Goal: Task Accomplishment & Management: Manage account settings

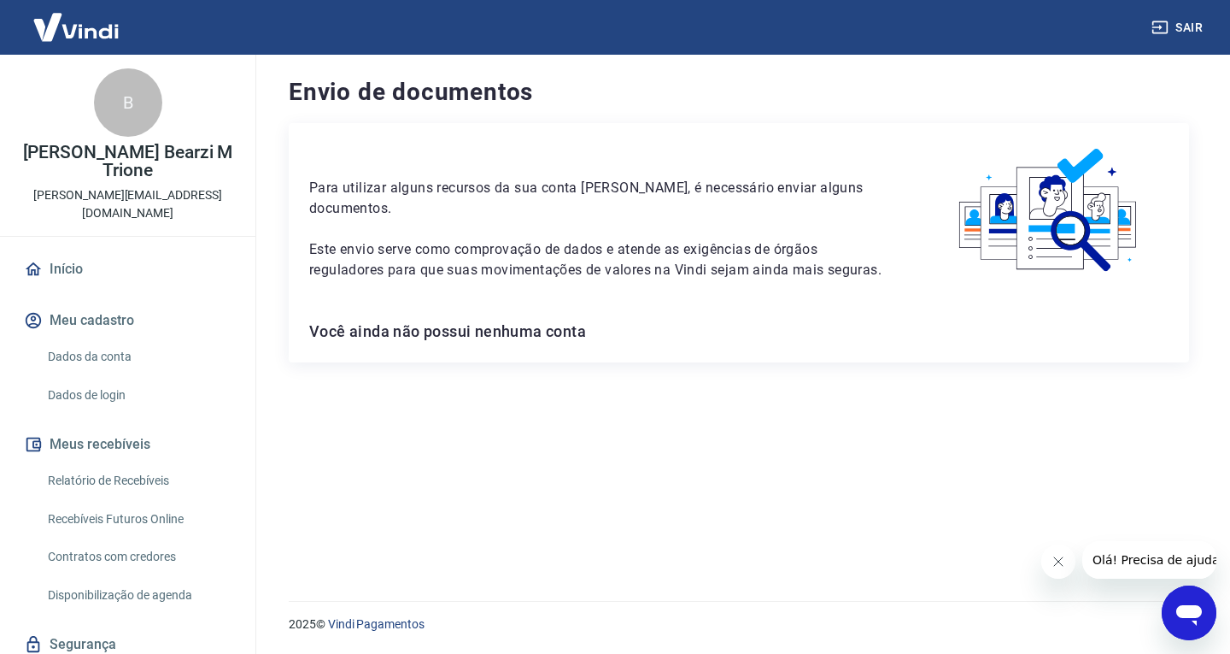
scroll to position [43, 0]
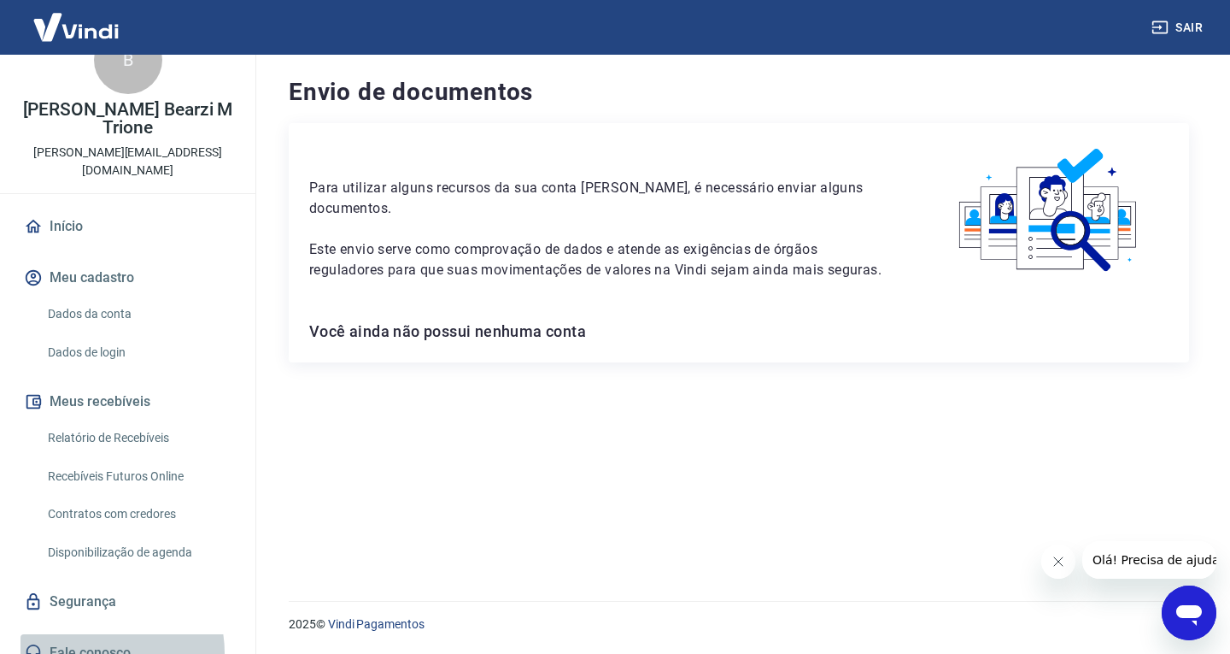
click at [97, 635] on link "Fale conosco" at bounding box center [128, 653] width 214 height 38
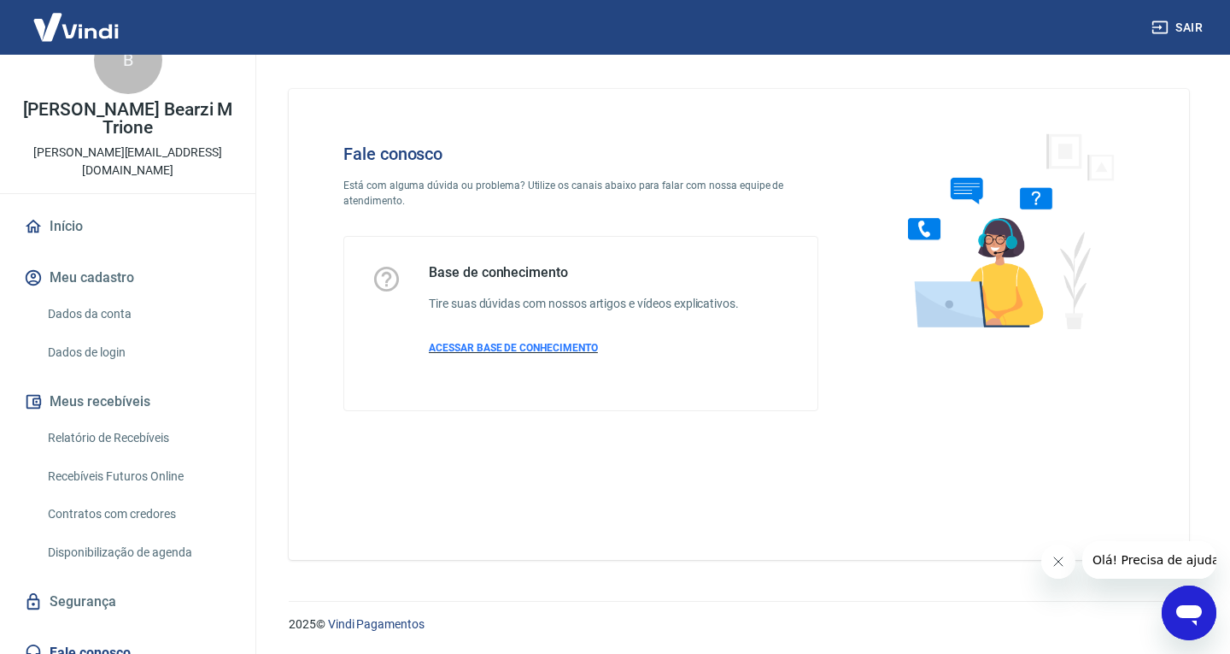
click at [495, 350] on span "ACESSAR BASE DE CONHECIMENTO" at bounding box center [513, 348] width 169 height 12
click at [1176, 604] on icon "Abrir janela de mensagens" at bounding box center [1189, 612] width 31 height 31
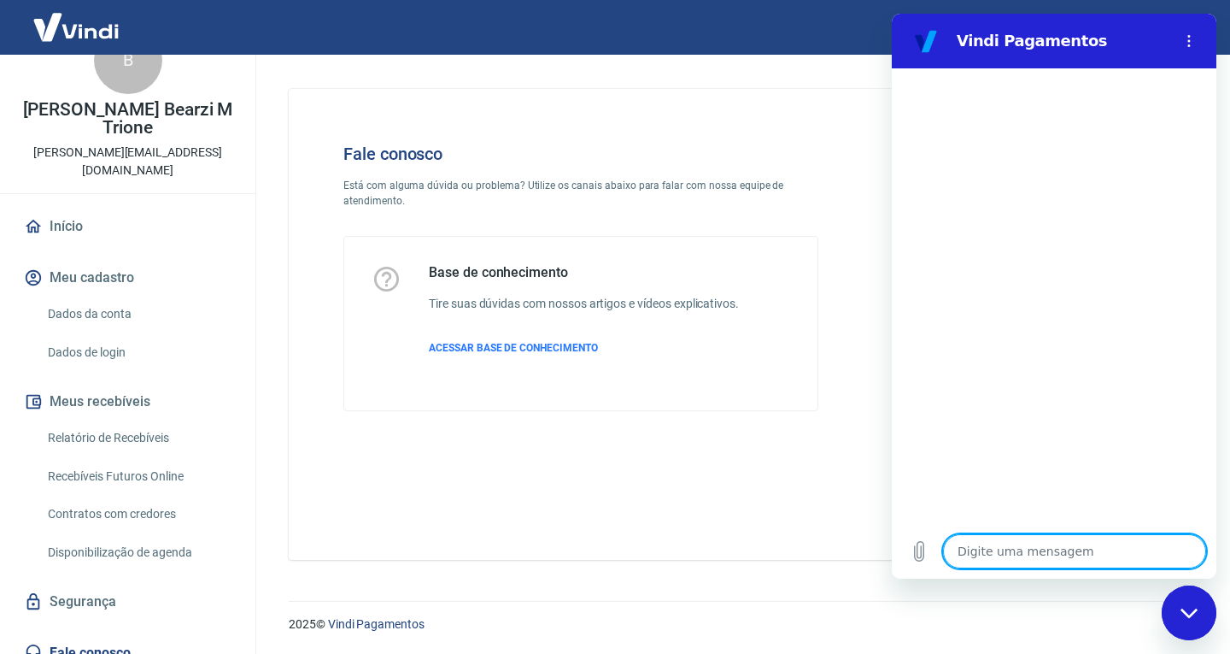
type textarea "a"
type textarea "x"
type textarea "at"
type textarea "x"
type textarea "ati"
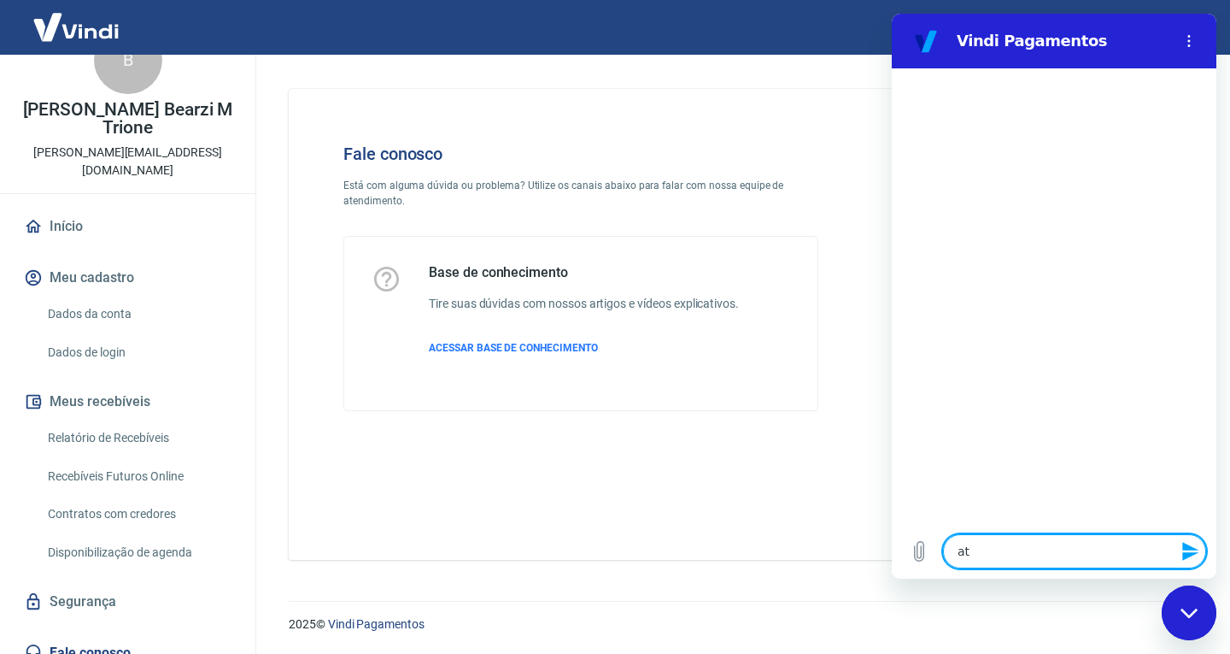
type textarea "x"
type textarea "ativ"
type textarea "x"
type textarea "ativa"
type textarea "x"
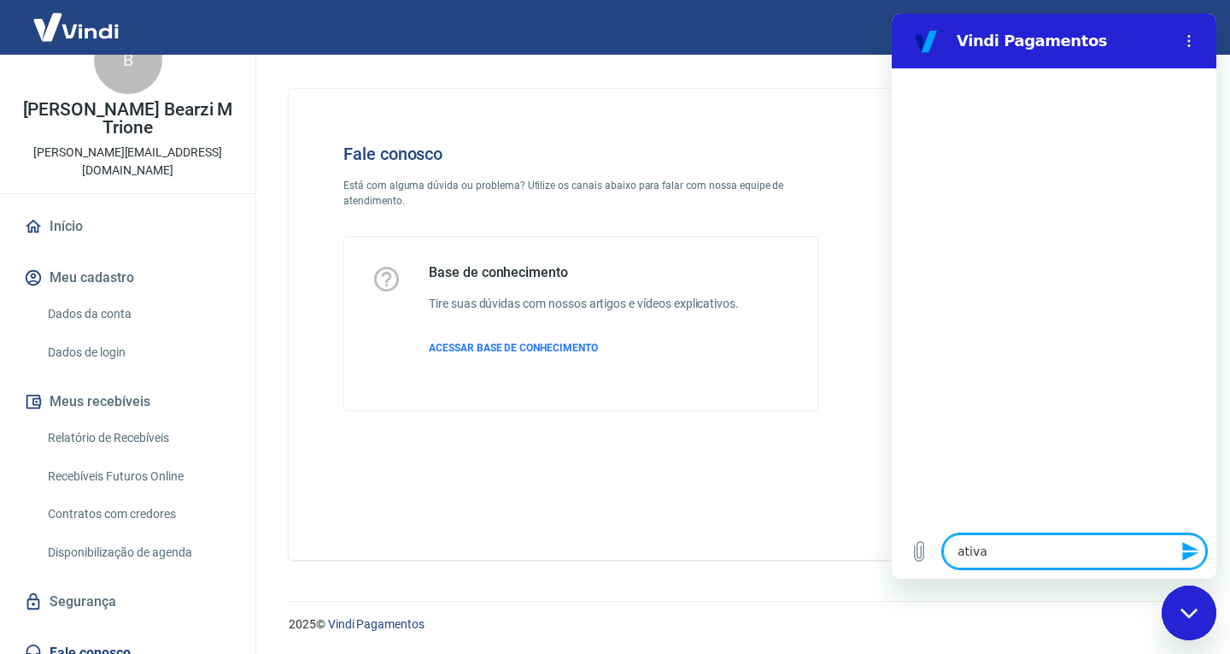
type textarea "ativar"
type textarea "x"
type textarea "ativar"
type textarea "x"
type textarea "ativar c"
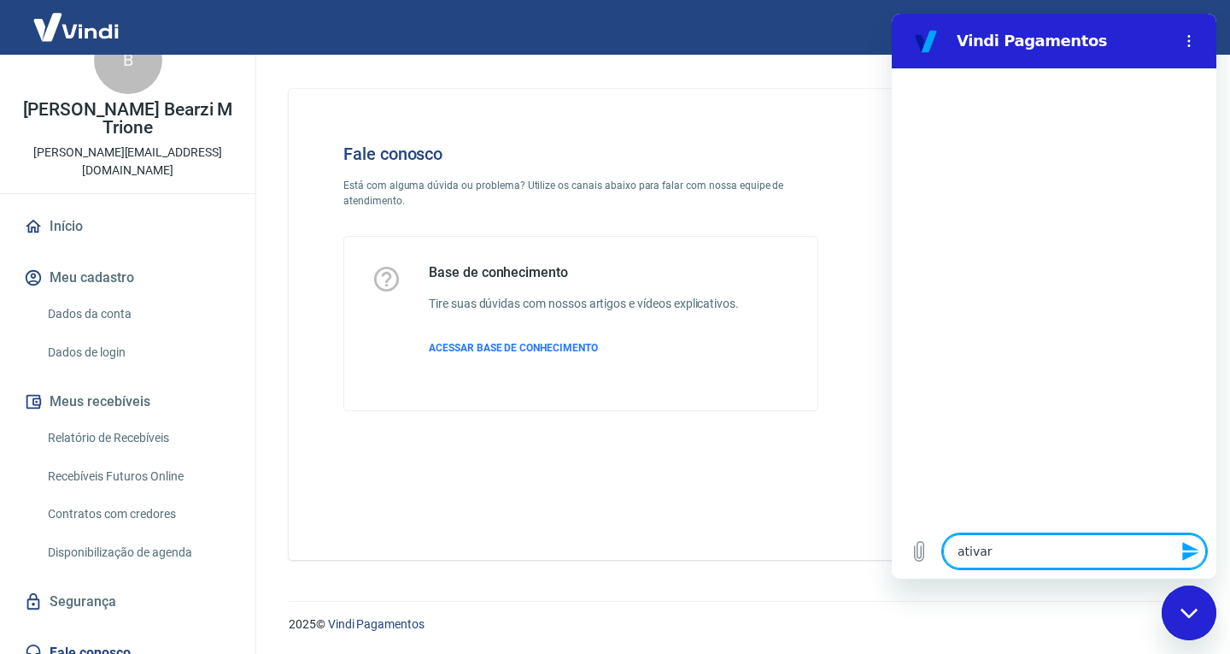
type textarea "x"
type textarea "ativar co"
type textarea "x"
type textarea "ativar con"
type textarea "x"
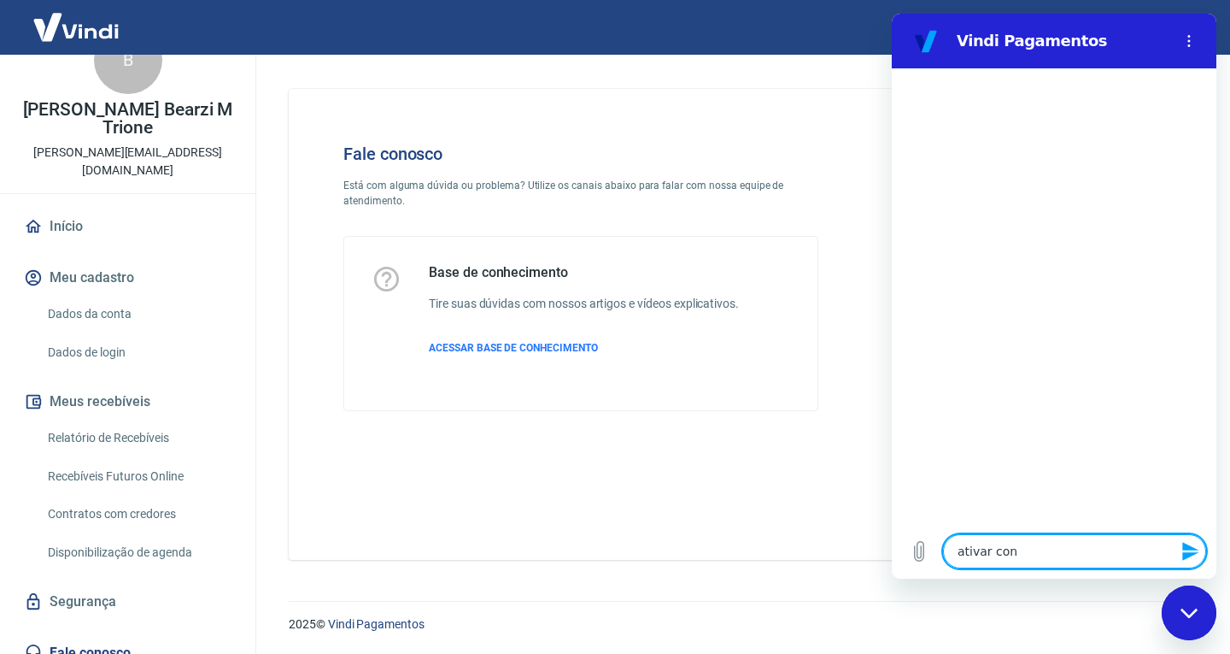
type textarea "ativar cont"
type textarea "x"
type textarea "ativar conta"
type textarea "x"
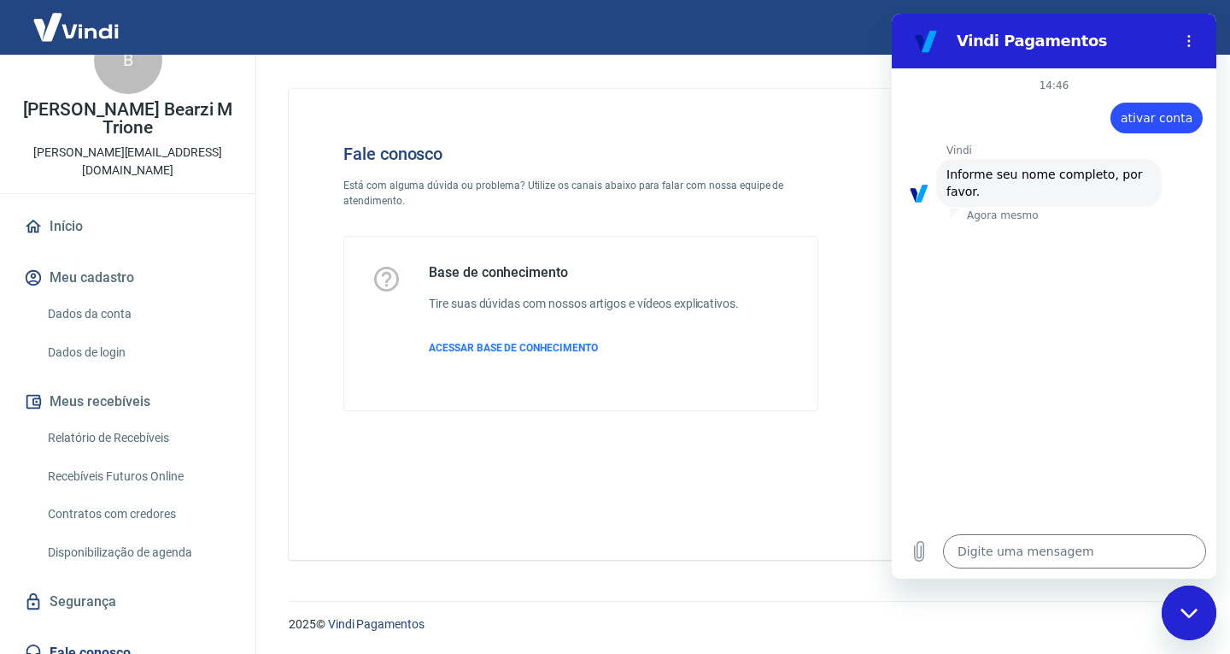
drag, startPoint x: 15, startPoint y: 108, endPoint x: 179, endPoint y: 132, distance: 166.8
click at [179, 132] on p "[PERSON_NAME] Bearzi M Trione" at bounding box center [128, 119] width 228 height 36
copy p "[PERSON_NAME] Bearzi M Trione"
click at [989, 543] on textarea at bounding box center [1074, 551] width 263 height 34
paste textarea "[PERSON_NAME] Bearzi M Trione"
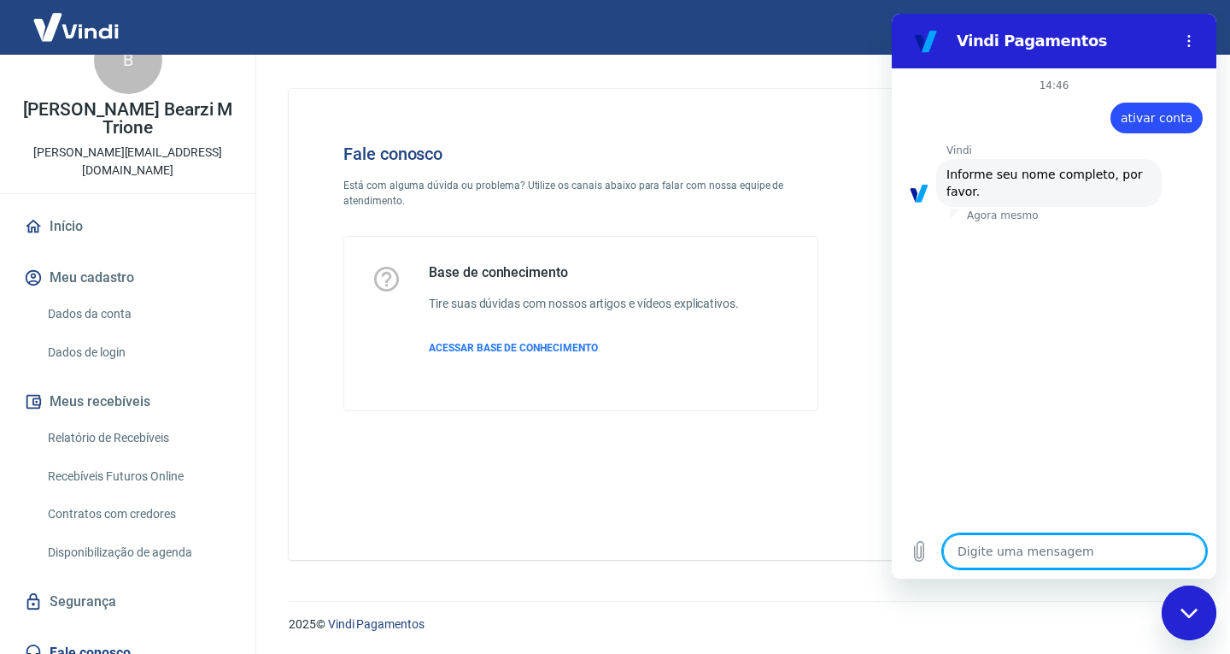
type textarea "[PERSON_NAME] Bearzi M Trione"
type textarea "x"
click at [1098, 551] on textarea "[PERSON_NAME] Bearzi M Trione" at bounding box center [1074, 551] width 263 height 34
type textarea "Bruno Monachesi Bearzi Trione"
type textarea "x"
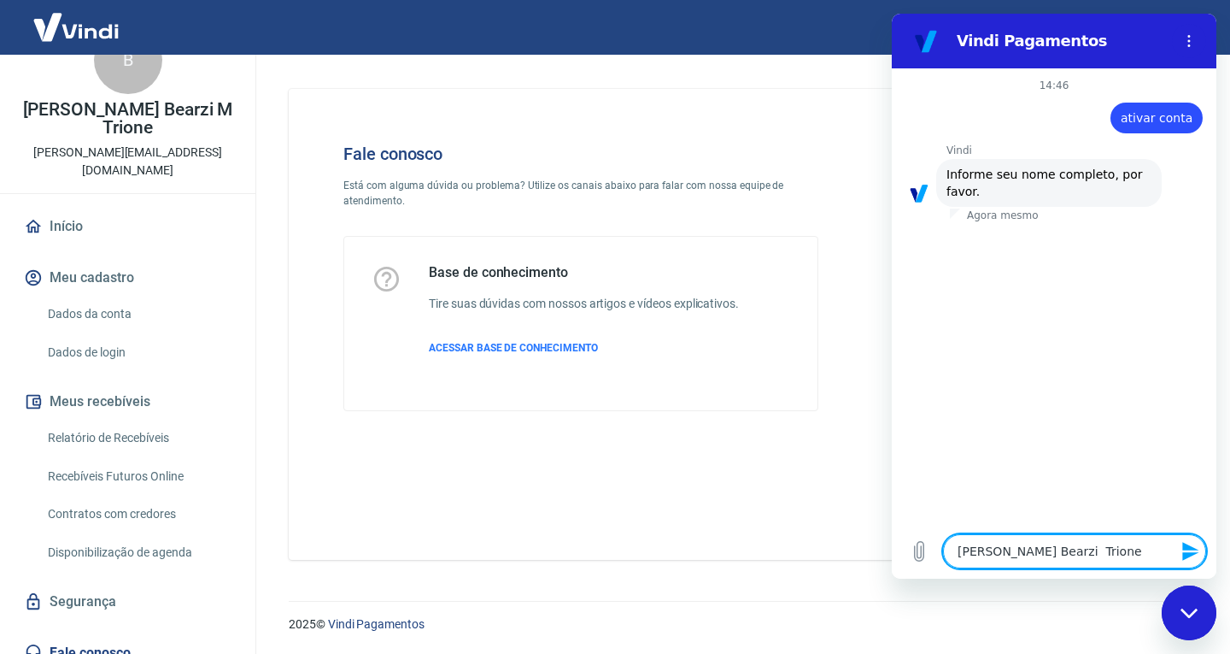
type textarea "Bruno Monachesi Bearzi Trione"
type textarea "x"
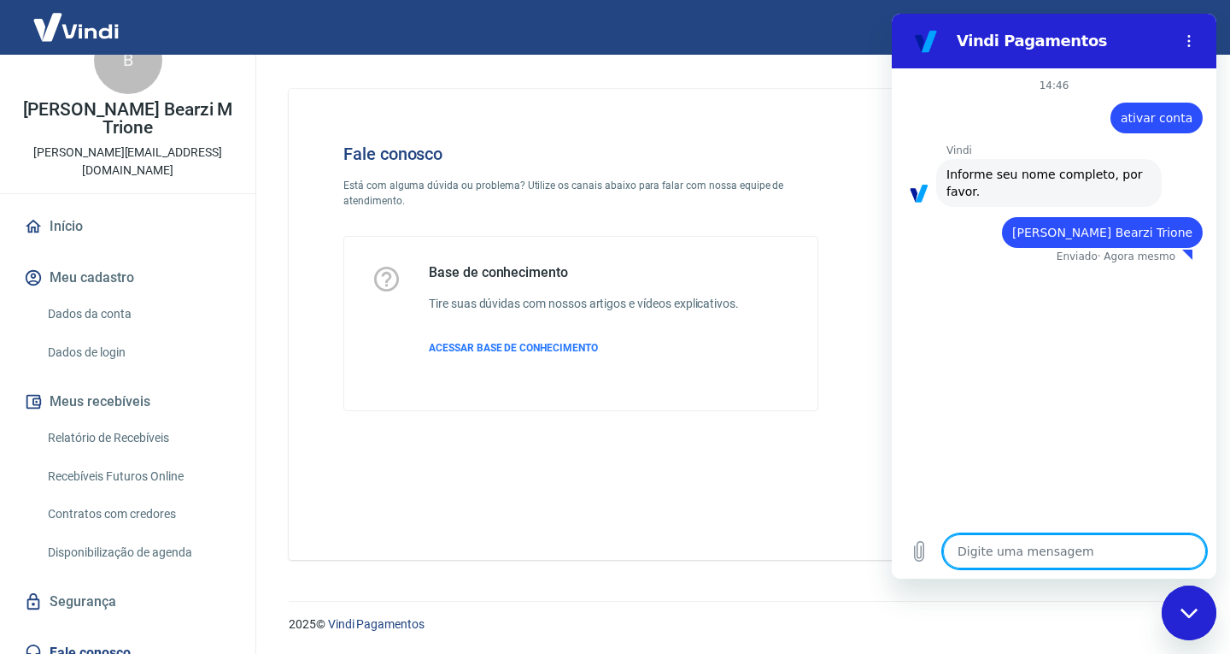
type textarea "x"
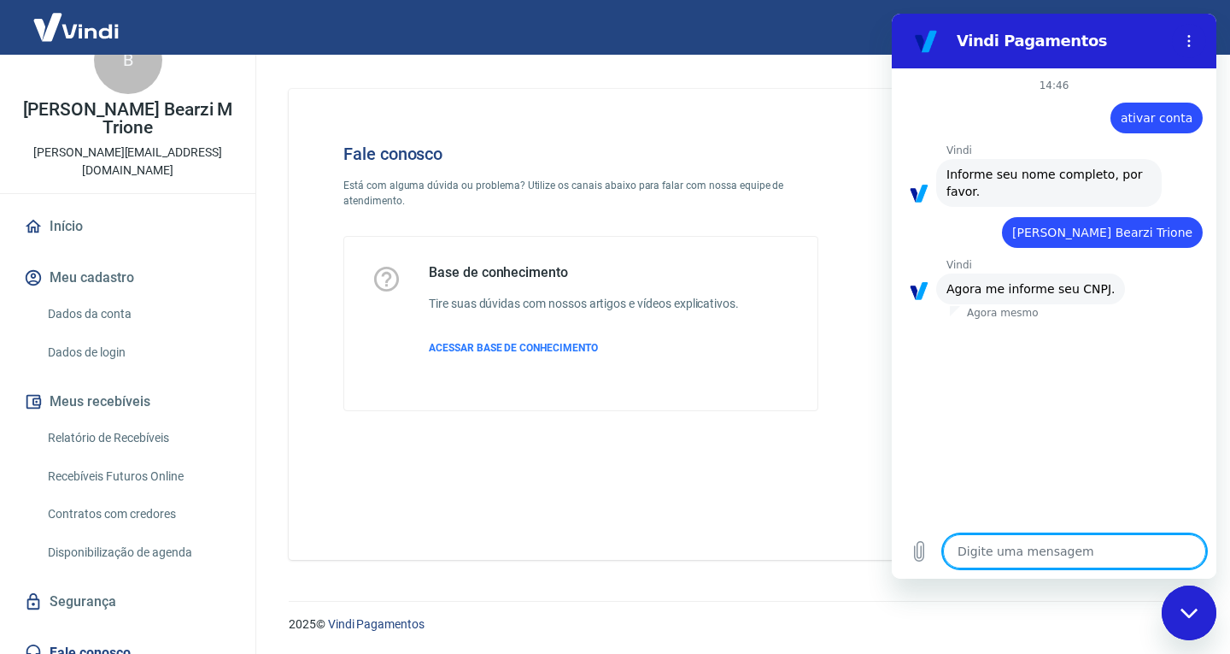
click at [1041, 550] on textarea at bounding box center [1074, 551] width 263 height 34
type textarea "6"
type textarea "x"
type textarea "60"
type textarea "x"
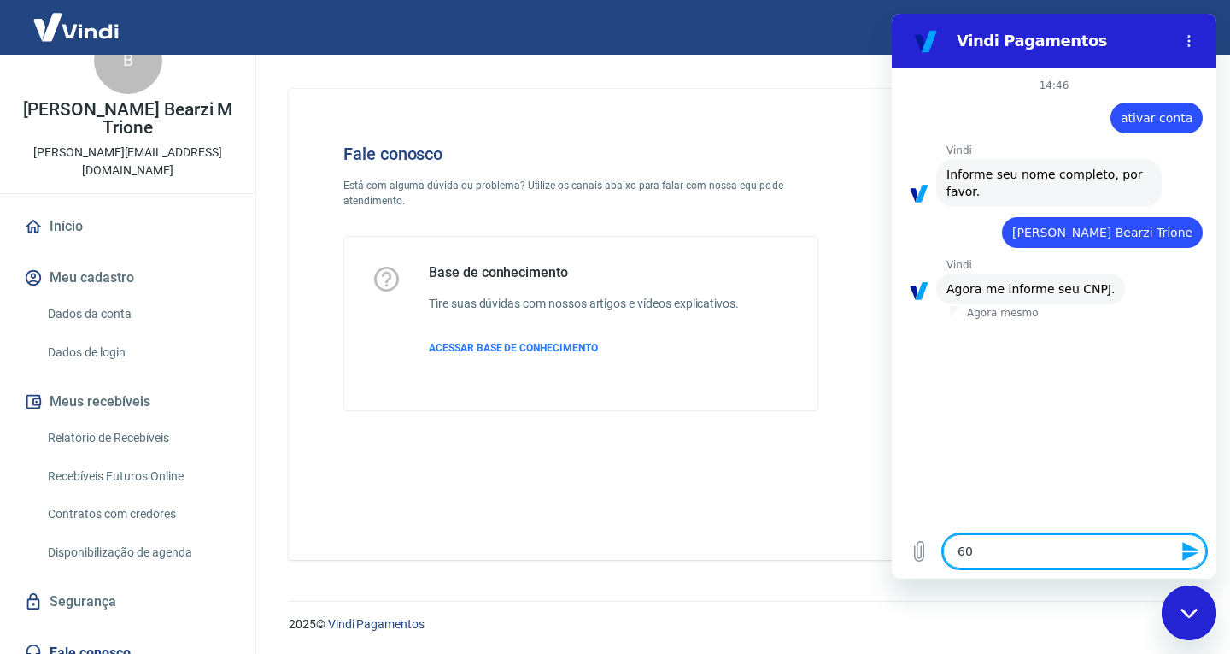
type textarea "609"
type textarea "x"
type textarea "6099"
type textarea "x"
type textarea "60999"
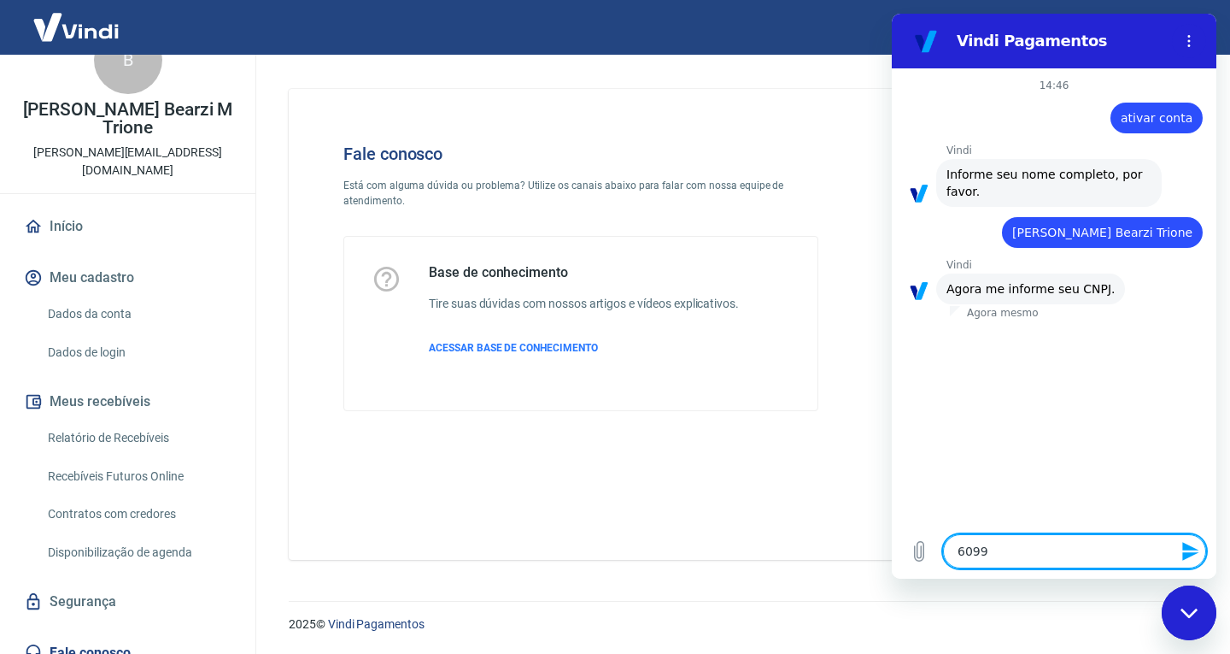
type textarea "x"
type textarea "609993"
type textarea "x"
type textarea "6099938"
type textarea "x"
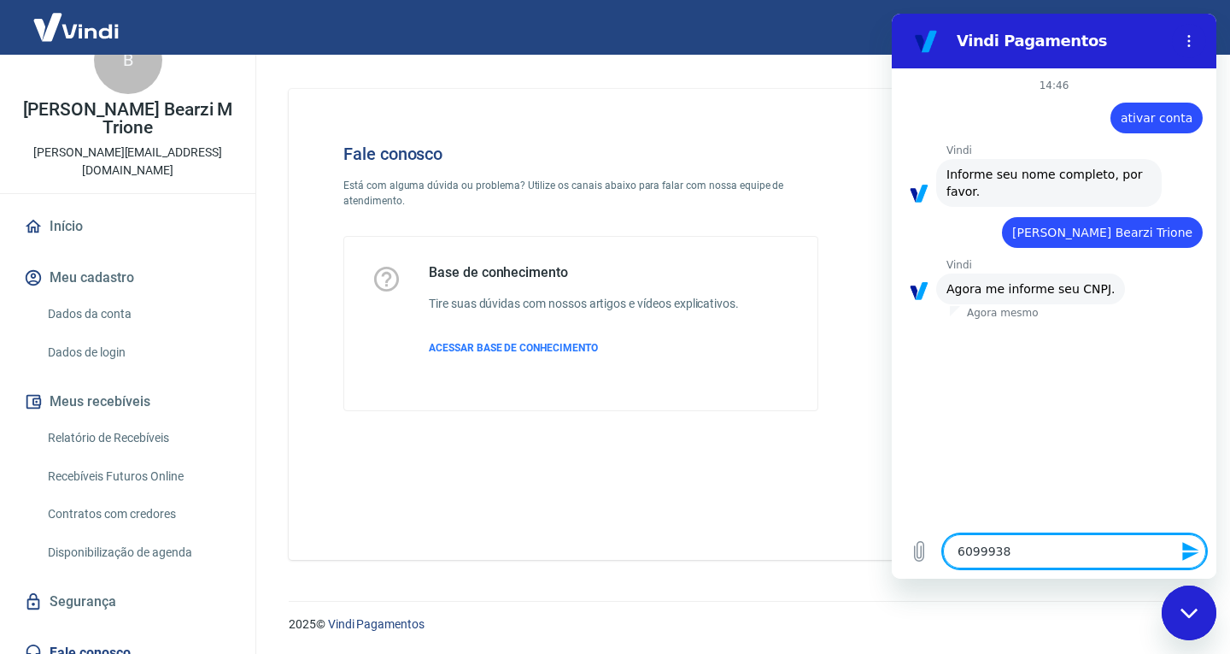
type textarea "60999381"
type textarea "x"
type textarea "609993810"
type textarea "x"
type textarea "6099938100"
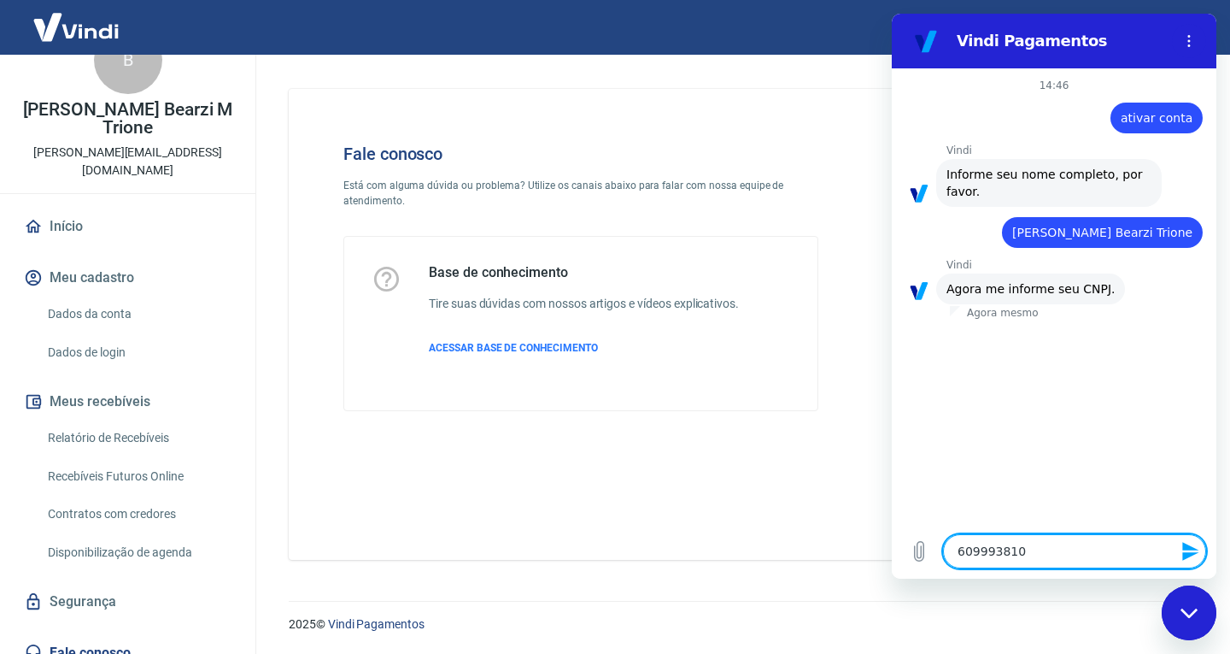
type textarea "x"
type textarea "60999381000"
type textarea "x"
type textarea "609993810001"
type textarea "x"
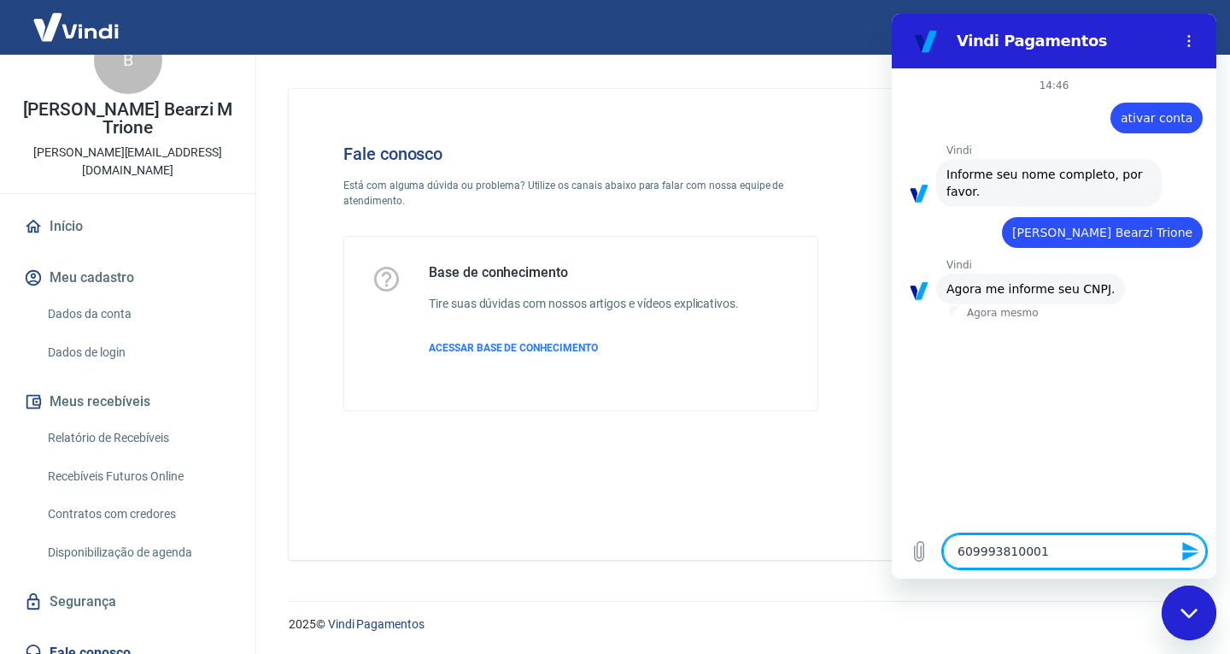
type textarea "6099938100019"
type textarea "x"
type textarea "60999381000196"
type textarea "x"
type textarea "60999381000196"
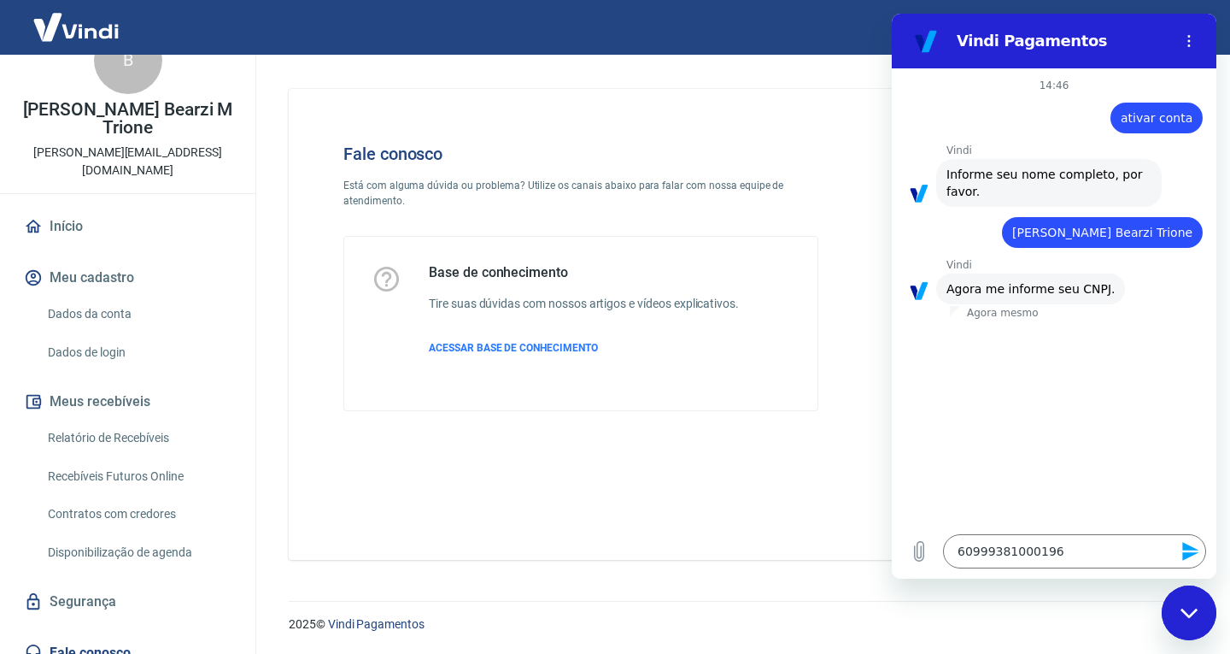
click at [1184, 553] on icon "Enviar mensagem" at bounding box center [1191, 551] width 16 height 19
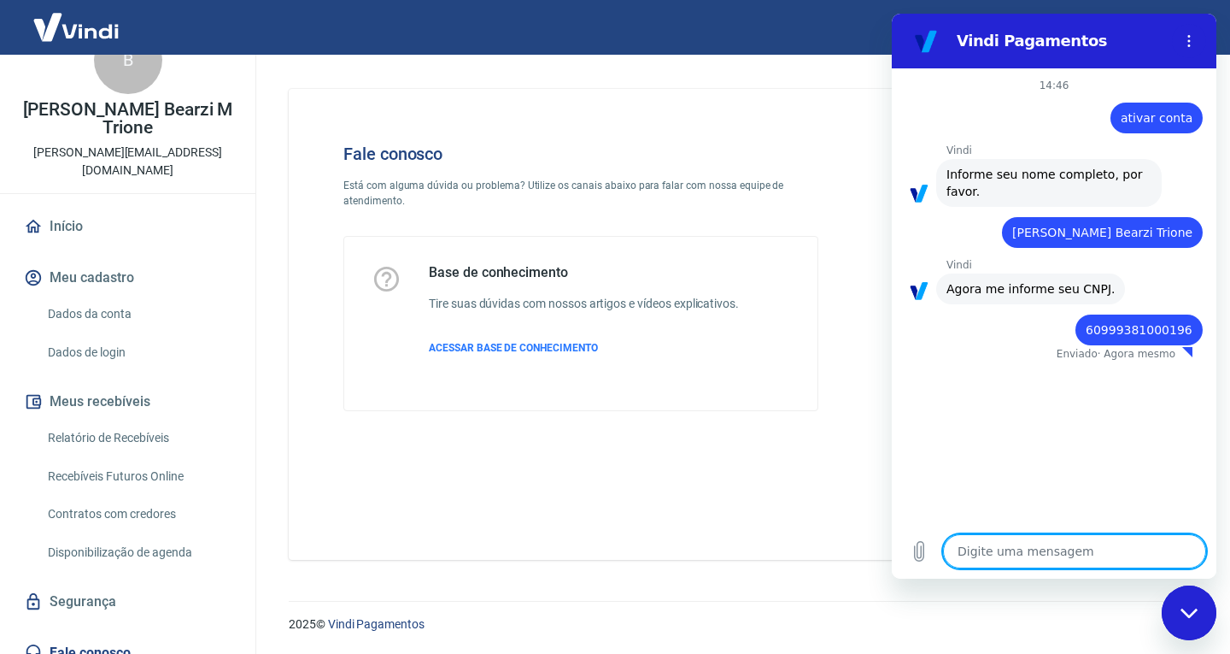
type textarea "x"
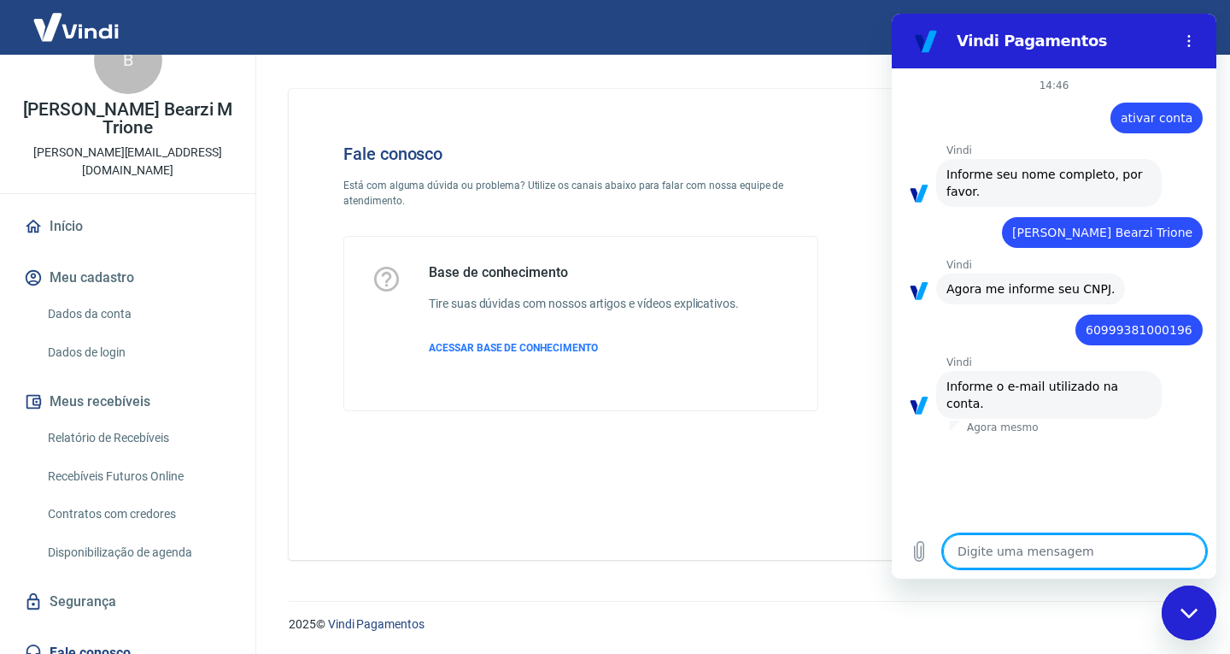
type textarea "B"
type textarea "x"
type textarea "BR"
type textarea "x"
type textarea "BRU"
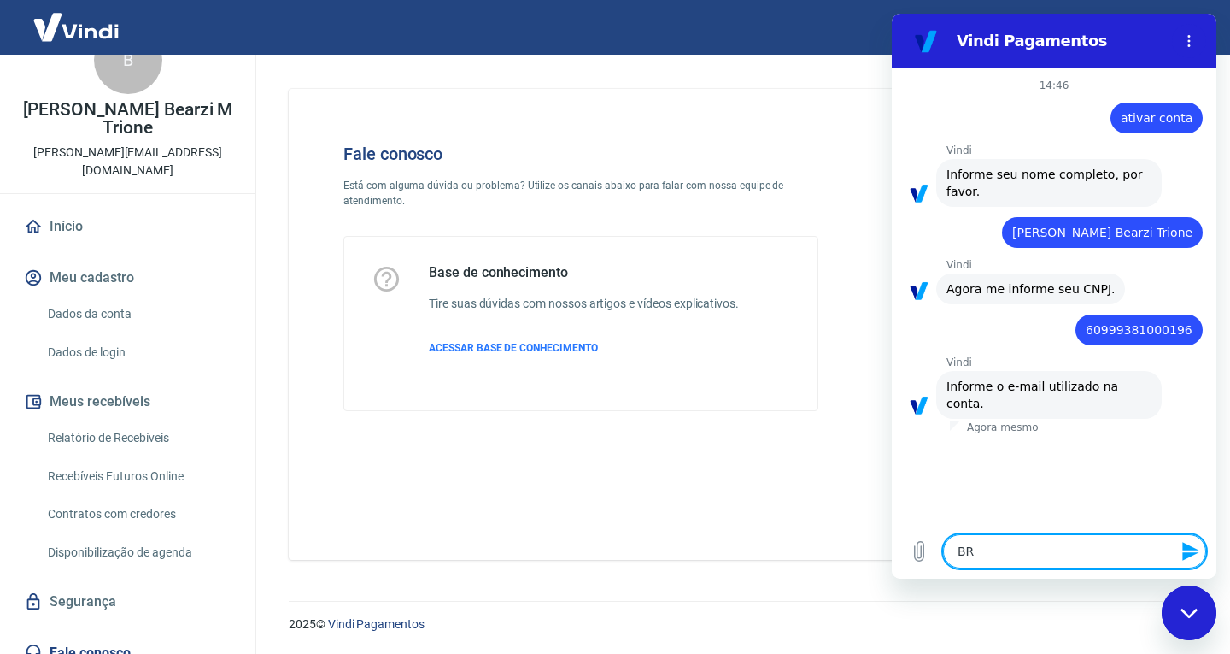
type textarea "x"
type textarea "BRUN"
type textarea "x"
type textarea "BRUNO"
type textarea "x"
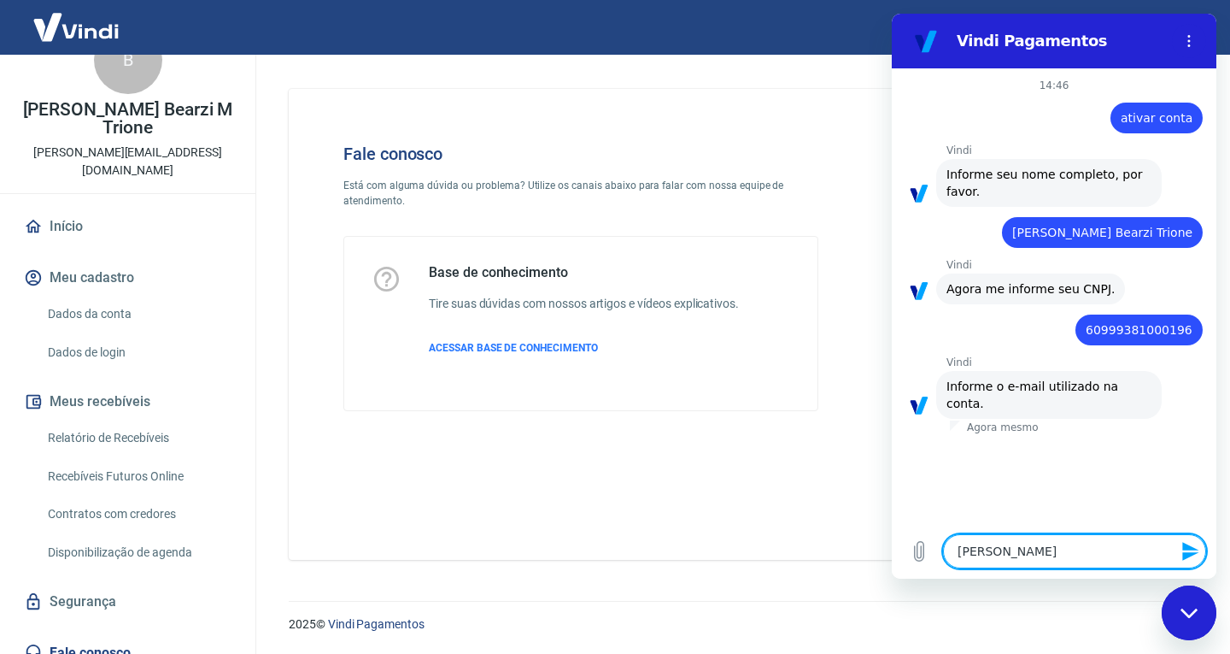
type textarea "BRUNO_"
type textarea "x"
type textarea "BRUNO"
type textarea "x"
type textarea "BRUN"
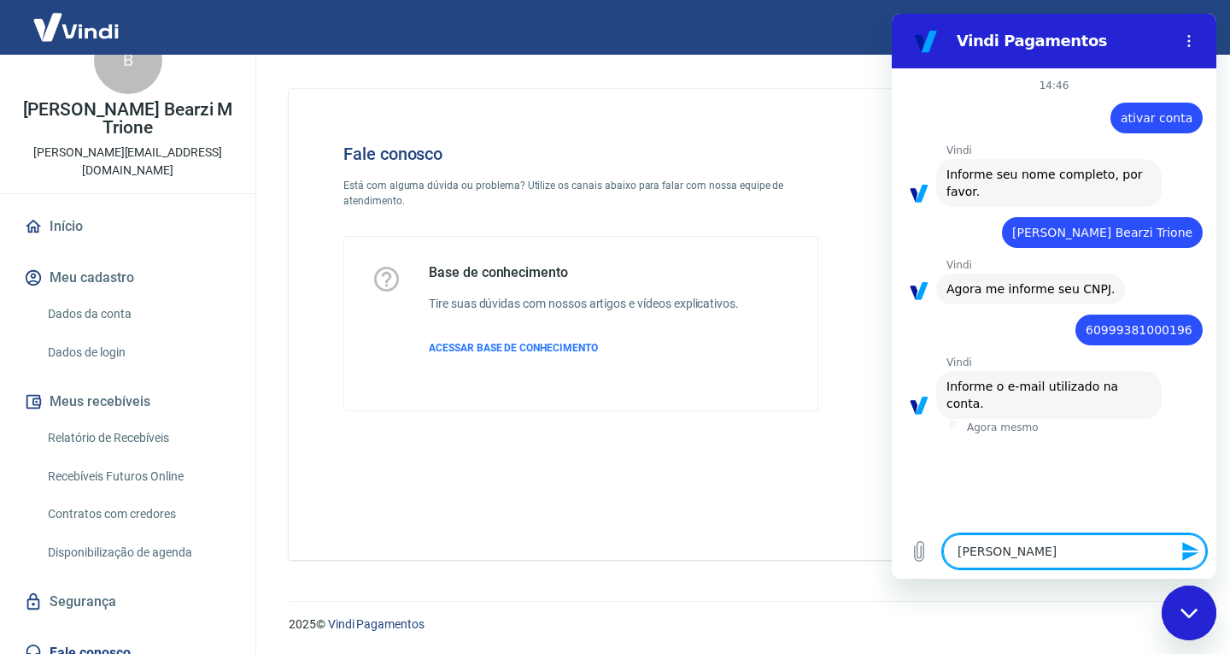
type textarea "x"
type textarea "BRU"
type textarea "x"
type textarea "BR"
type textarea "x"
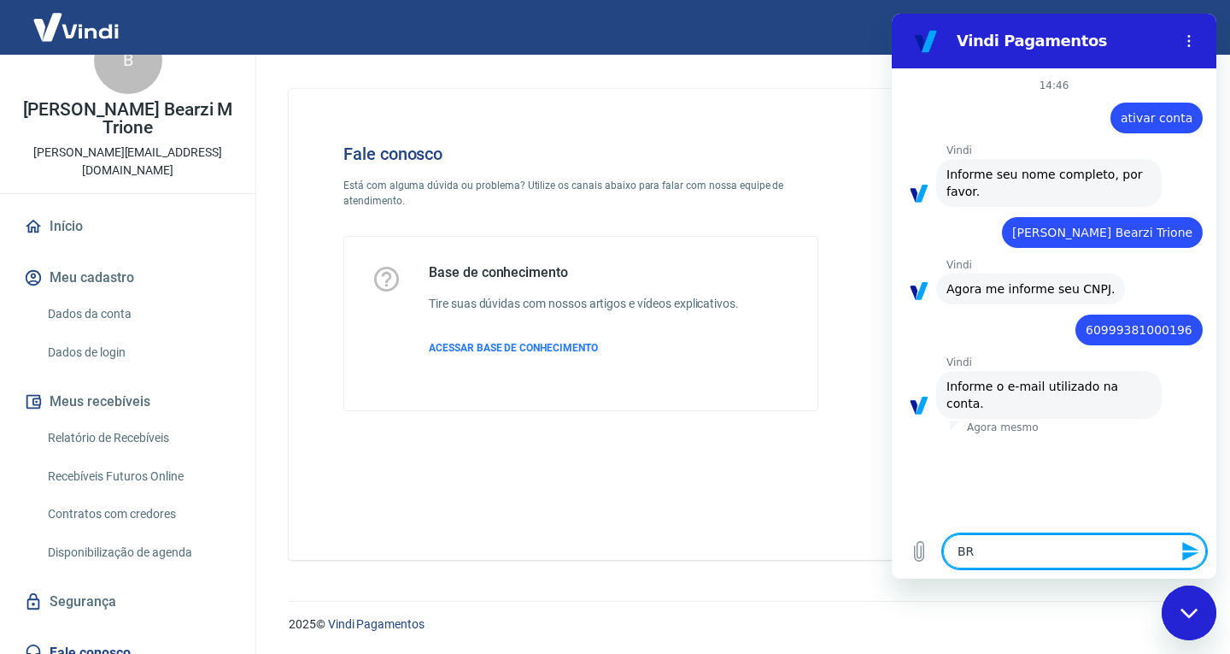
type textarea "B"
type textarea "x"
type textarea "b"
type textarea "x"
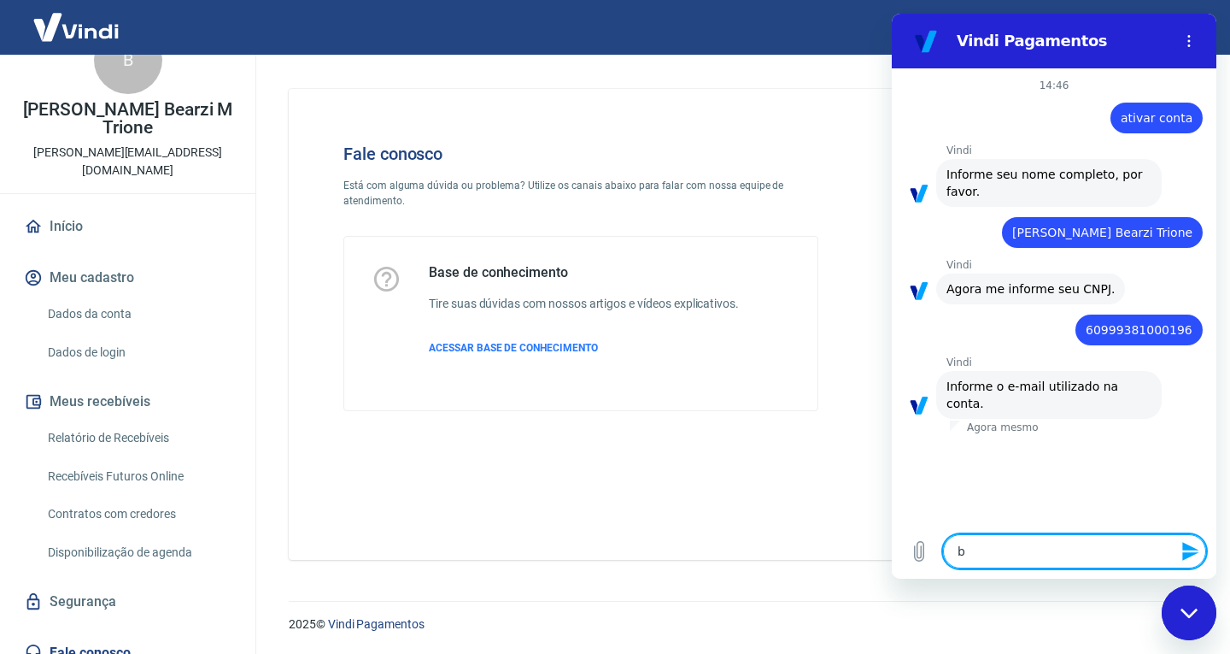
type textarea "br"
type textarea "x"
type textarea "bru"
type textarea "x"
type textarea "bru_"
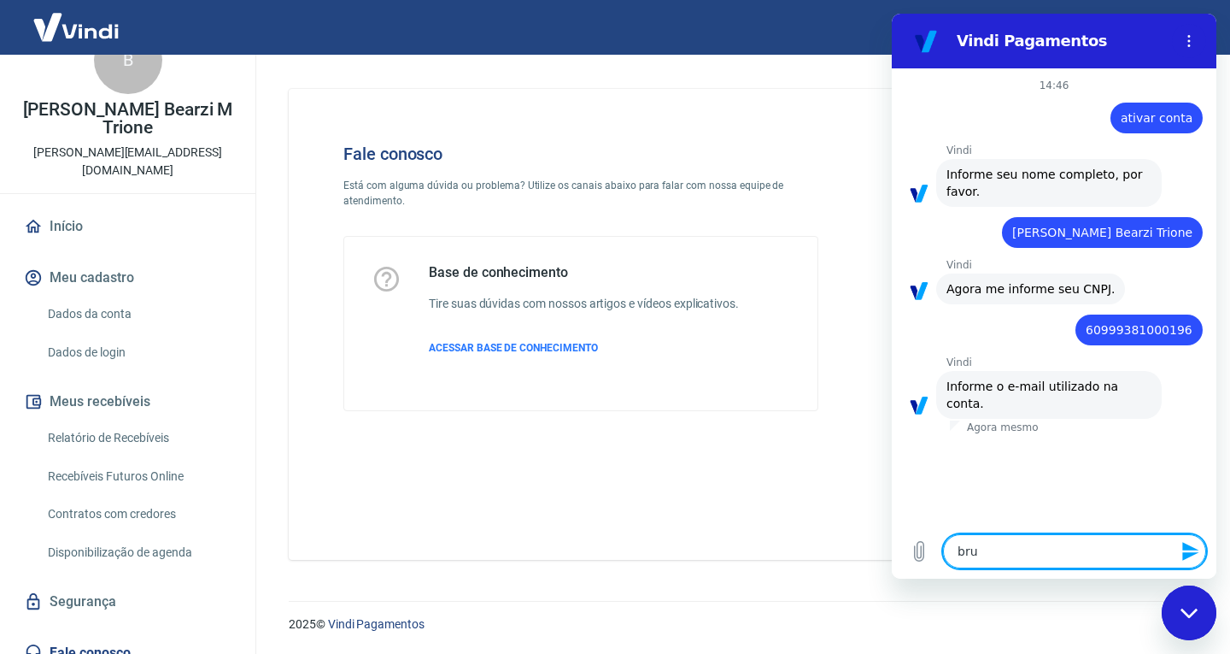
type textarea "x"
type textarea "bru"
type textarea "x"
type textarea "brun"
type textarea "x"
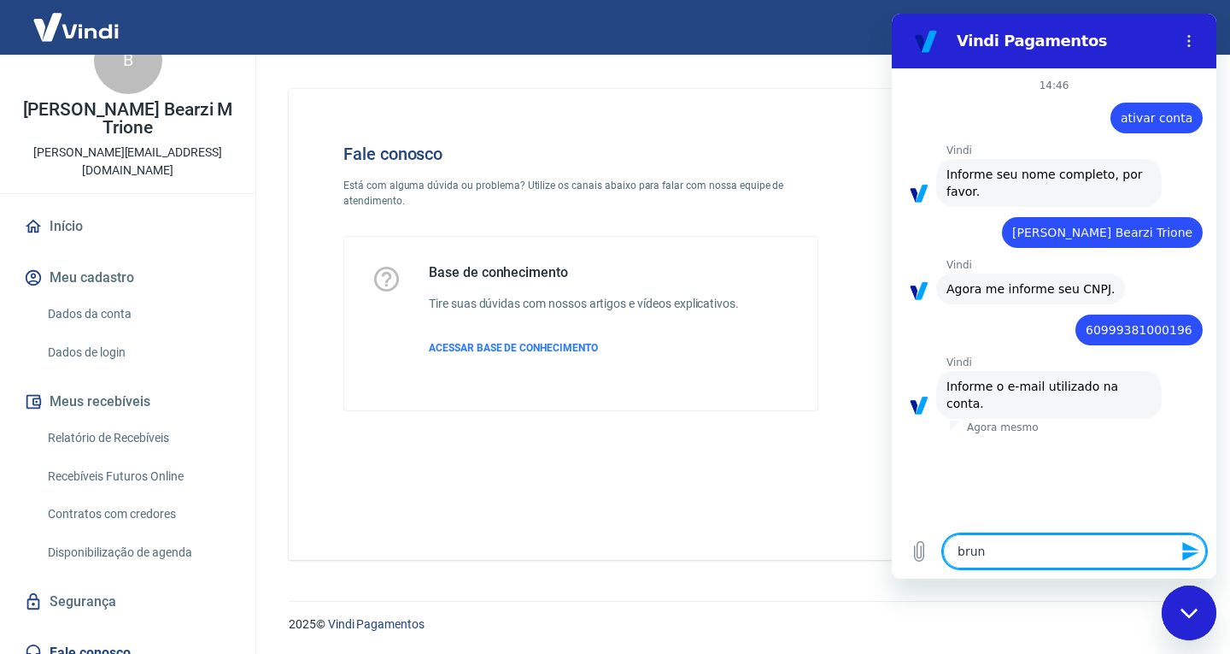
type textarea "bruno"
type textarea "x"
type textarea "bruno_"
type textarea "x"
type textarea "bruno_t"
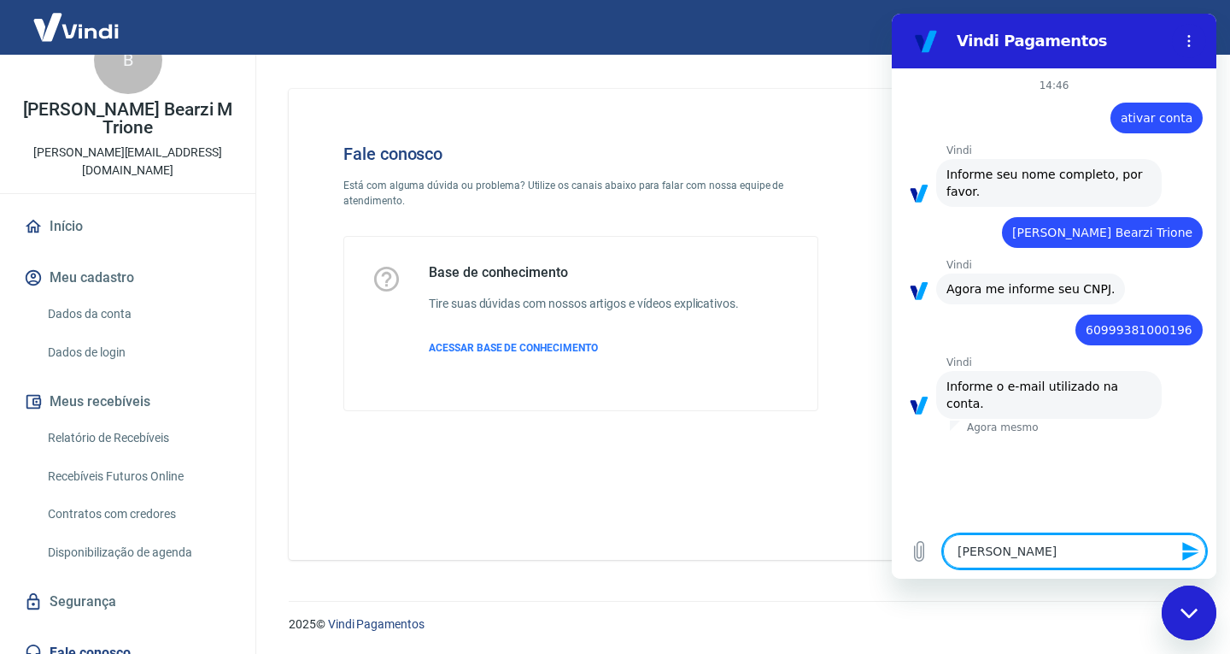
type textarea "x"
type textarea "bruno_tr"
type textarea "x"
type textarea "bruno_tri"
type textarea "x"
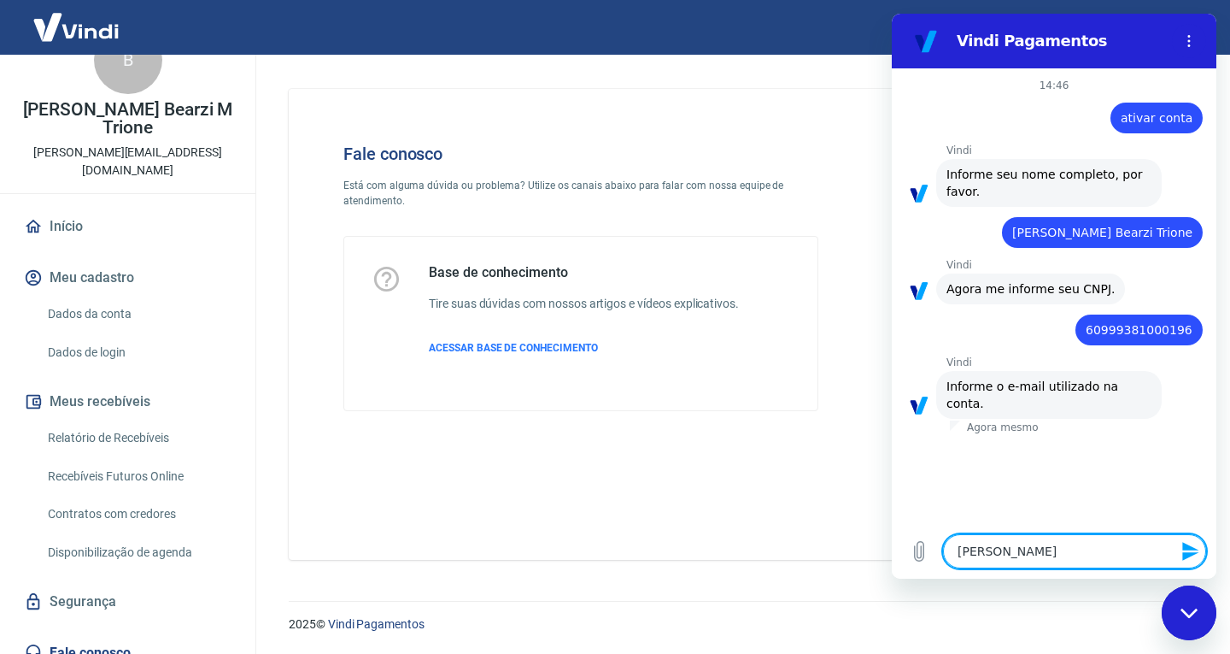
type textarea "bruno_trio"
type textarea "x"
type textarea "bruno_trion"
type textarea "x"
type textarea "bruno_trione"
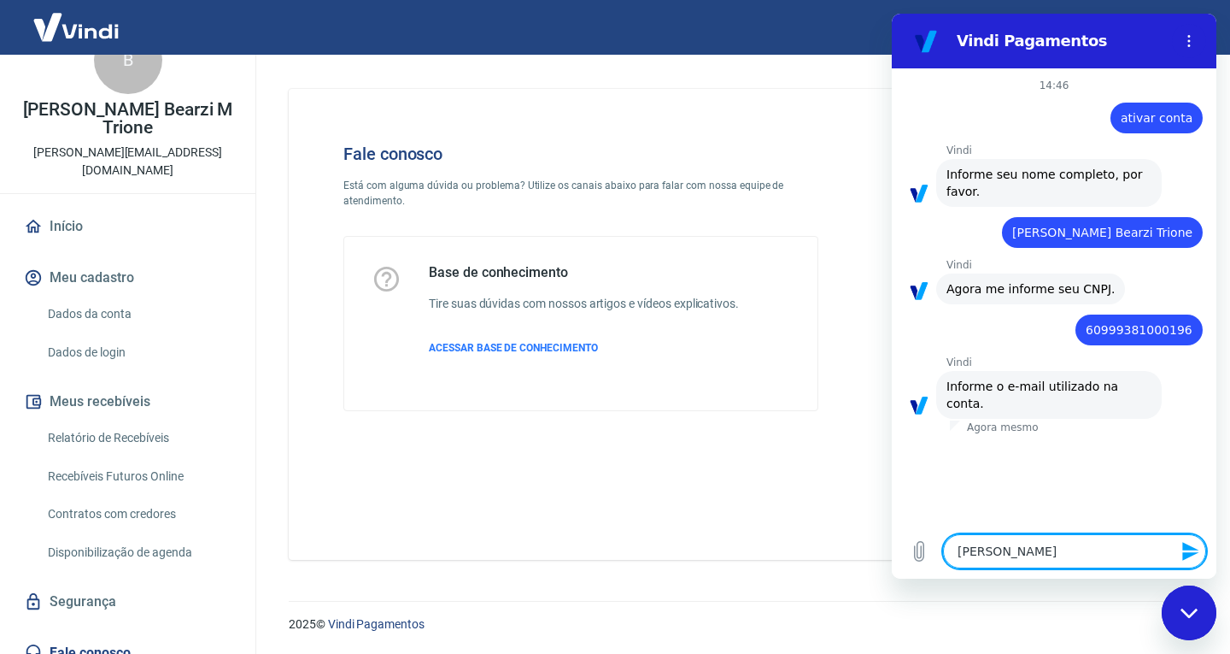
type textarea "x"
type textarea "bruno_trione@"
type textarea "x"
type textarea "bruno_trione@h"
type textarea "x"
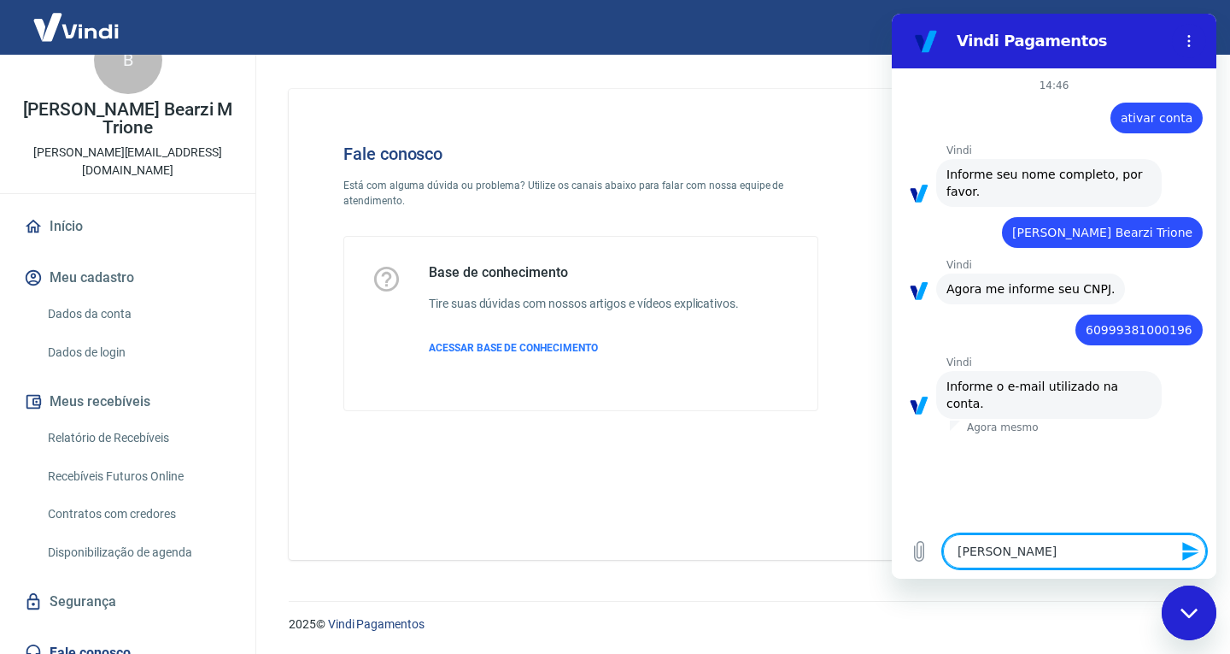
type textarea "bruno_trione@ho"
type textarea "x"
type textarea "bruno_trione@hot"
type textarea "x"
type textarea "bruno_trione@hotm"
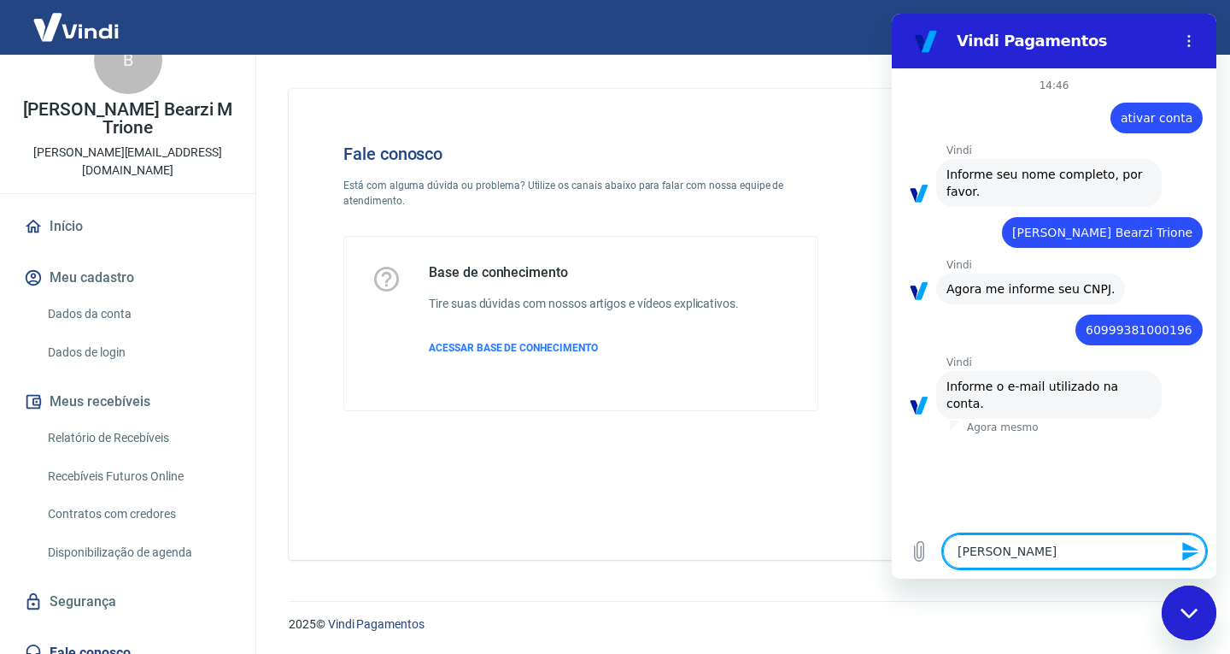
type textarea "x"
type textarea "bruno_trione@hotma"
type textarea "x"
type textarea "bruno_trione@hotmai"
type textarea "x"
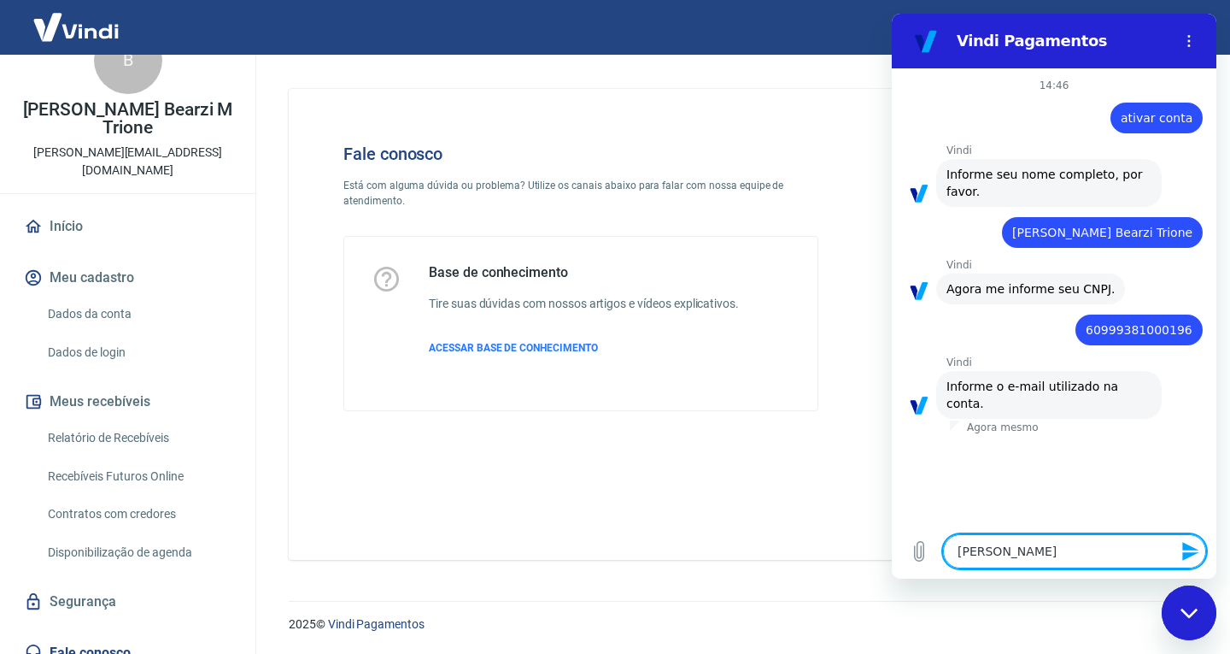
type textarea "bruno_trione@hotmail"
type textarea "x"
type textarea "bruno_trione@hotmail."
type textarea "x"
type textarea "bruno_trione@hotmail.c"
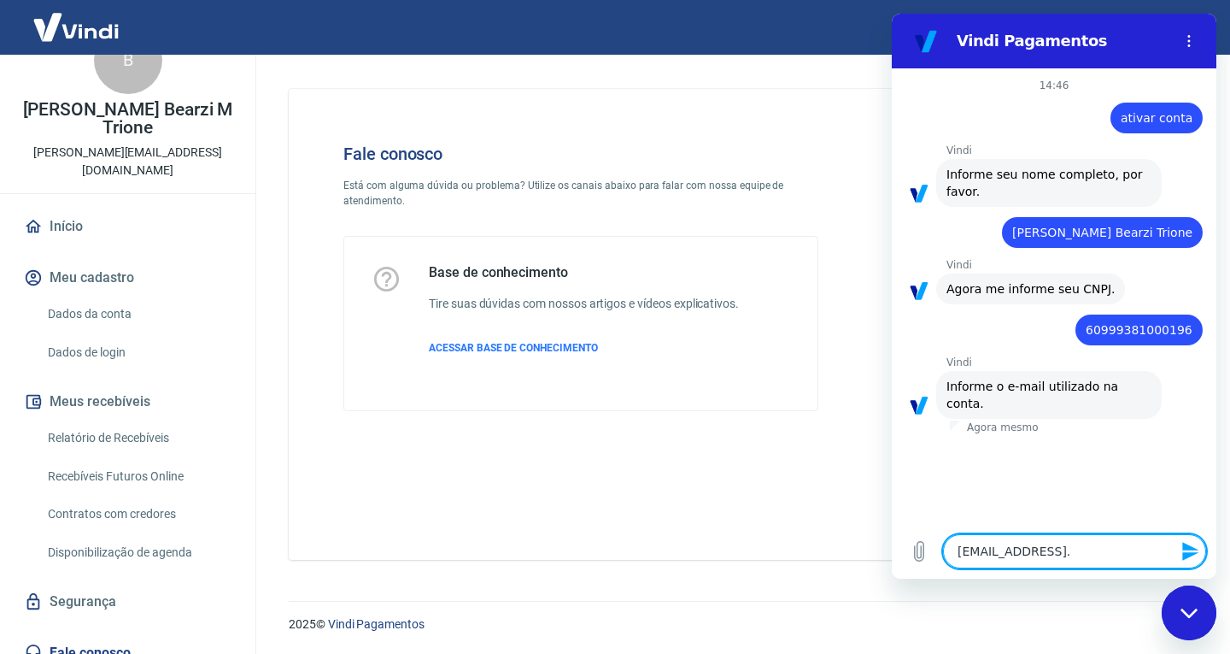
type textarea "x"
type textarea "bruno_trione@hotmail.co"
type textarea "x"
type textarea "[PERSON_NAME][EMAIL_ADDRESS][DOMAIN_NAME]"
type textarea "x"
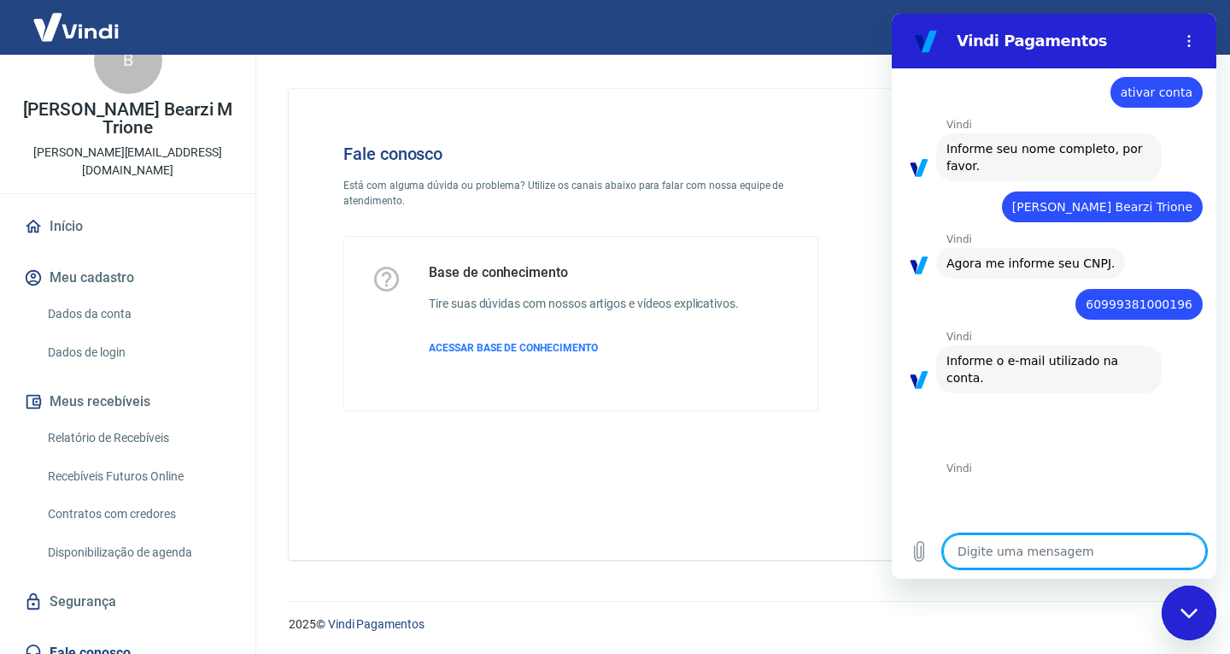
scroll to position [383, 0]
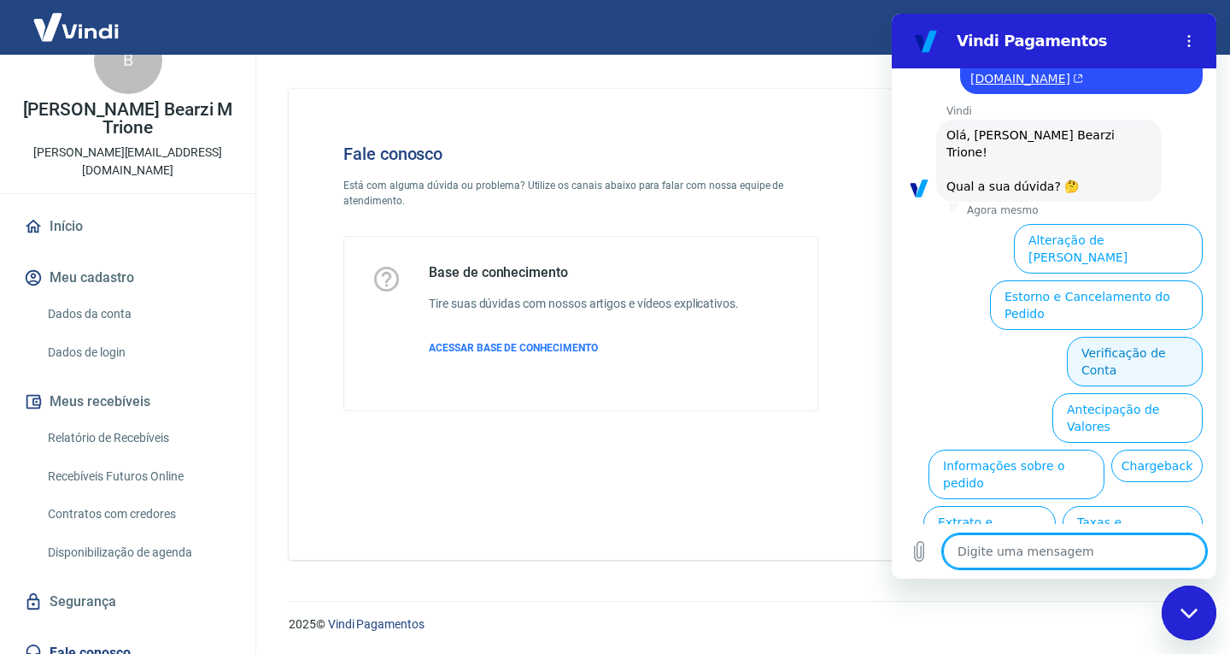
click at [1133, 337] on button "Verificação de Conta" at bounding box center [1135, 362] width 136 height 50
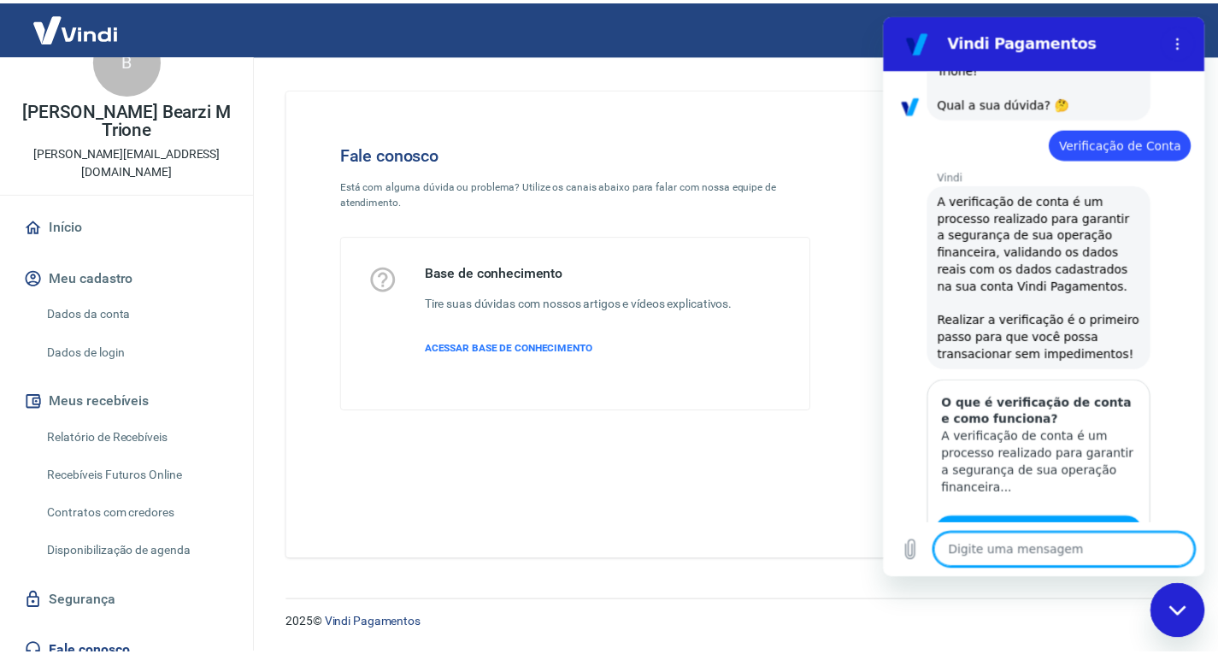
scroll to position [552, 0]
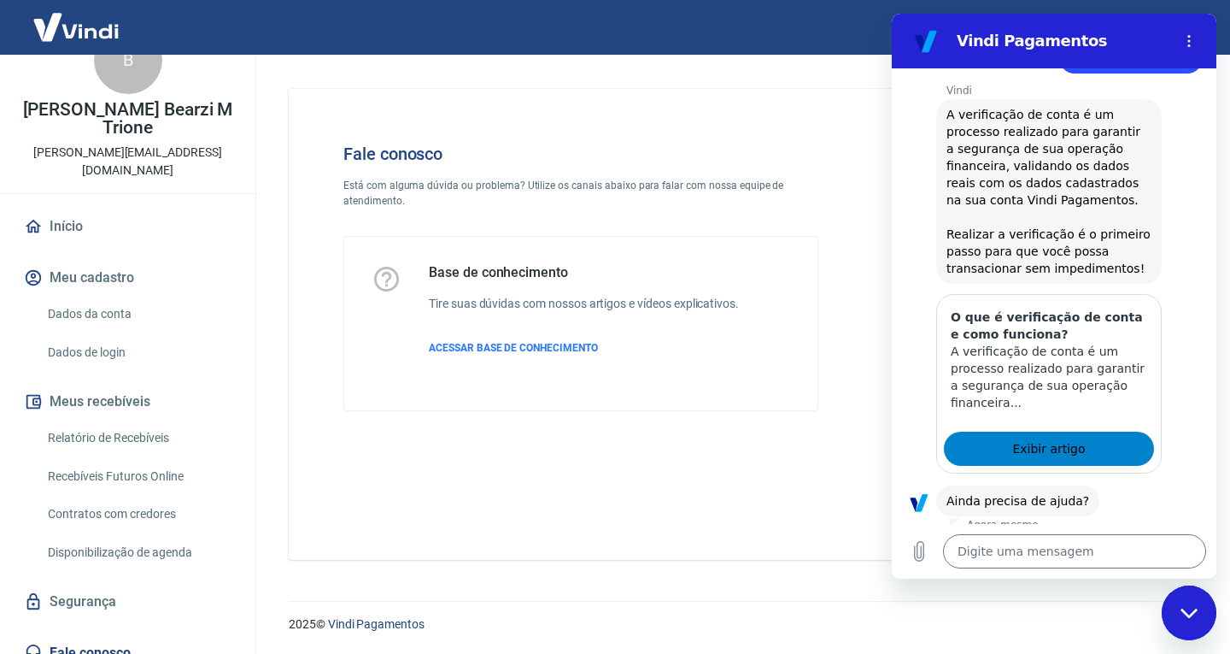
click at [1082, 432] on link "Exibir artigo" at bounding box center [1049, 449] width 210 height 34
click at [99, 208] on link "Início" at bounding box center [128, 227] width 214 height 38
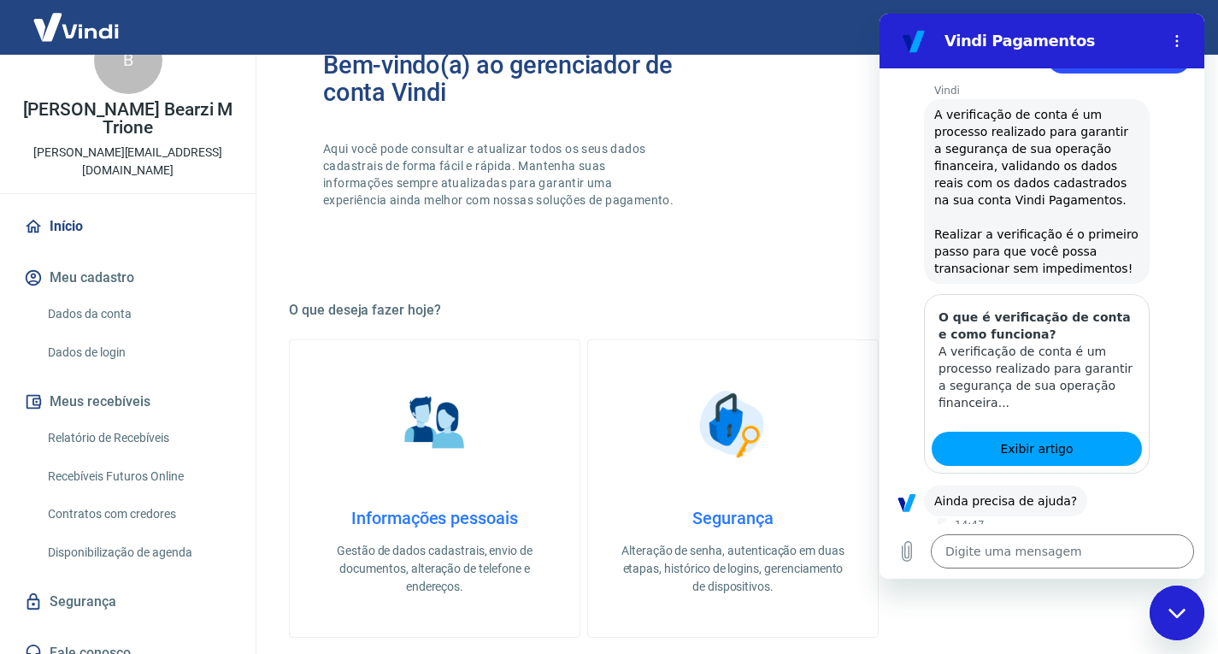
scroll to position [342, 0]
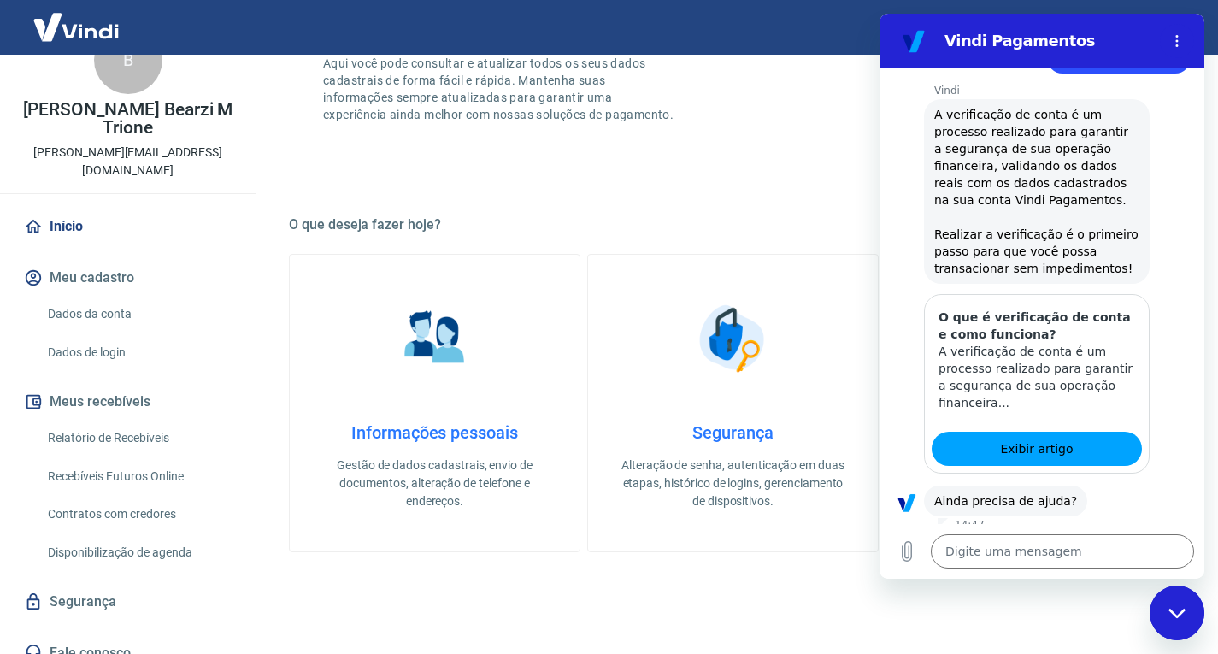
click at [485, 418] on link "Informações pessoais Gestão de dados cadastrais, envio de documentos, alteração…" at bounding box center [434, 403] width 291 height 298
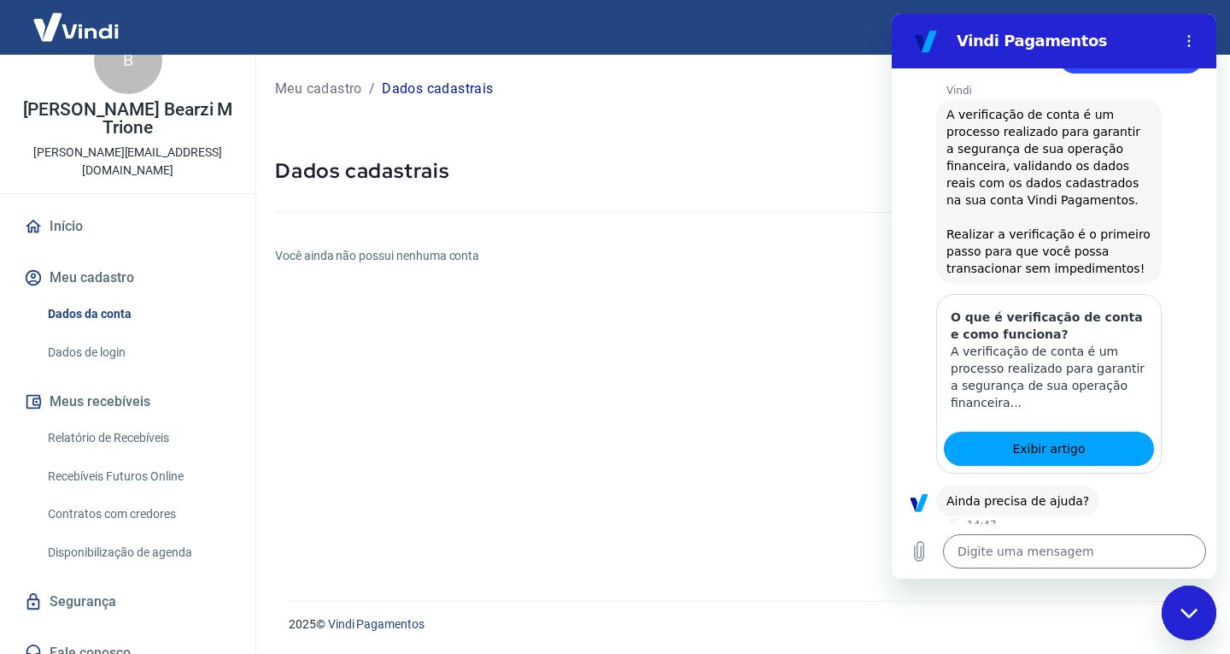
click at [1108, 538] on button "Sim" at bounding box center [1120, 554] width 49 height 32
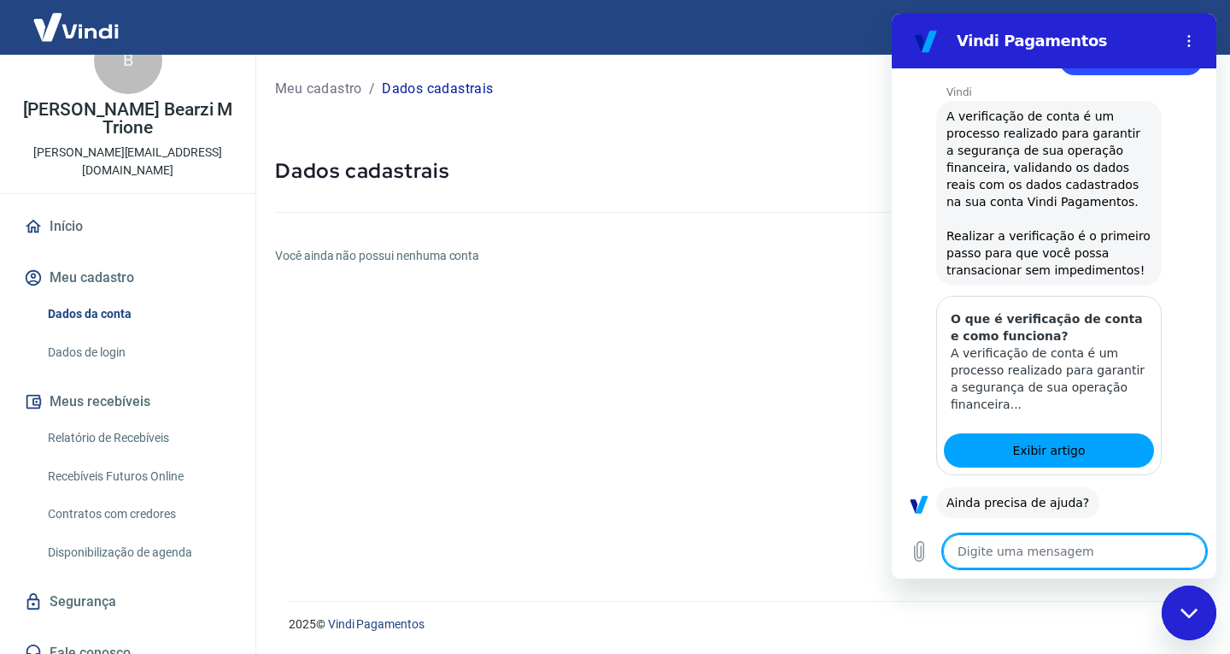
scroll to position [554, 0]
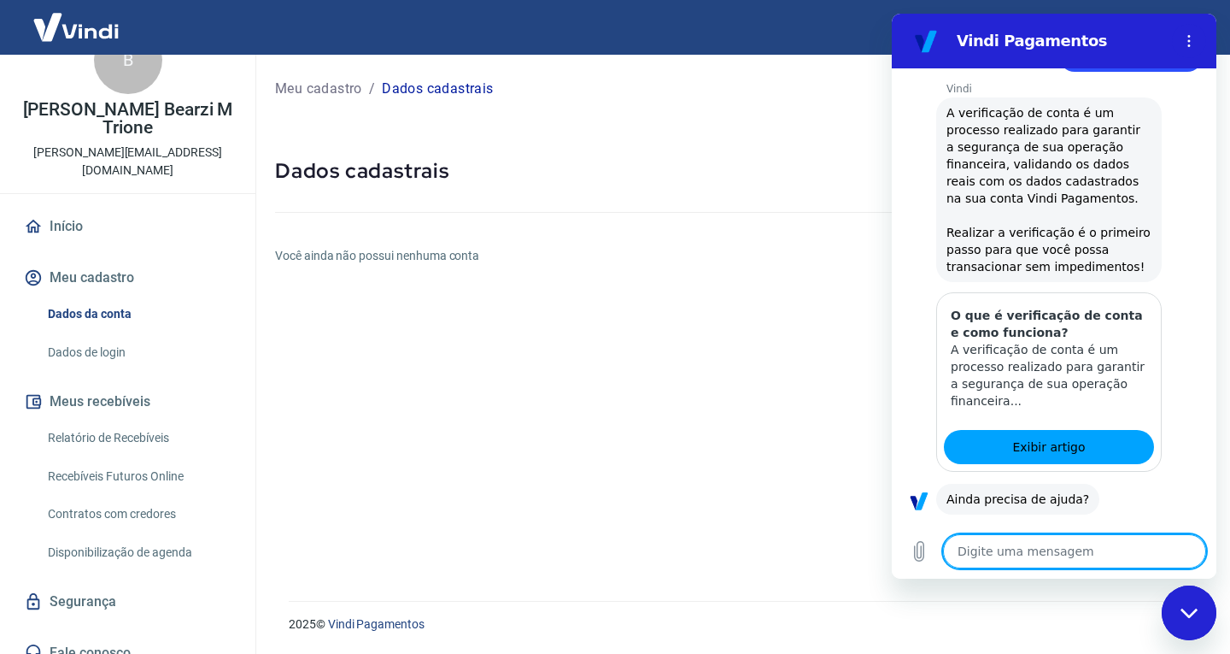
click at [1201, 615] on div "Fechar janela de mensagens" at bounding box center [1189, 612] width 51 height 51
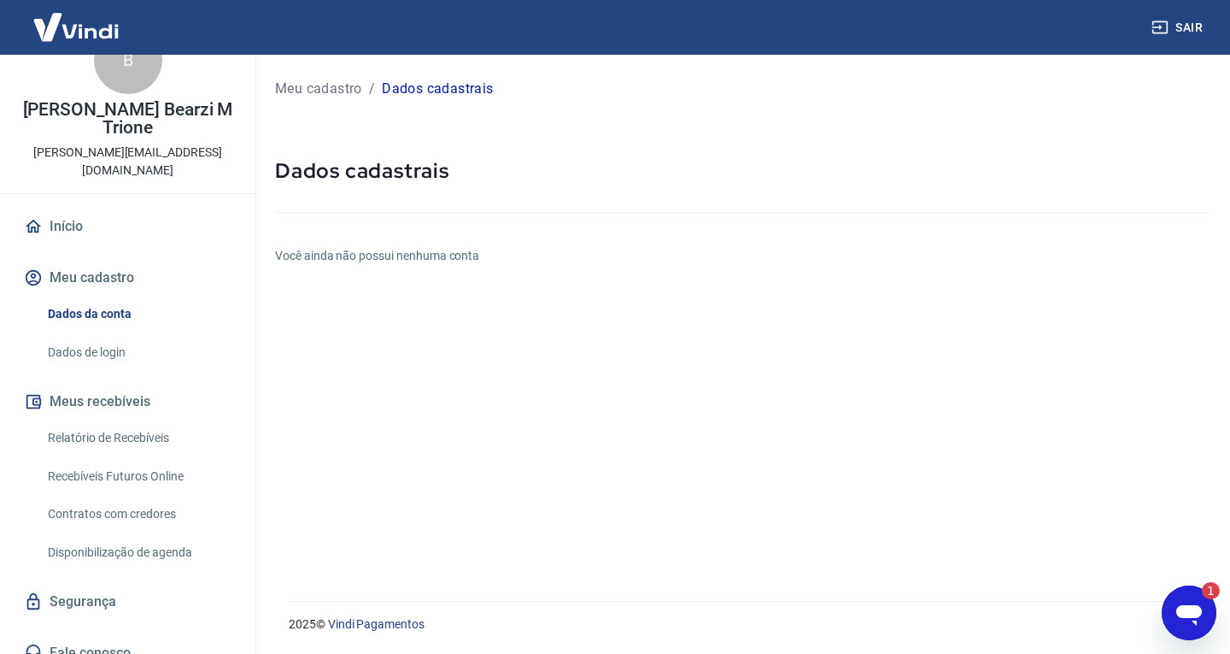
scroll to position [0, 0]
click at [332, 92] on p "Meu cadastro" at bounding box center [318, 89] width 87 height 21
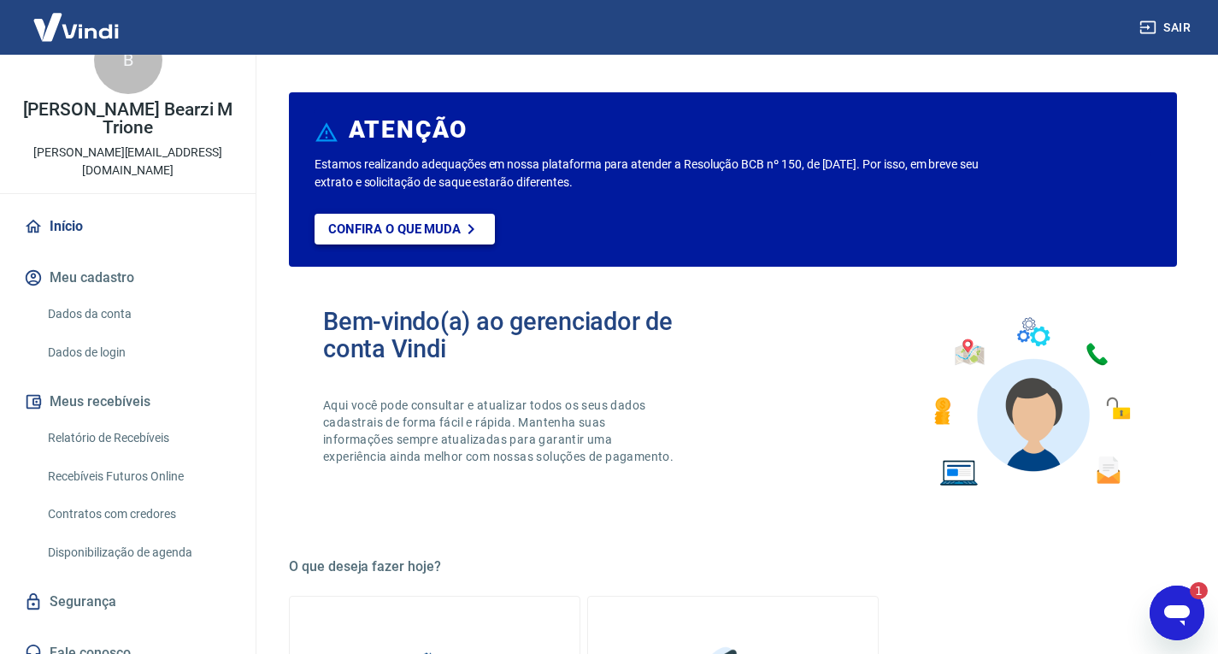
click at [470, 240] on link "Confira o que muda" at bounding box center [404, 229] width 180 height 31
click at [131, 297] on link "Dados da conta" at bounding box center [138, 314] width 194 height 35
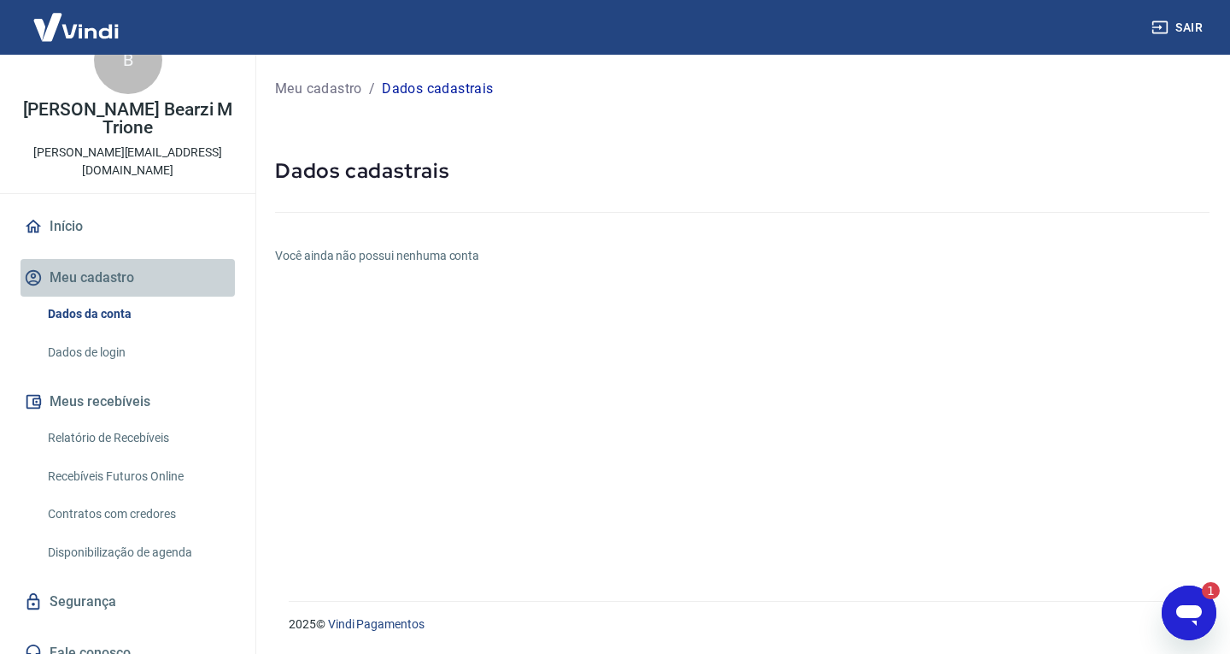
click at [137, 261] on button "Meu cadastro" at bounding box center [128, 278] width 214 height 38
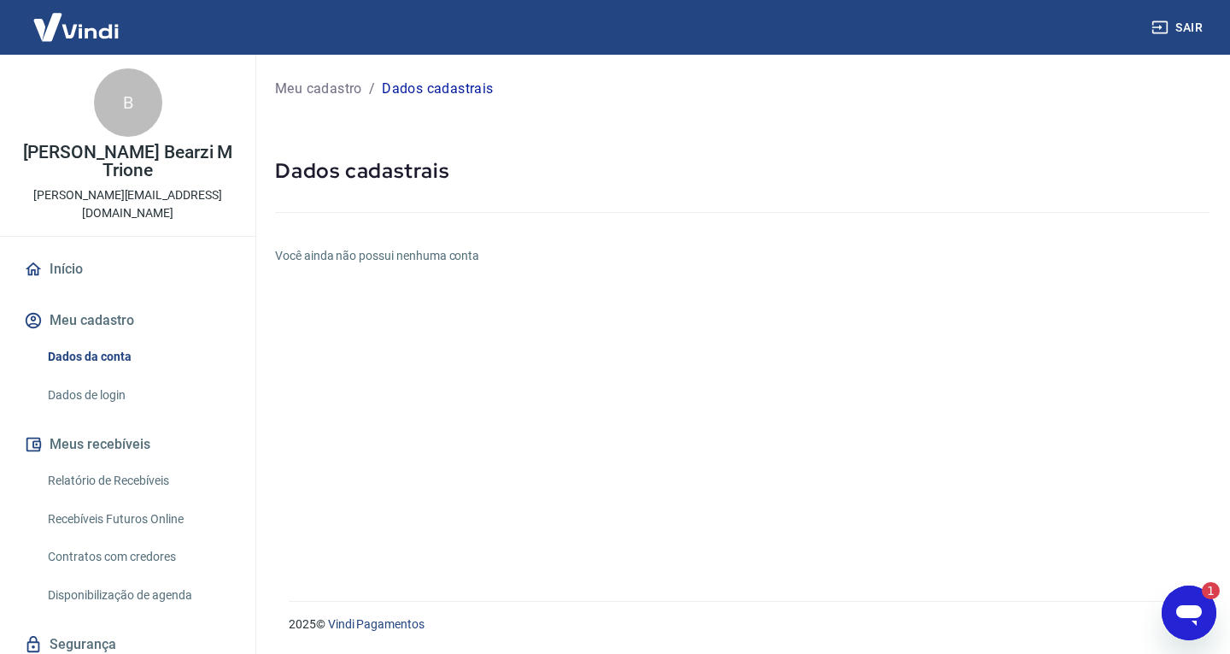
click at [107, 379] on link "Dados de login" at bounding box center [138, 395] width 194 height 35
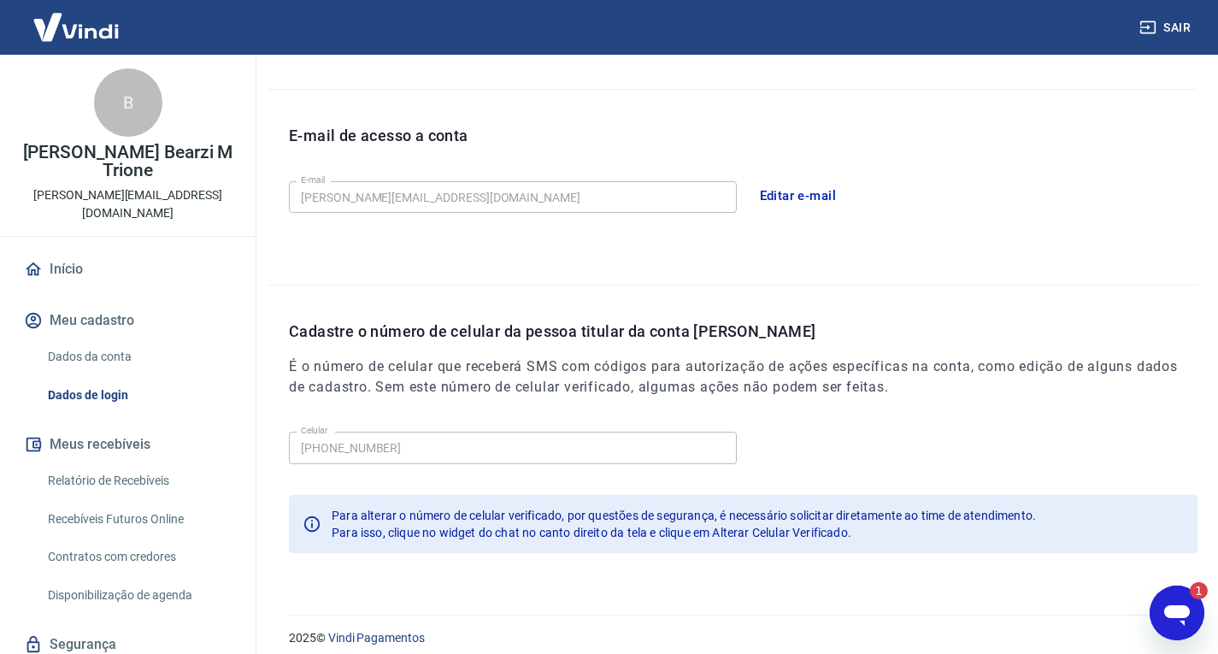
scroll to position [441, 0]
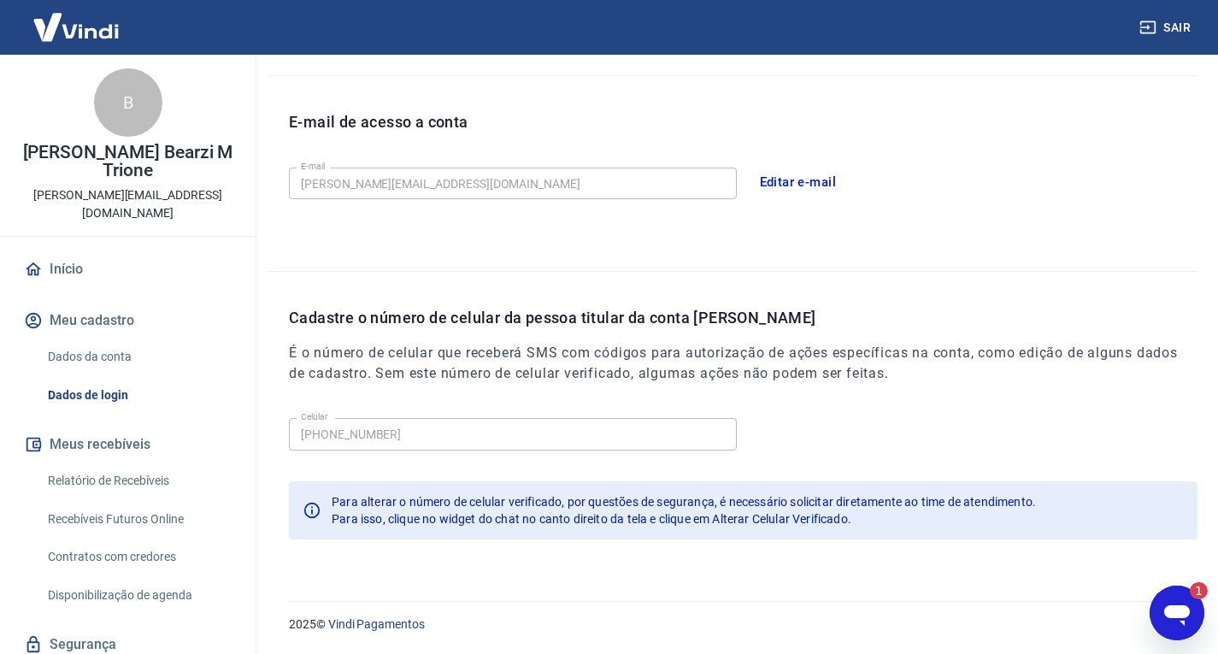
click at [128, 430] on button "Meus recebíveis" at bounding box center [128, 445] width 214 height 38
click at [131, 473] on link "Relatório de Recebíveis" at bounding box center [138, 480] width 194 height 35
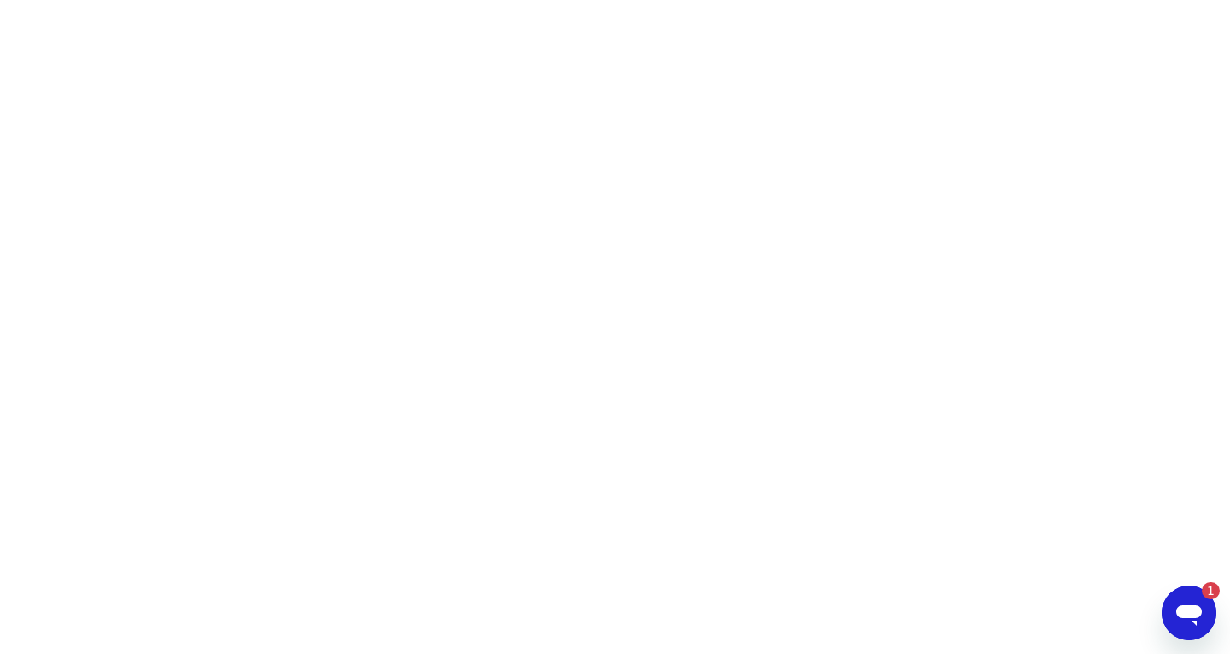
click at [1190, 599] on icon "Abrir janela de mensagens, 1 mensagem não lida" at bounding box center [1189, 612] width 31 height 31
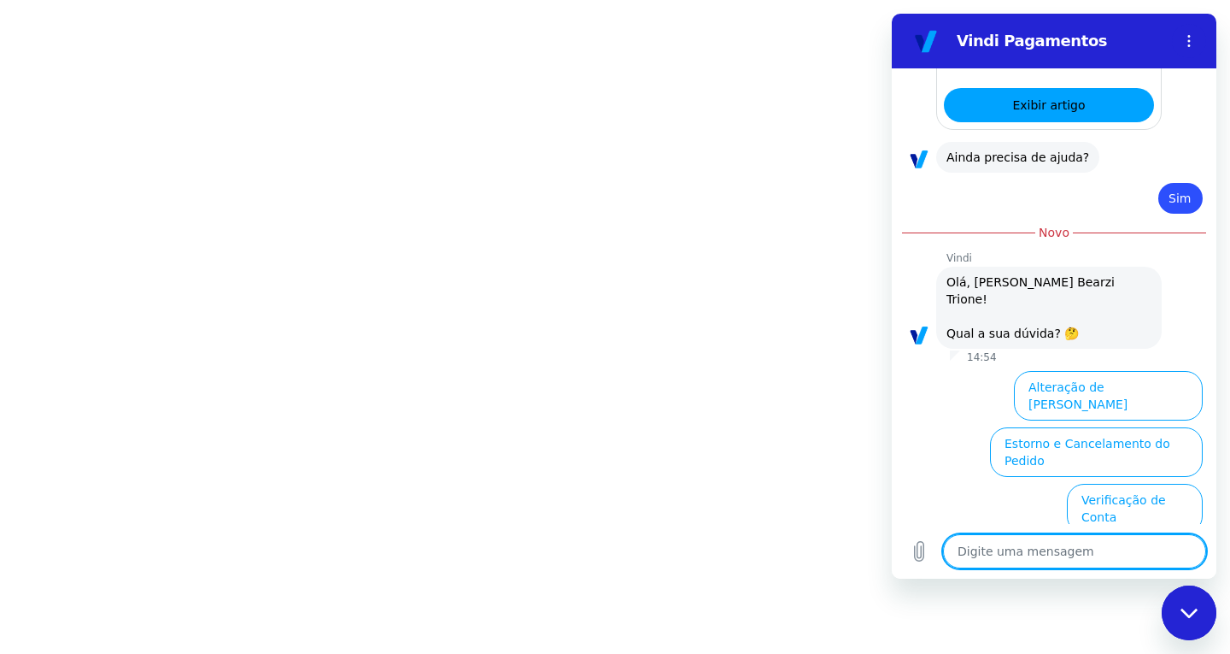
scroll to position [1025, 0]
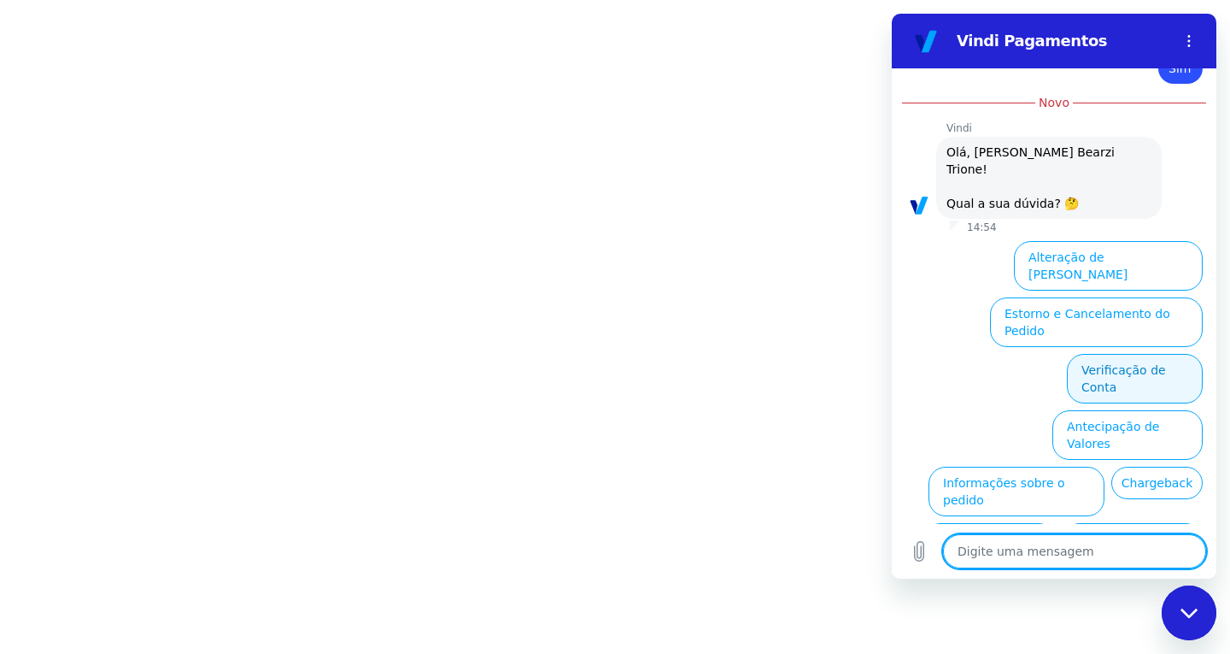
click at [1135, 354] on button "Verificação de Conta" at bounding box center [1135, 379] width 136 height 50
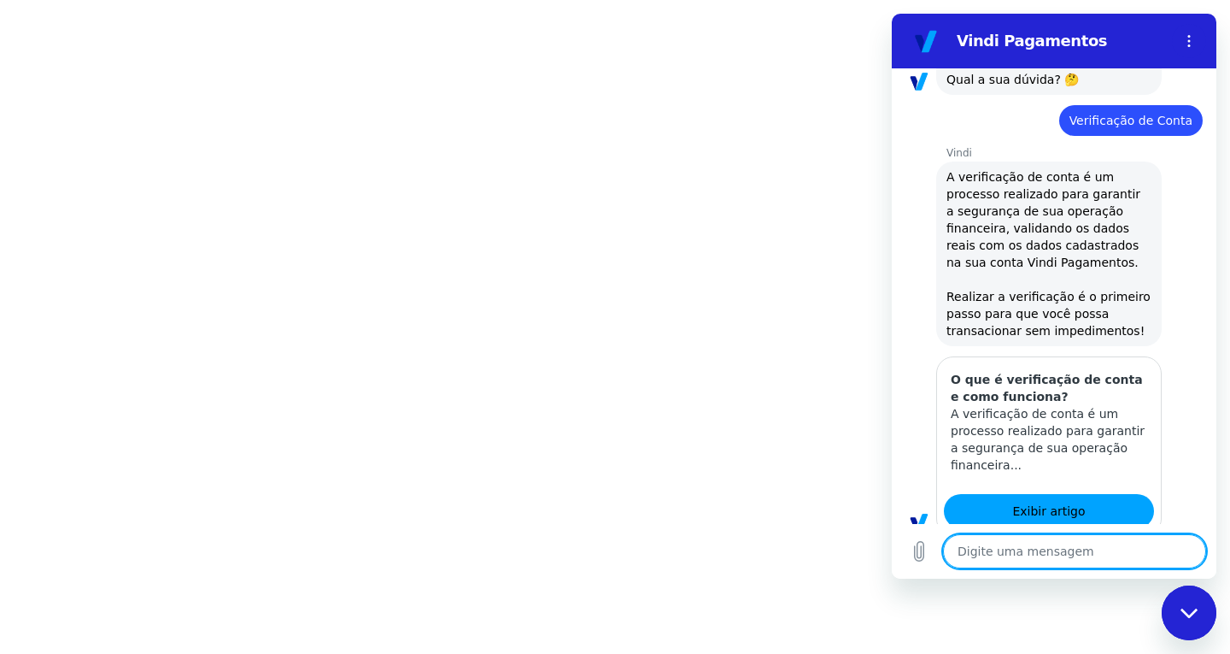
type textarea "x"
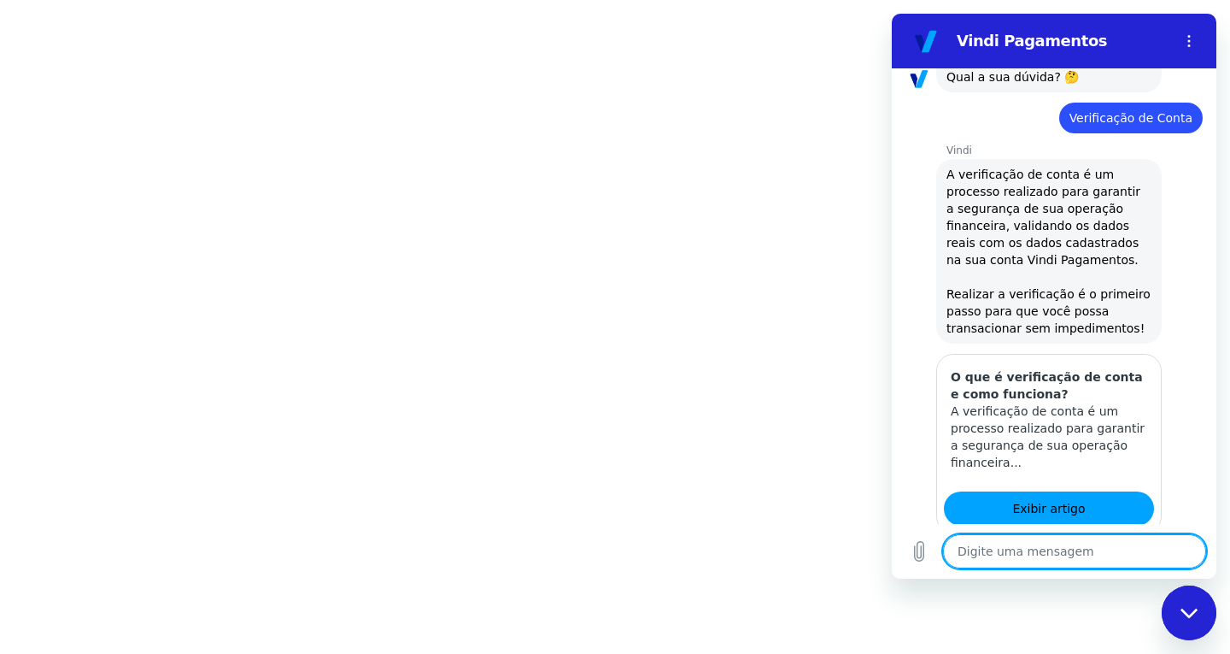
scroll to position [1195, 0]
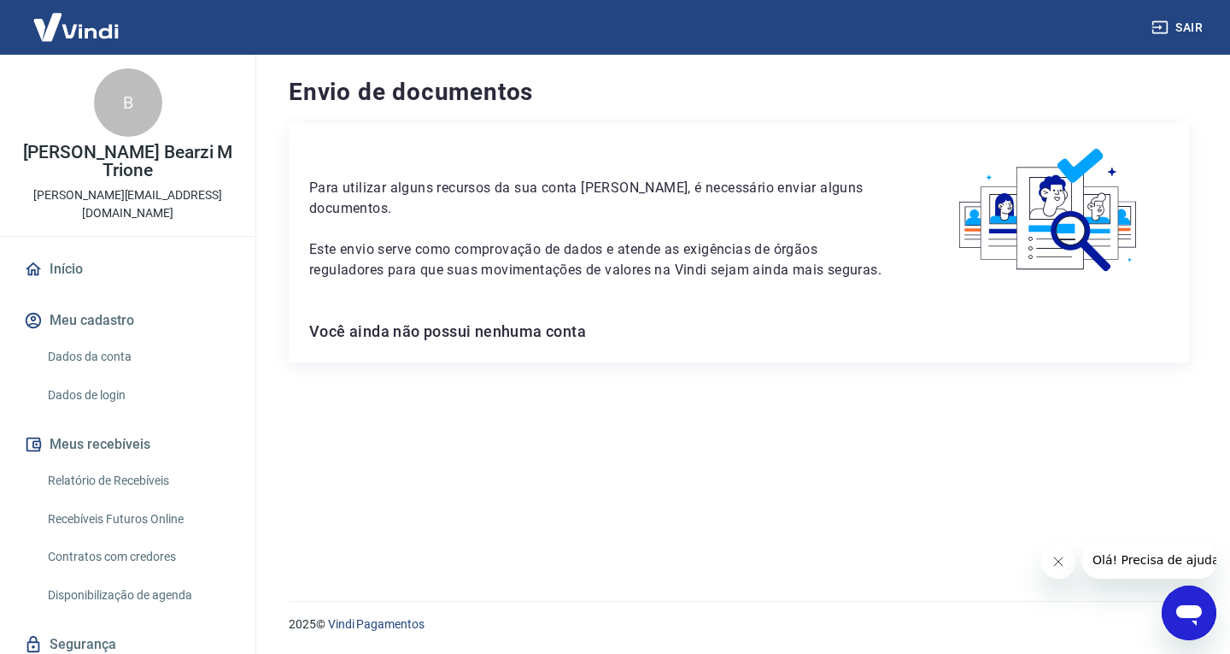
click at [1042, 547] on div at bounding box center [1129, 560] width 175 height 38
click at [103, 302] on button "Meu cadastro" at bounding box center [128, 321] width 214 height 38
click at [109, 339] on link "Dados da conta" at bounding box center [138, 356] width 194 height 35
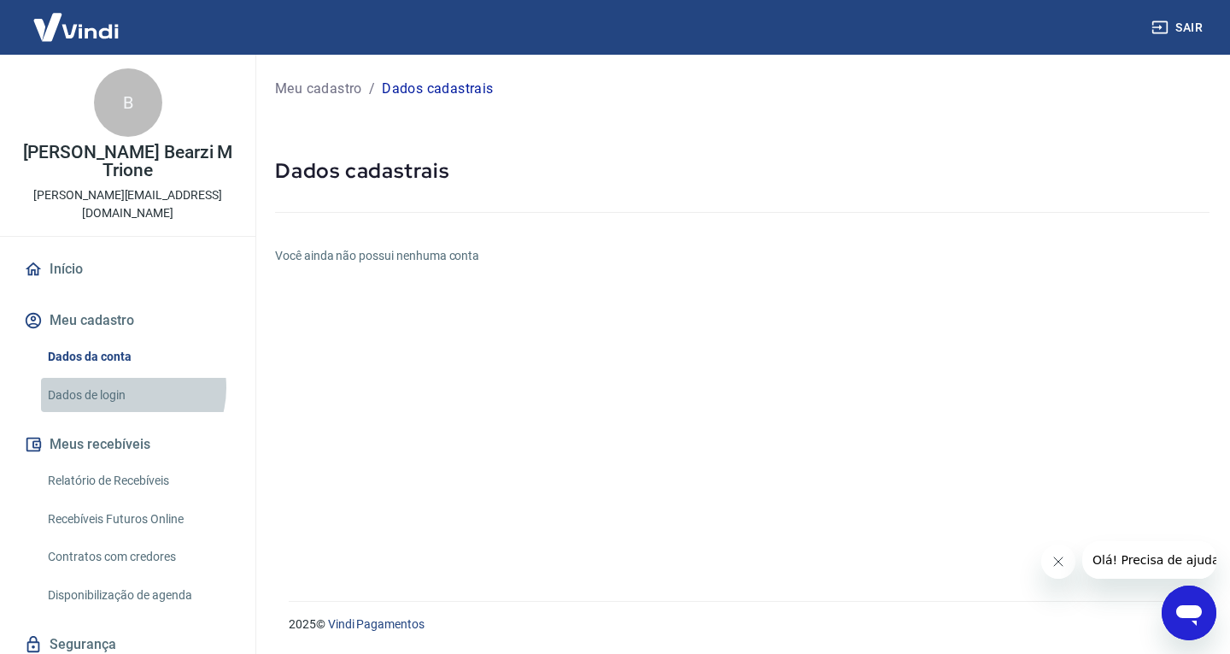
click at [120, 378] on link "Dados de login" at bounding box center [138, 395] width 194 height 35
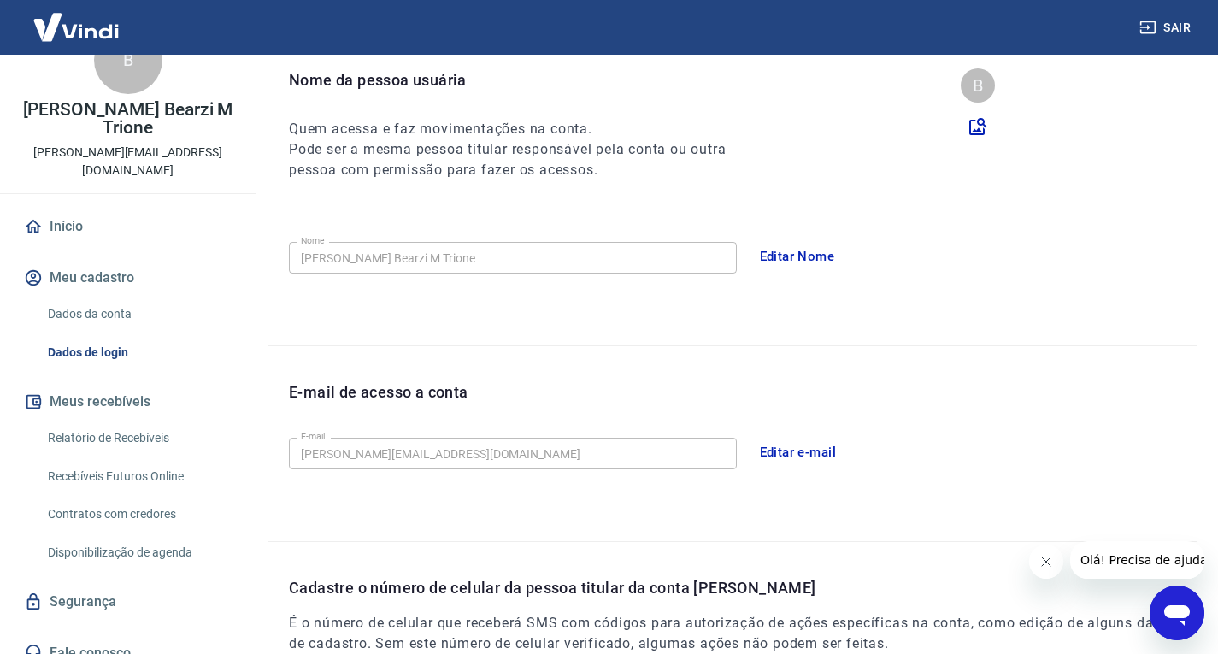
scroll to position [441, 0]
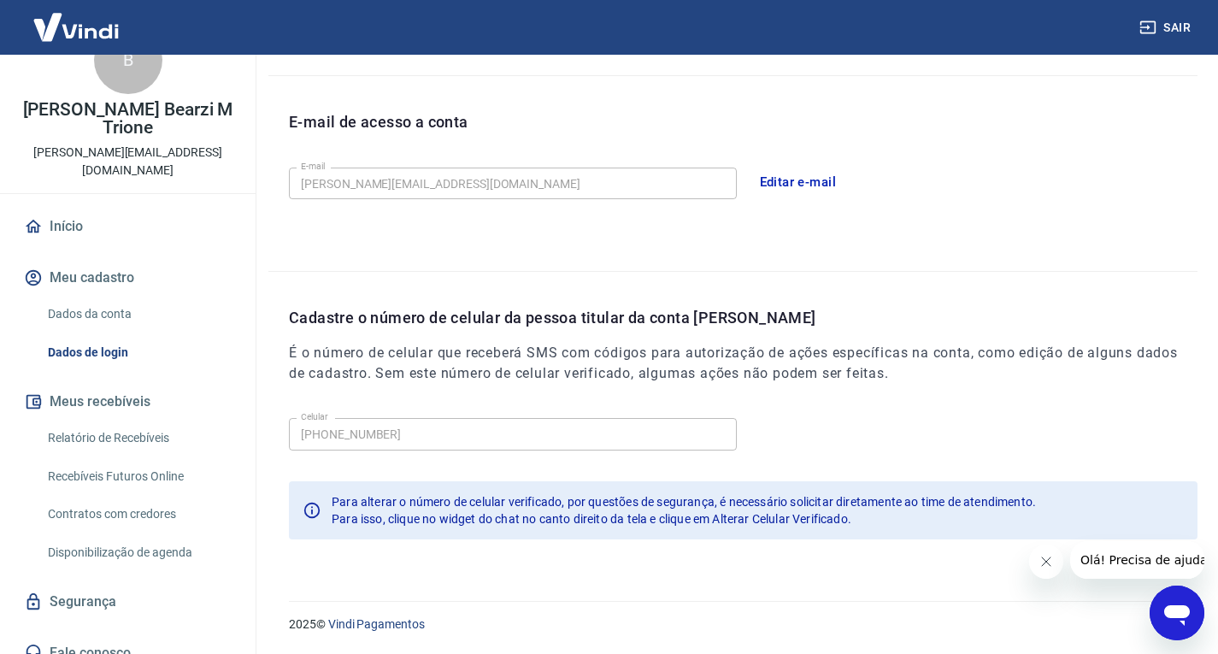
click at [129, 388] on button "Meus recebíveis" at bounding box center [128, 402] width 214 height 38
click at [140, 422] on link "Relatório de Recebíveis" at bounding box center [138, 437] width 194 height 35
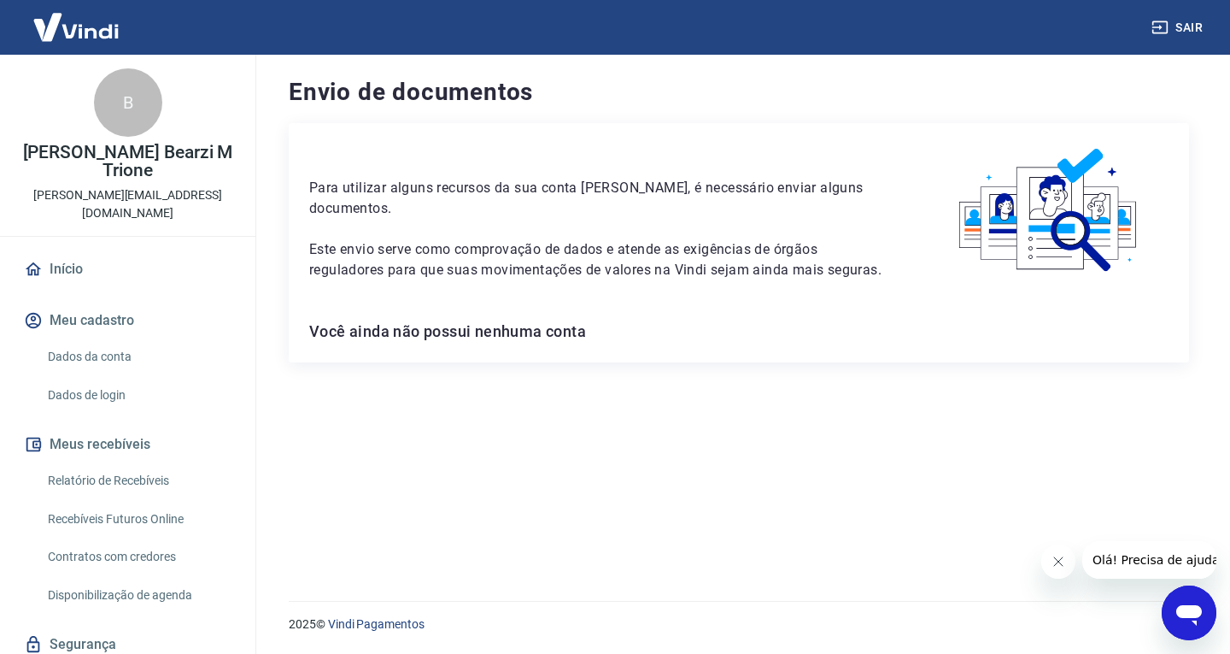
click at [1068, 561] on button "Fechar mensagem da empresa" at bounding box center [1059, 561] width 34 height 34
click at [109, 339] on link "Dados da conta" at bounding box center [138, 356] width 194 height 35
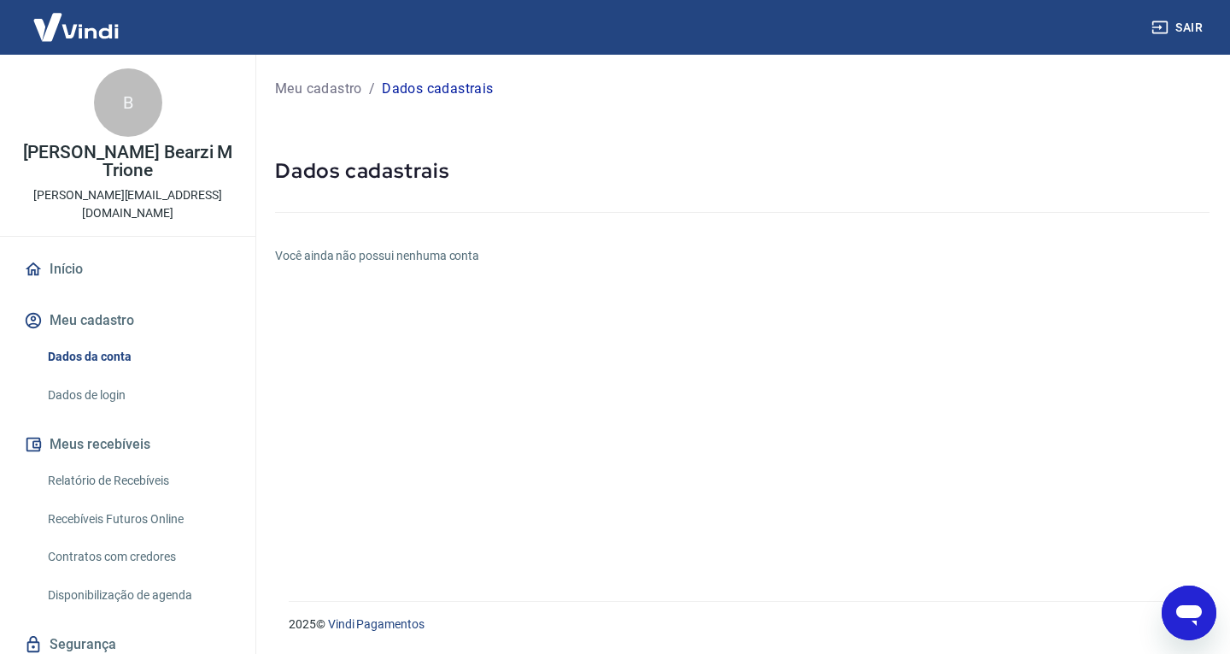
click at [115, 378] on link "Dados de login" at bounding box center [138, 395] width 194 height 35
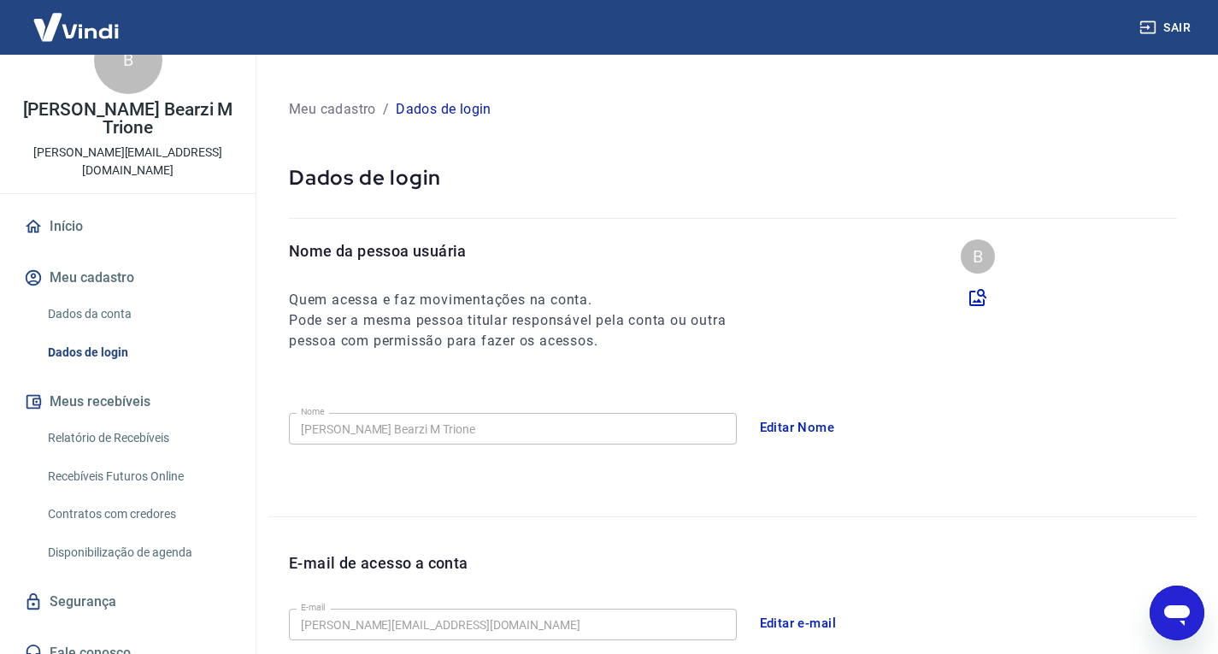
scroll to position [427, 0]
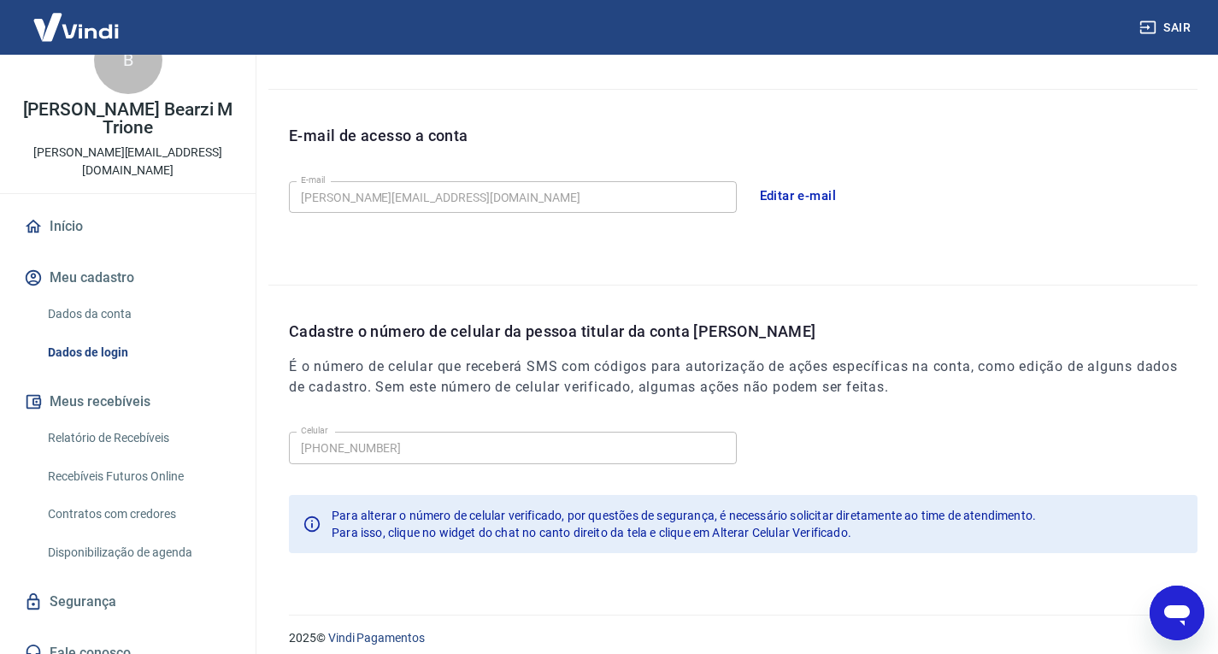
click at [109, 637] on link "Fale conosco" at bounding box center [128, 653] width 214 height 38
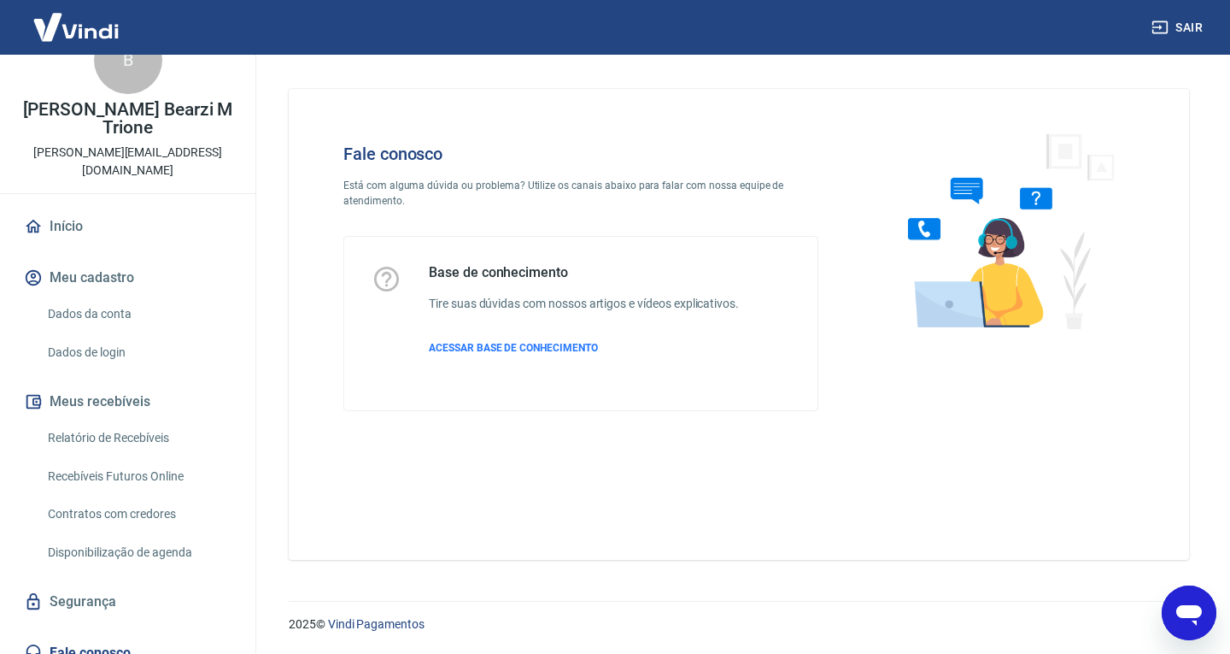
click at [1190, 610] on icon "Abrir janela de mensagens" at bounding box center [1190, 615] width 26 height 21
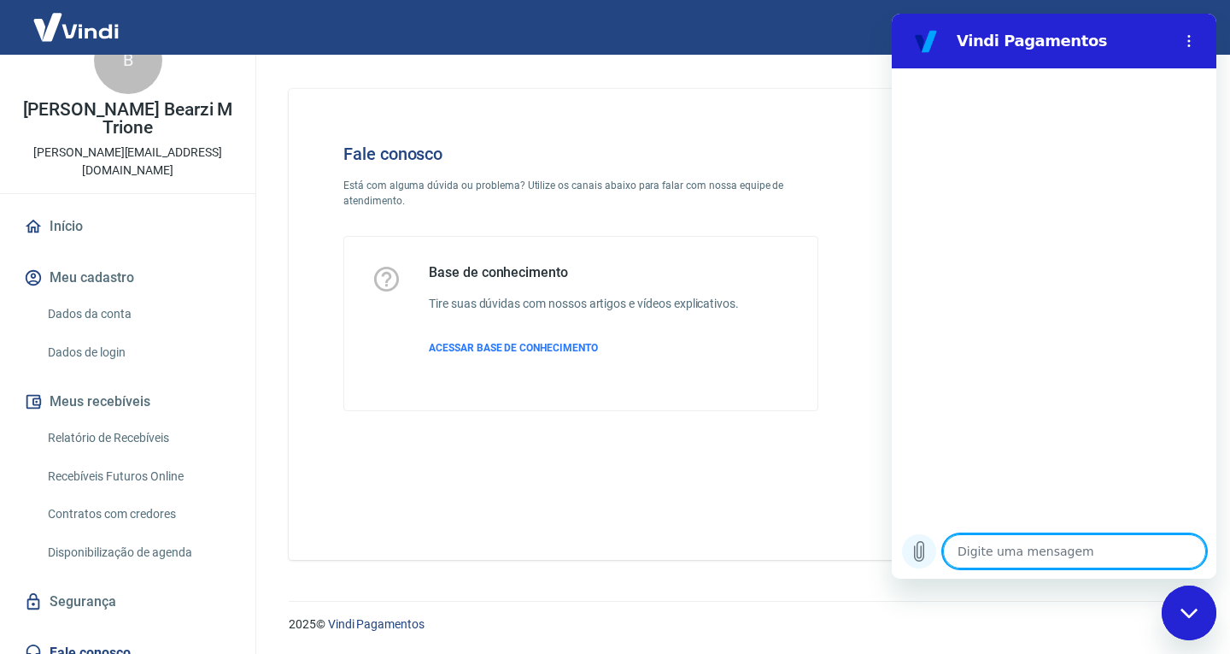
click at [914, 541] on icon "Carregar arquivo" at bounding box center [919, 551] width 21 height 21
click at [973, 543] on textarea at bounding box center [1074, 551] width 263 height 34
type textarea "o"
type textarea "x"
type textarea "oi"
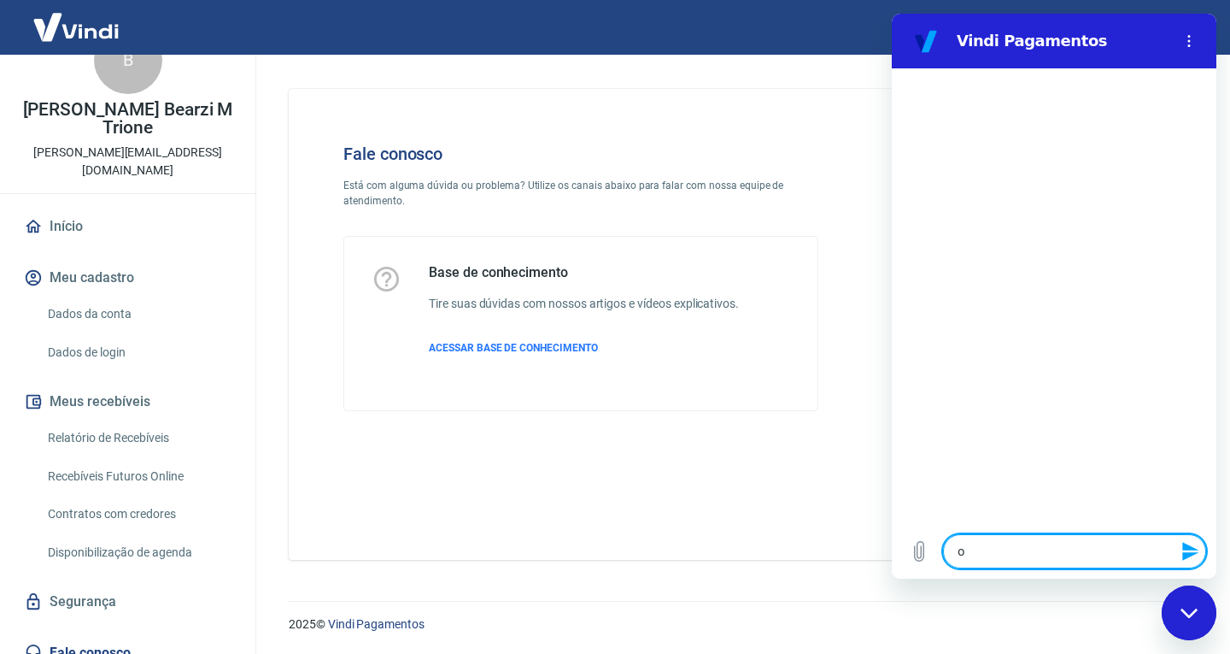
type textarea "x"
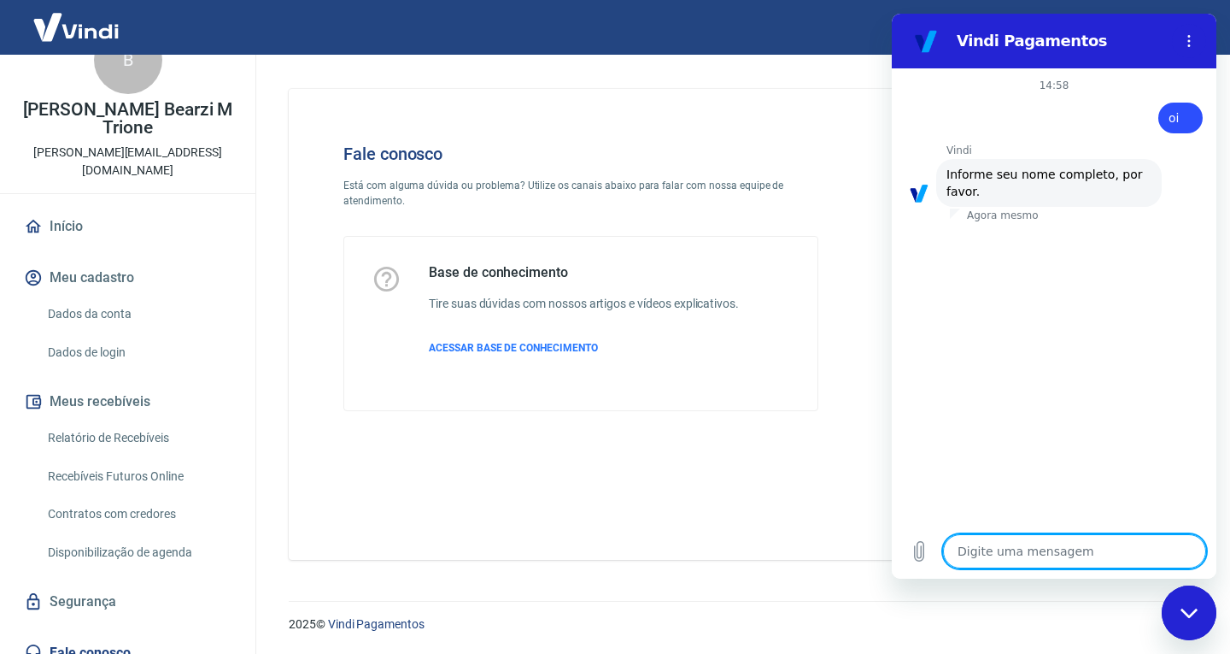
type textarea "x"
click at [1082, 540] on textarea at bounding box center [1074, 551] width 263 height 34
type textarea "B"
type textarea "x"
type textarea "Br"
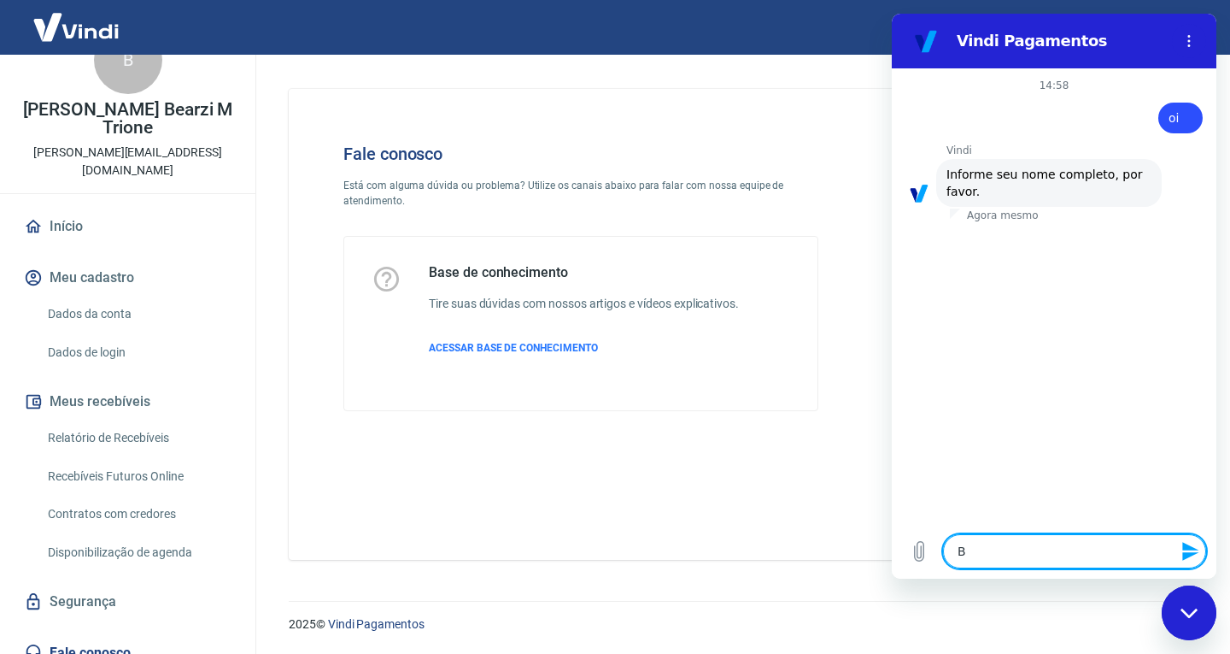
type textarea "x"
type textarea "Bru"
type textarea "x"
type textarea "Brun"
type textarea "x"
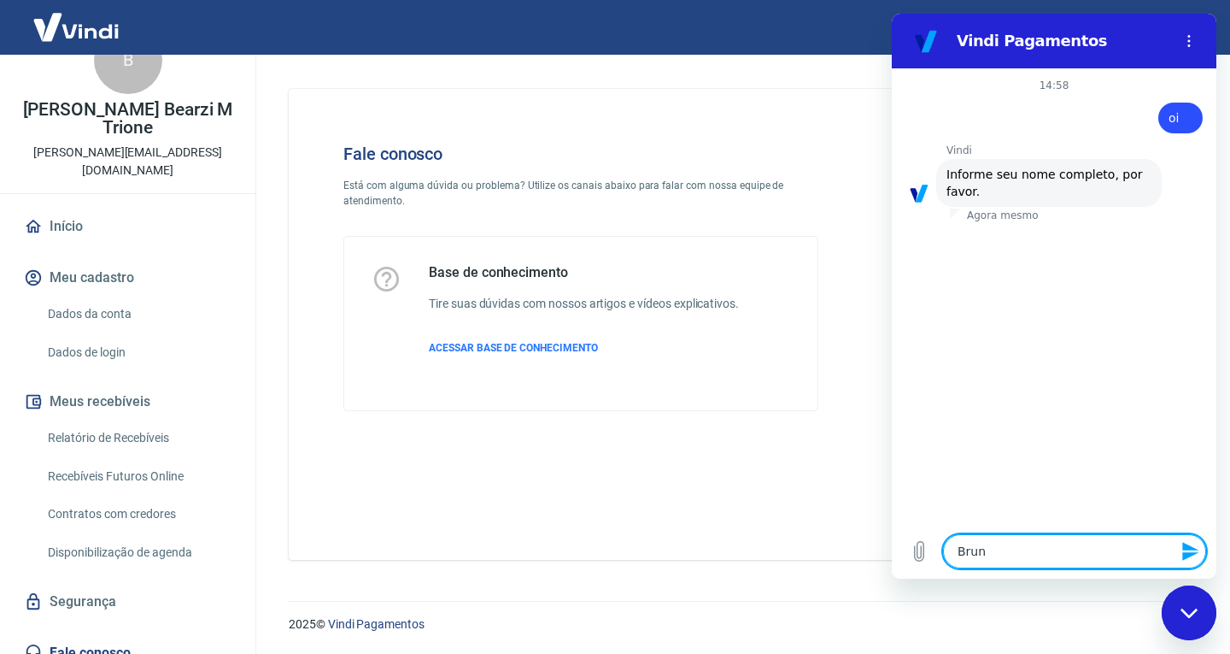
type textarea "Bruno"
type textarea "x"
type textarea "Bruno"
type textarea "x"
type textarea "Bruno"
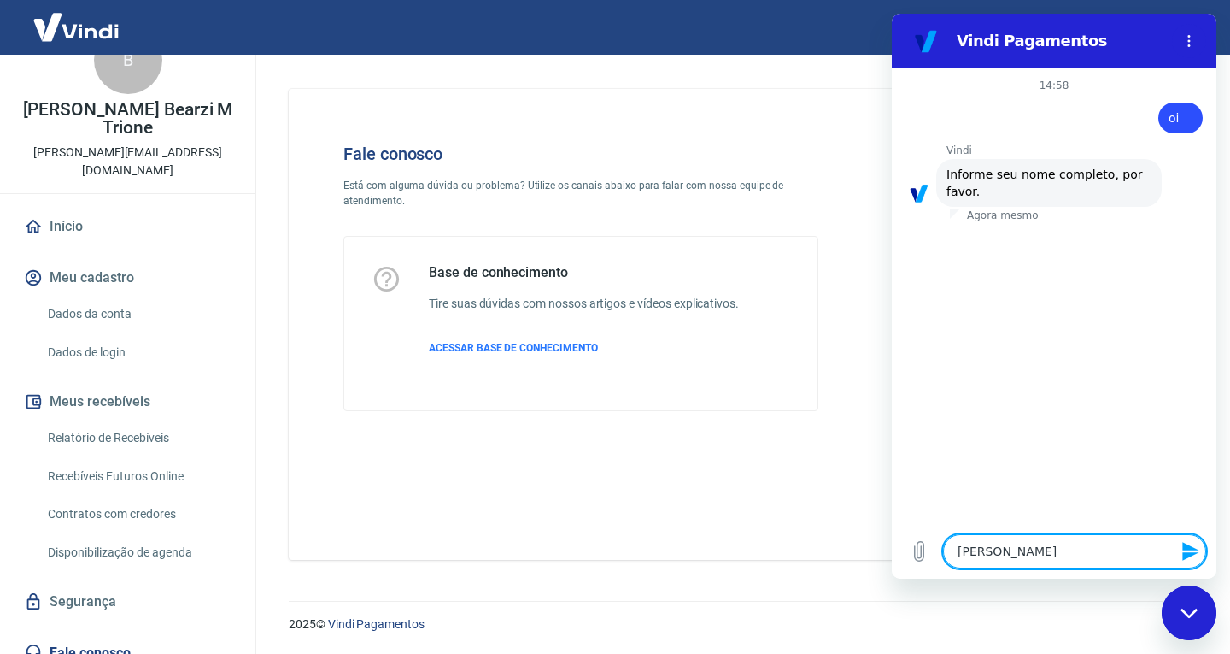
type textarea "x"
type textarea "Bruno"
type textarea "x"
type textarea "Bruno"
type textarea "x"
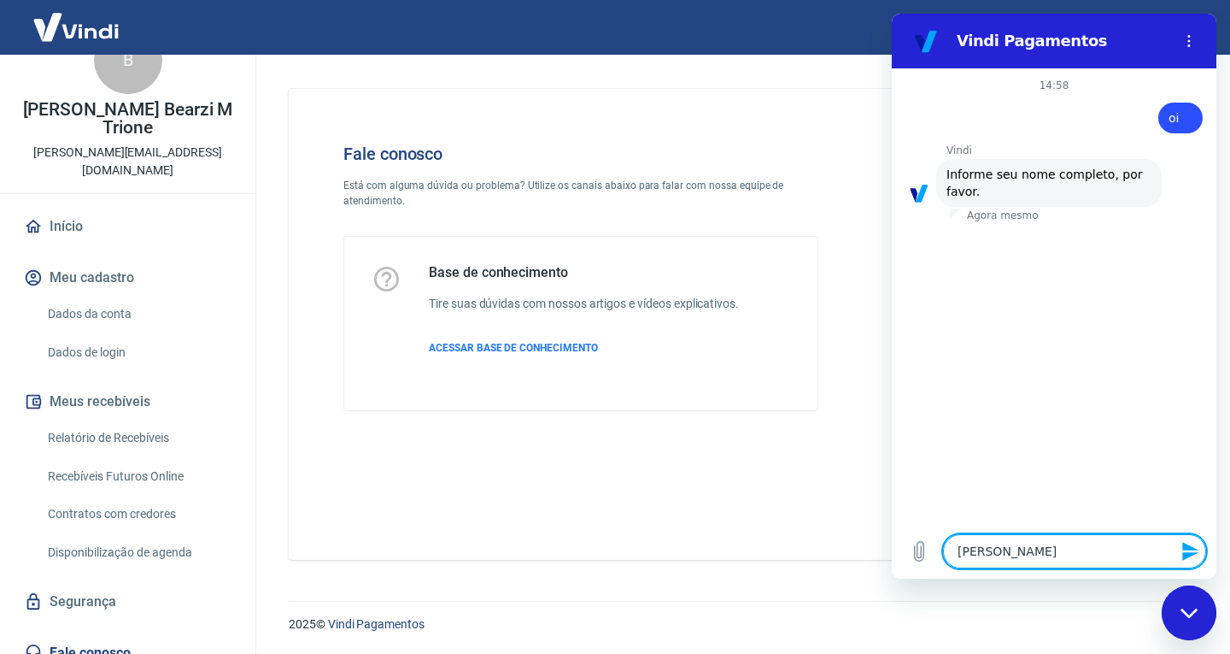
type textarea "Brun"
type textarea "x"
type textarea "Bru"
type textarea "x"
type textarea "Br"
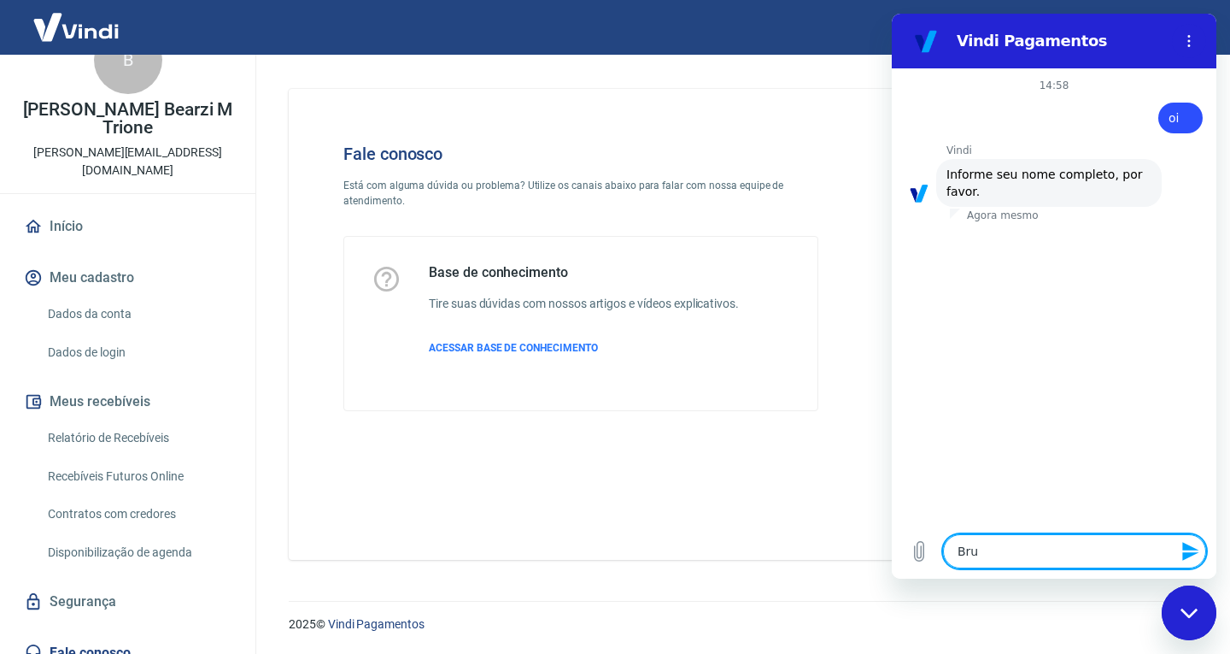
type textarea "x"
type textarea "B"
type textarea "x"
paste textarea "https://mail.google.com/mail/u/0/?tab=rm&ogbl#inbox"
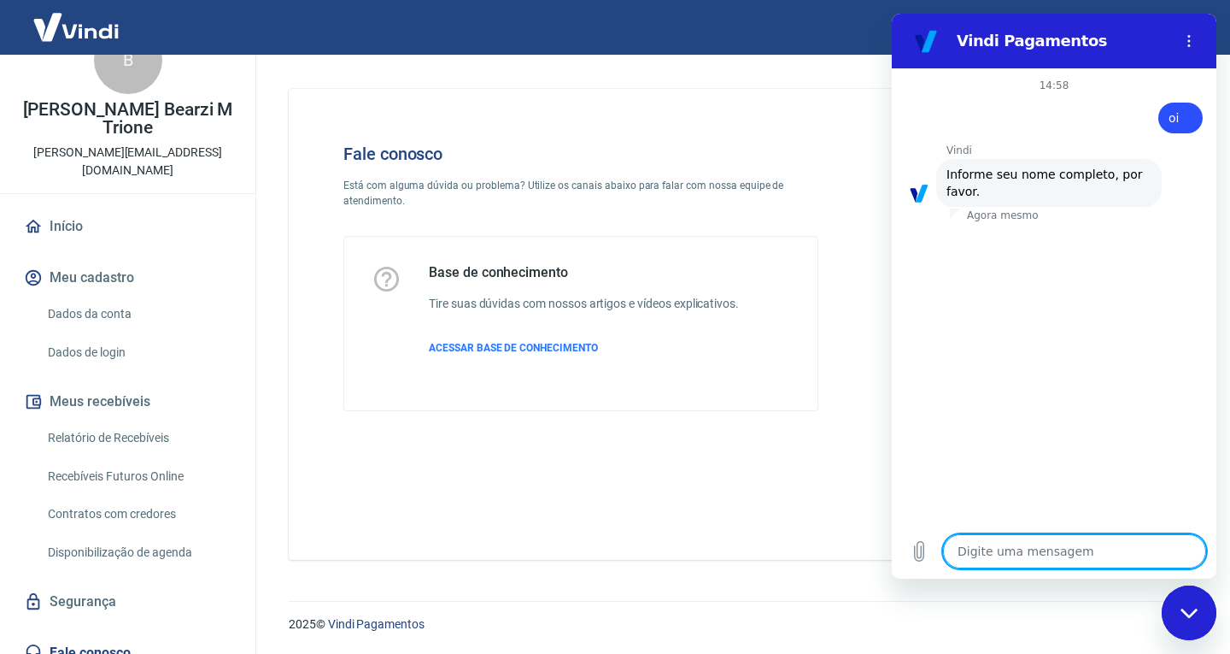
type textarea "https://mail.google.com/mail/u/0/?tab=rm&ogbl#inbox"
type textarea "x"
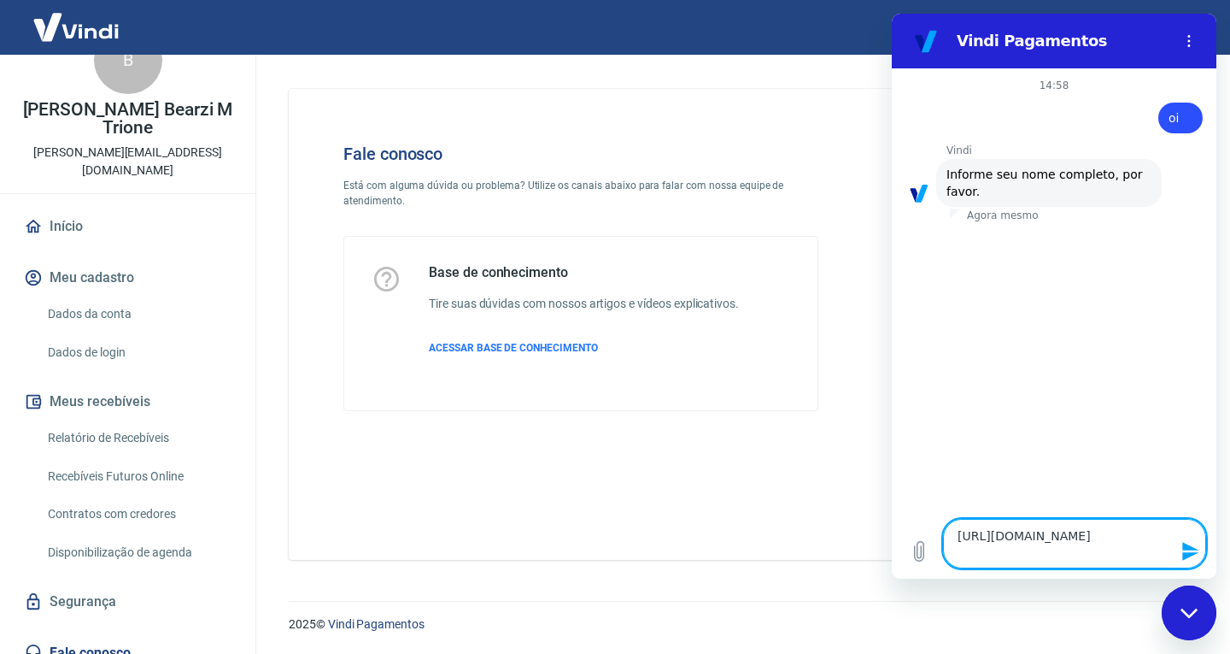
type textarea "https://mail.google.com/mail/u/0/?tab=rm&ogbl#inbo"
type textarea "x"
type textarea "https://mail.google.com/mail/u/0/?tab=rm&ogbl#inb"
type textarea "x"
type textarea "https://mail.google.com/mail/u/0/?tab=rm&ogbl#in"
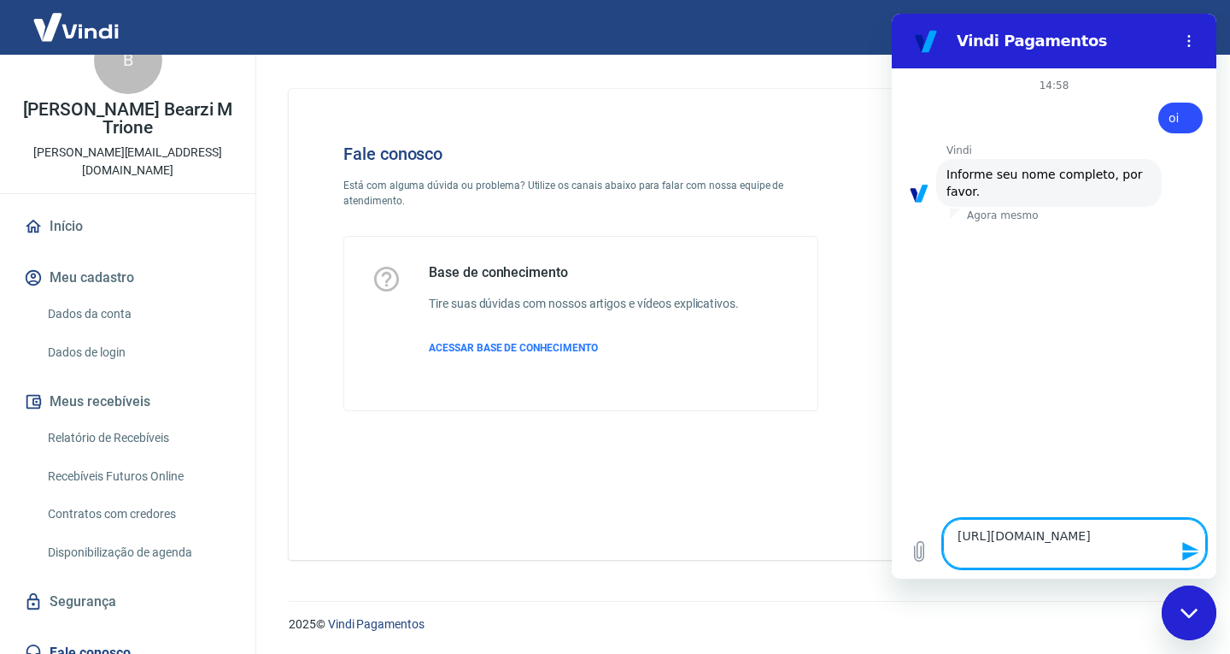
type textarea "x"
type textarea "https://mail.google.com/mail/u/0/?tab=rm&ogbl#i"
type textarea "x"
type textarea "https://mail.google.com/mail/u/0/?tab=rm&ogbl#"
type textarea "x"
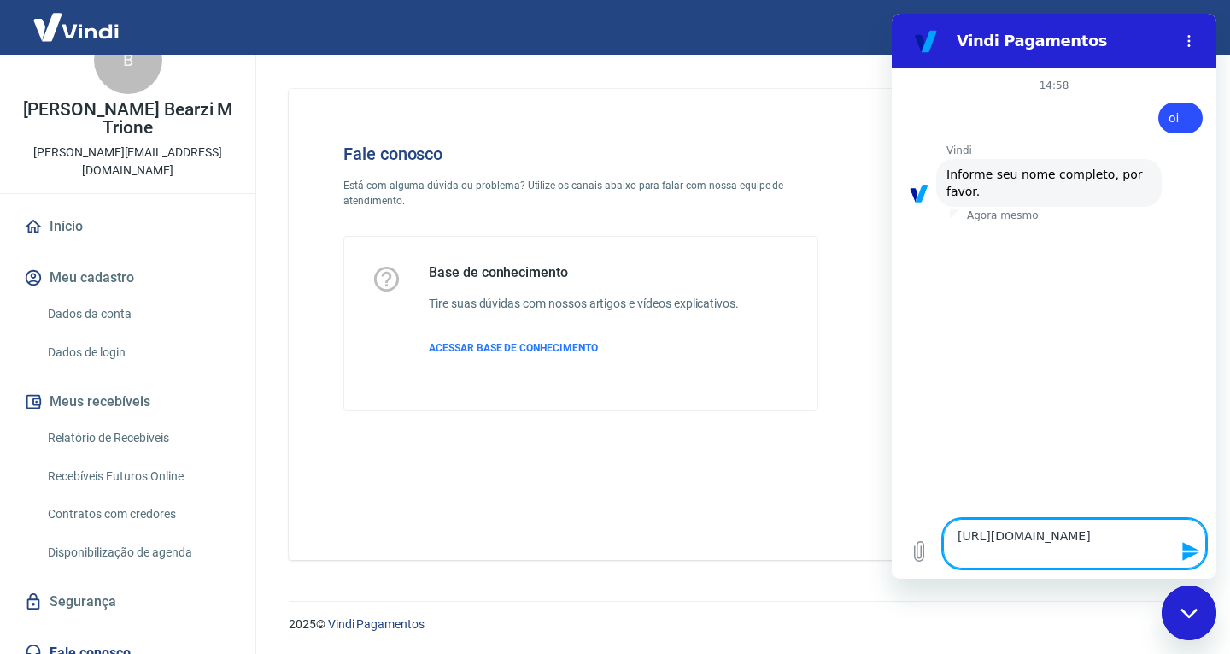
type textarea "https://mail.google.com/mail/u/0/?tab=rm&ogbl"
type textarea "x"
type textarea "https://mail.google.com/mail/u/0/?tab=rm&ogb"
type textarea "x"
type textarea "https://mail.google.com/mail/u/0/?tab=rm&og"
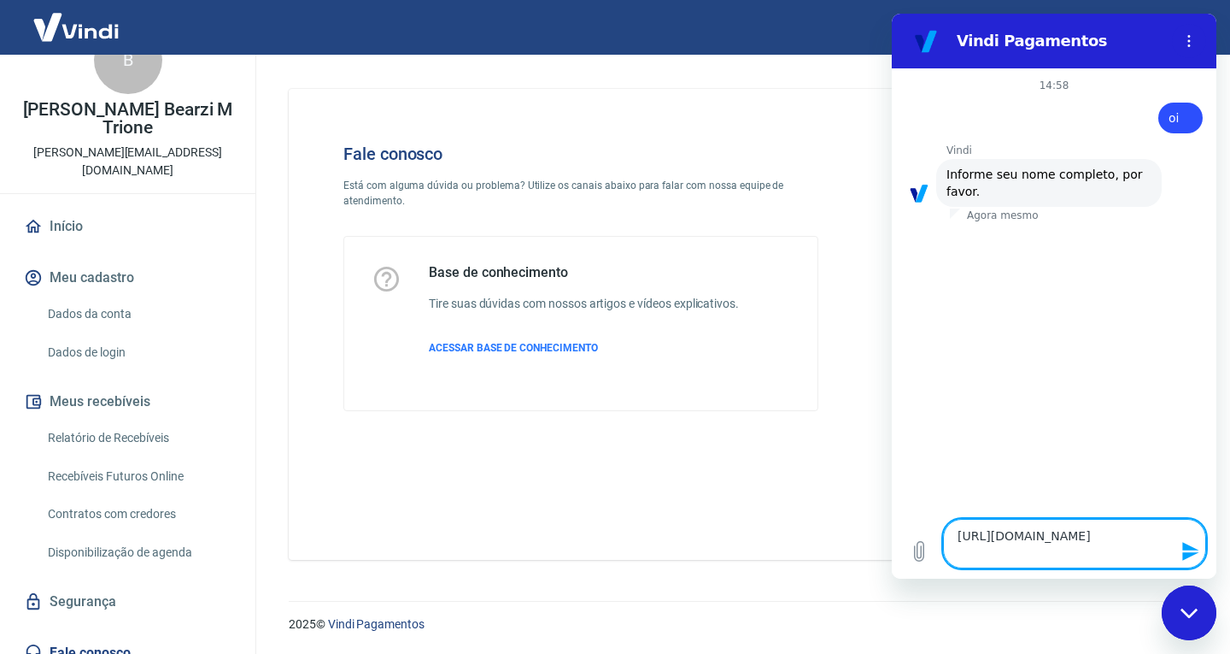
type textarea "x"
type textarea "https://mail.google.com/mail/u/0/?tab=rm&o"
type textarea "x"
type textarea "https://mail.google.com/mail/u/0/?tab=rm&"
type textarea "x"
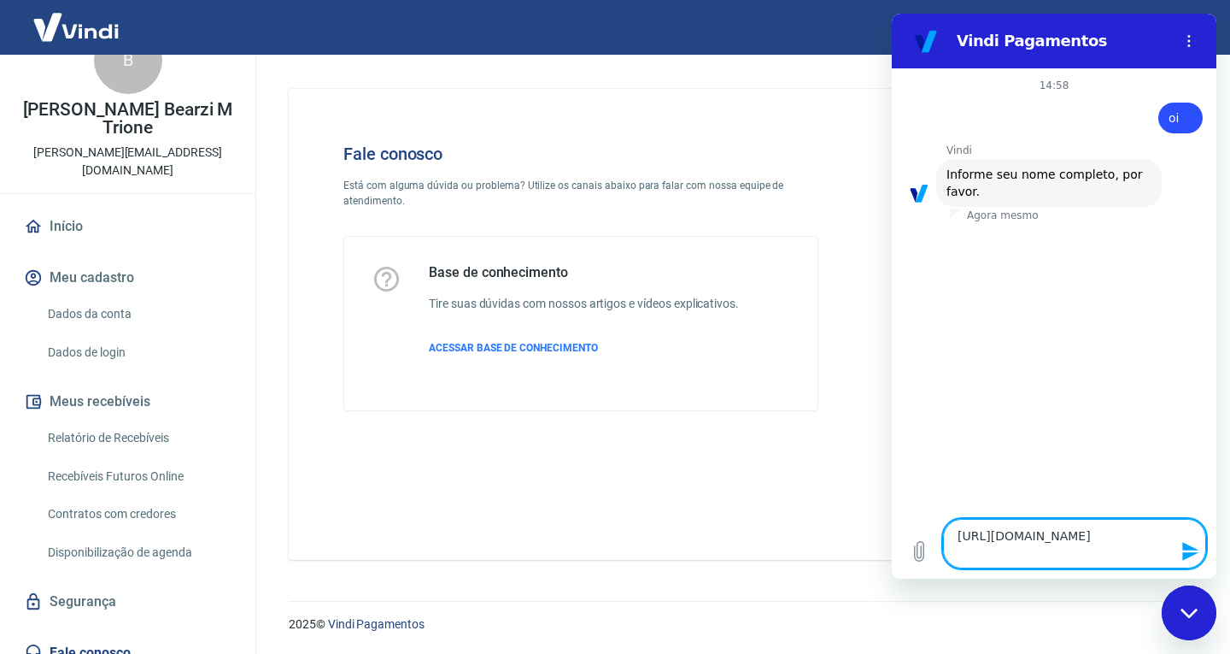
type textarea "https://mail.google.com/mail/u/0/?tab=rm"
type textarea "x"
type textarea "https://mail.google.com/mail/u/0/?tab=r"
type textarea "x"
type textarea "https://mail.google.com/mail/u/0/?tab="
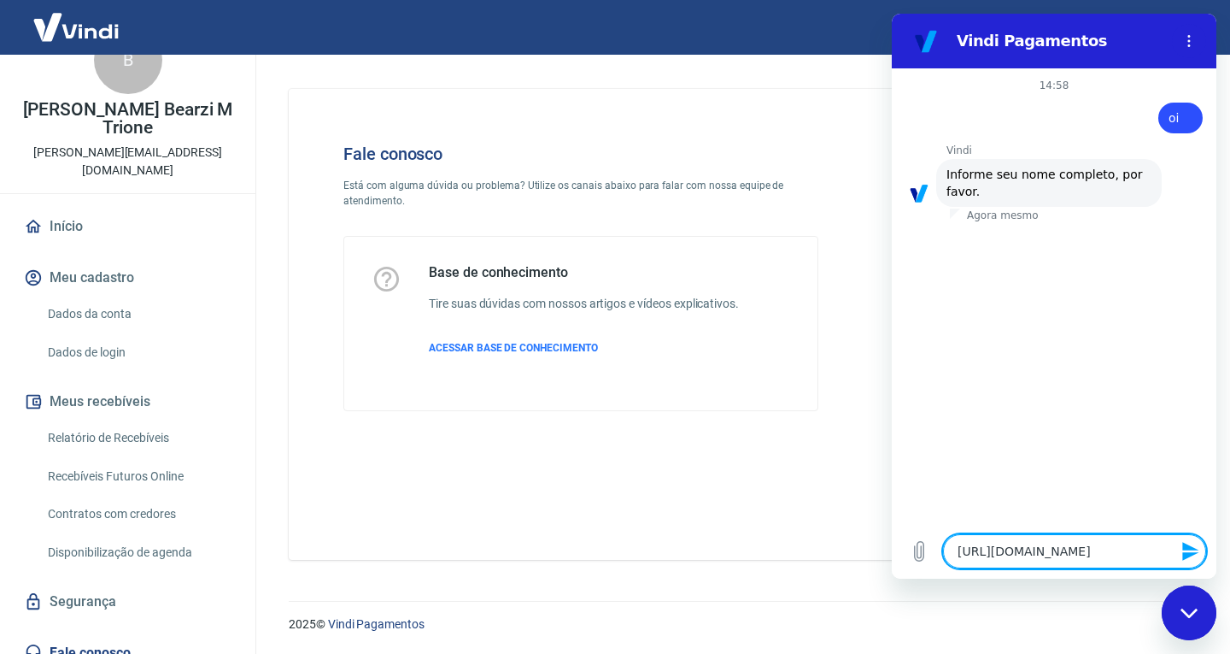
type textarea "x"
type textarea "https://mail.google.com/mail/u/0/?tab"
type textarea "x"
type textarea "https://mail.google.com/mail/u/0/?ta"
type textarea "x"
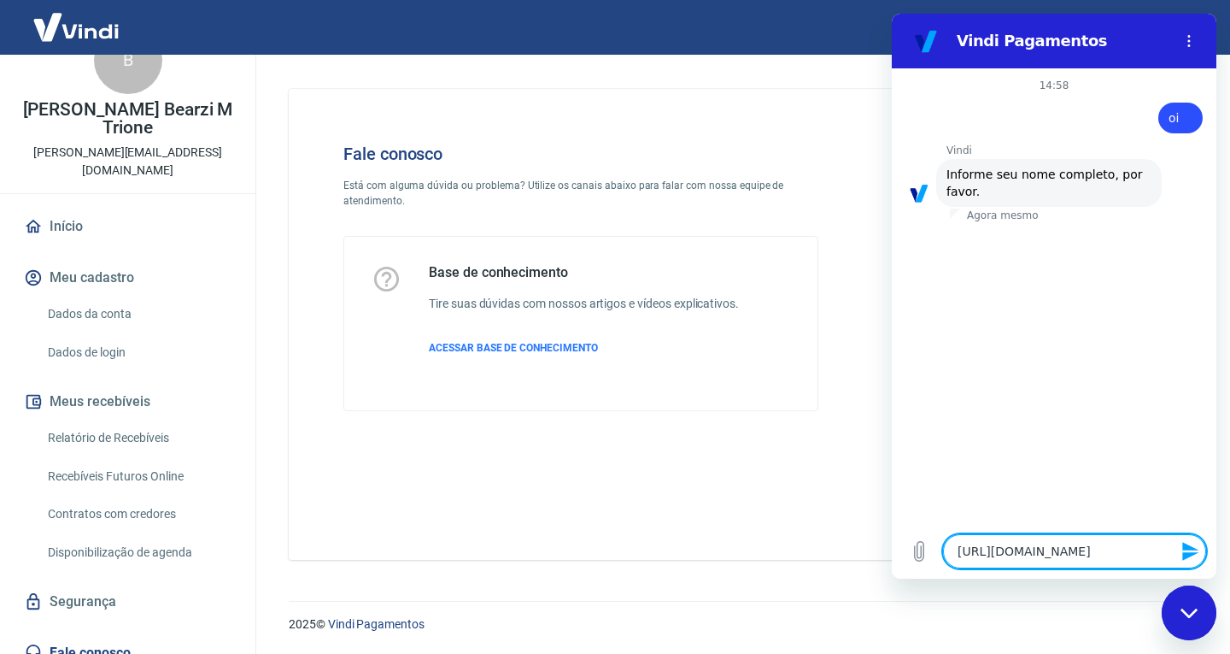
type textarea "https://mail.google.com/mail/u/0/?t"
type textarea "x"
type textarea "https://mail.google.com/mail/u/0/?"
type textarea "x"
type textarea "https://mail.google.com/mail/u/0/"
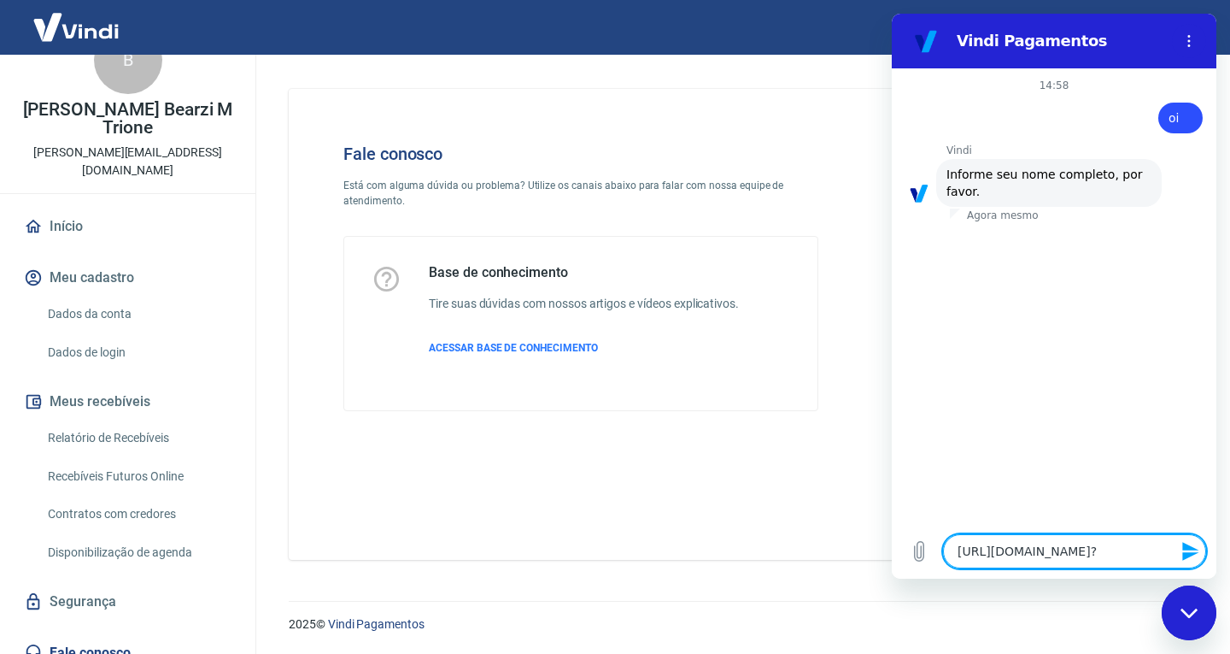
type textarea "x"
type textarea "https://mail.google.com/mail/u/0"
type textarea "x"
type textarea "https://mail.google.com/mail/u/"
type textarea "x"
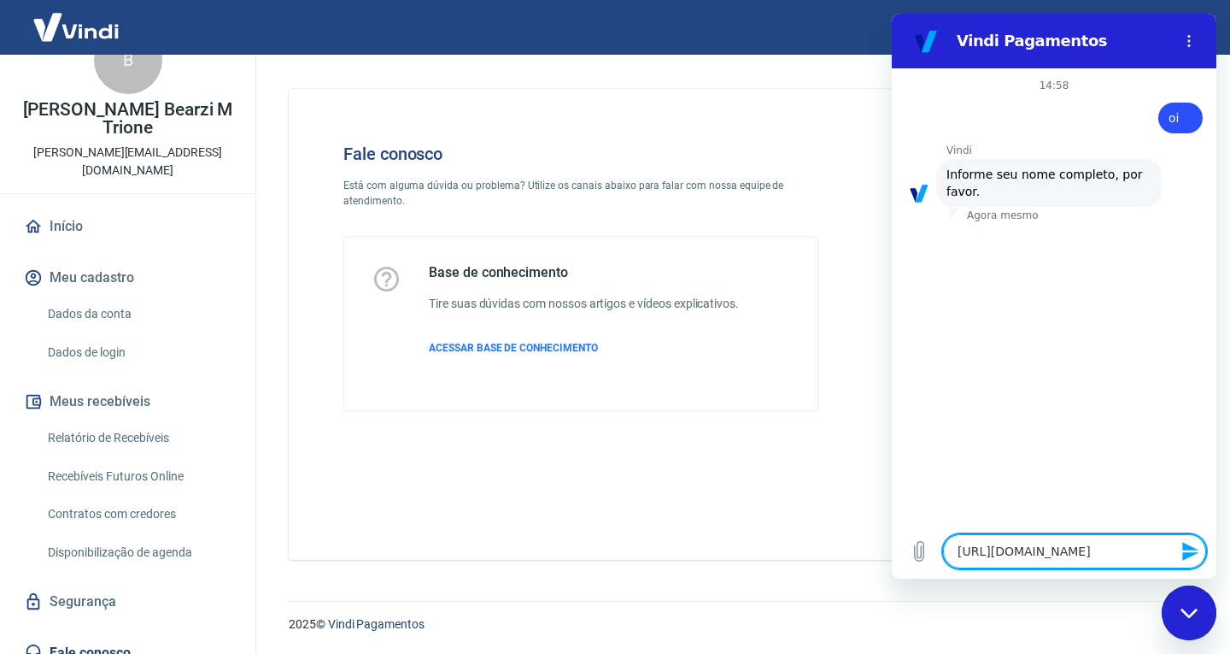
type textarea "https://mail.google.com/mail/u"
type textarea "x"
type textarea "https://mail.google.com/mail/"
type textarea "x"
type textarea "https://mail.google.com/mail"
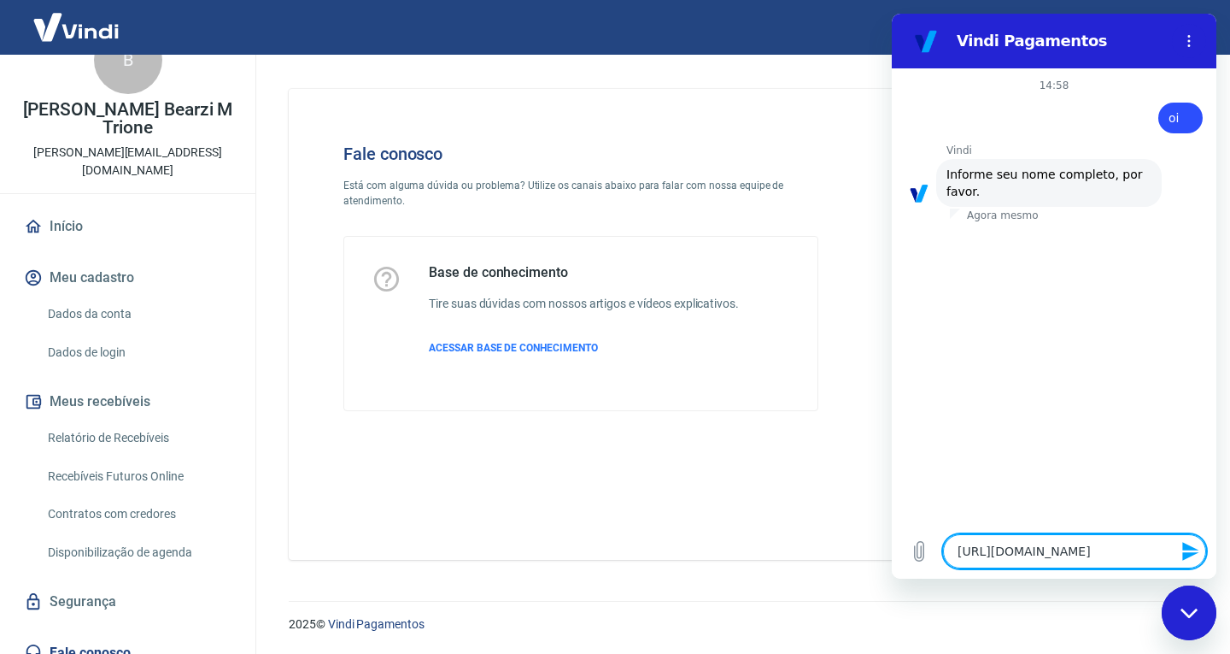
type textarea "x"
type textarea "https://mail.google.com/mai"
type textarea "x"
type textarea "https://mail.google.com/ma"
type textarea "x"
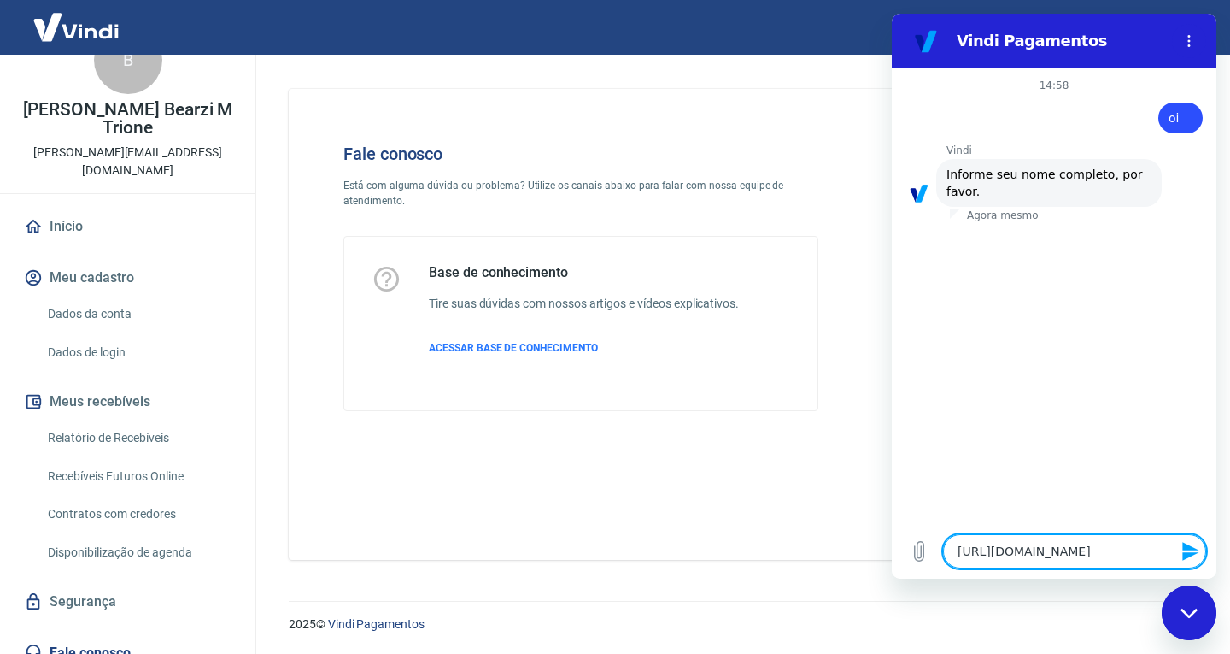
type textarea "https://mail.google.com/m"
type textarea "x"
type textarea "https://mail.google.com/"
type textarea "x"
type textarea "https://mail.google.com"
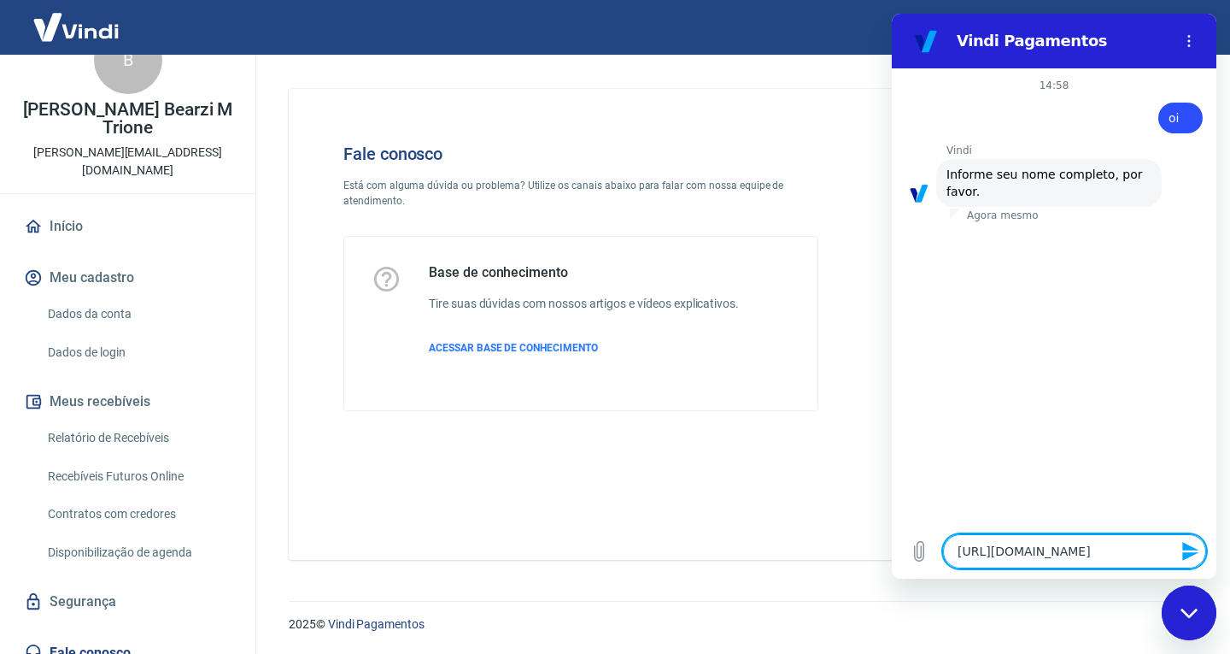
type textarea "x"
type textarea "https://mail.google.co"
type textarea "x"
type textarea "https://mail.google.c"
type textarea "x"
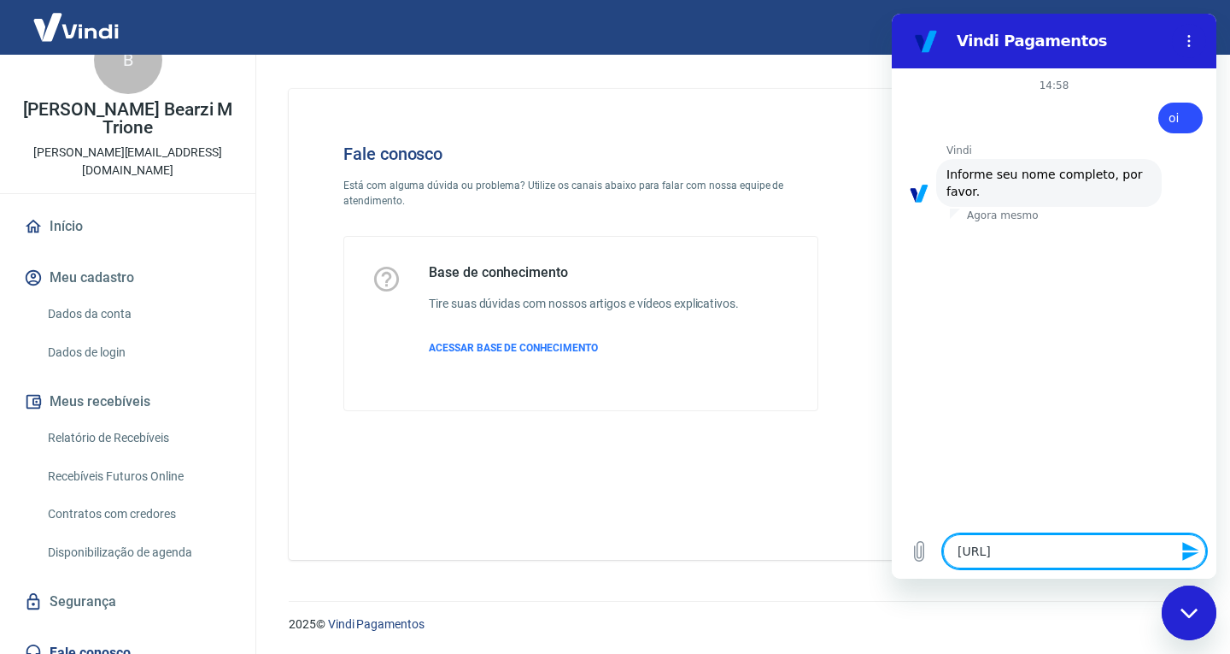
type textarea "https://mail.google."
type textarea "x"
type textarea "https://mail.google"
type textarea "x"
type textarea "https://mail.googl"
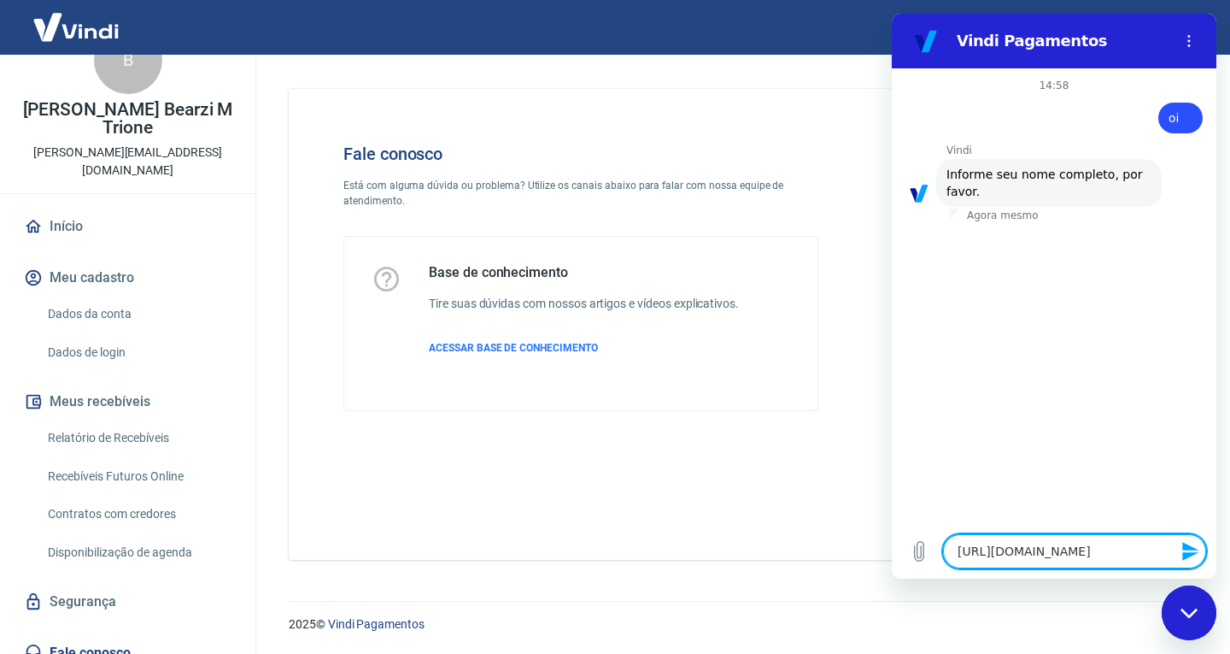
type textarea "x"
type textarea "https://mail.goog"
type textarea "x"
type textarea "https://mail.goo"
type textarea "x"
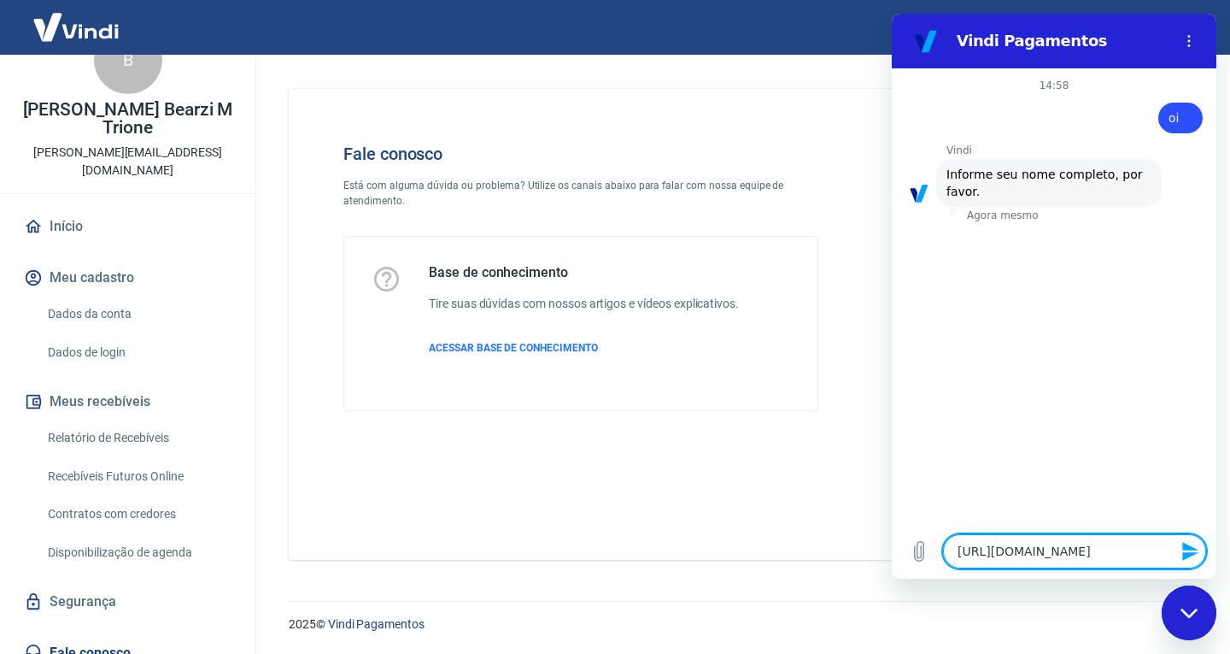
type textarea "https://mail.go"
type textarea "x"
type textarea "https://mail.g"
type textarea "x"
type textarea "https://mail."
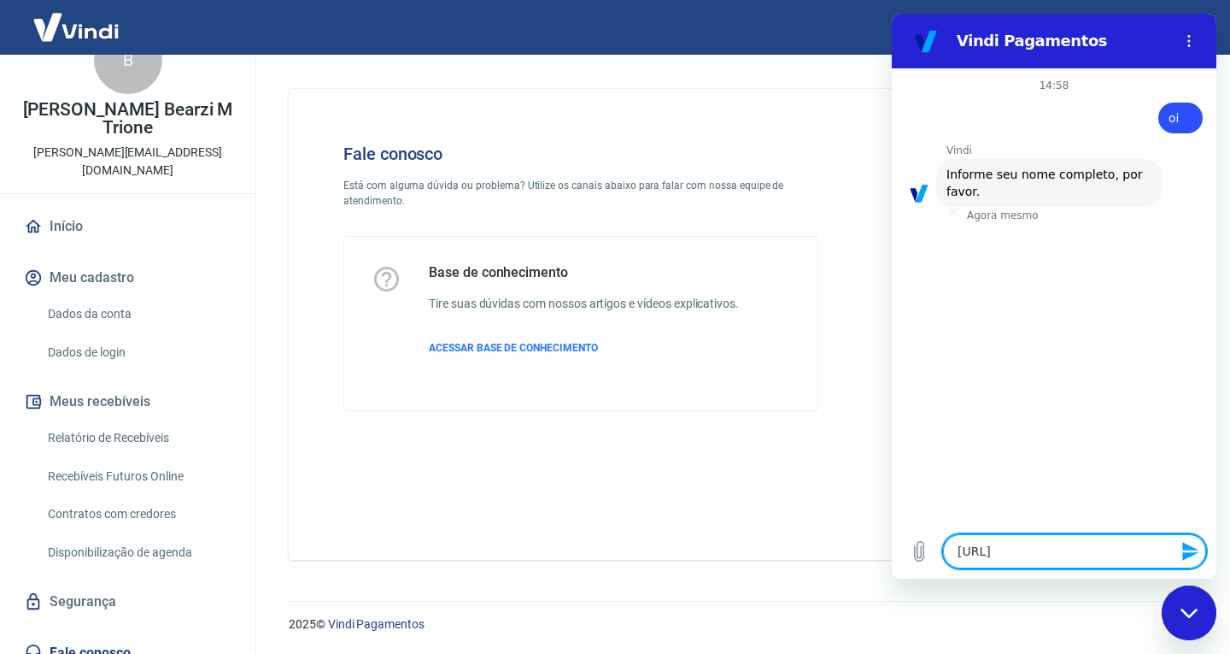
type textarea "x"
type textarea "https://mail"
type textarea "x"
type textarea "https://mai"
type textarea "x"
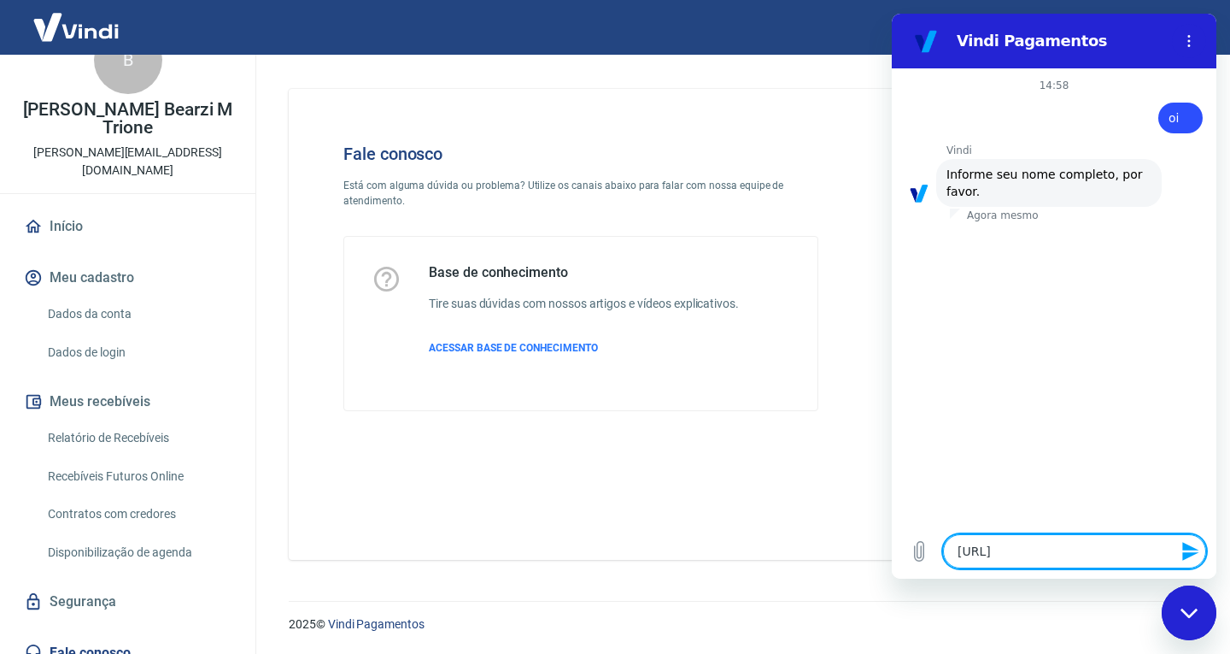
type textarea "https://ma"
type textarea "x"
type textarea "https://m"
type textarea "x"
type textarea "https://"
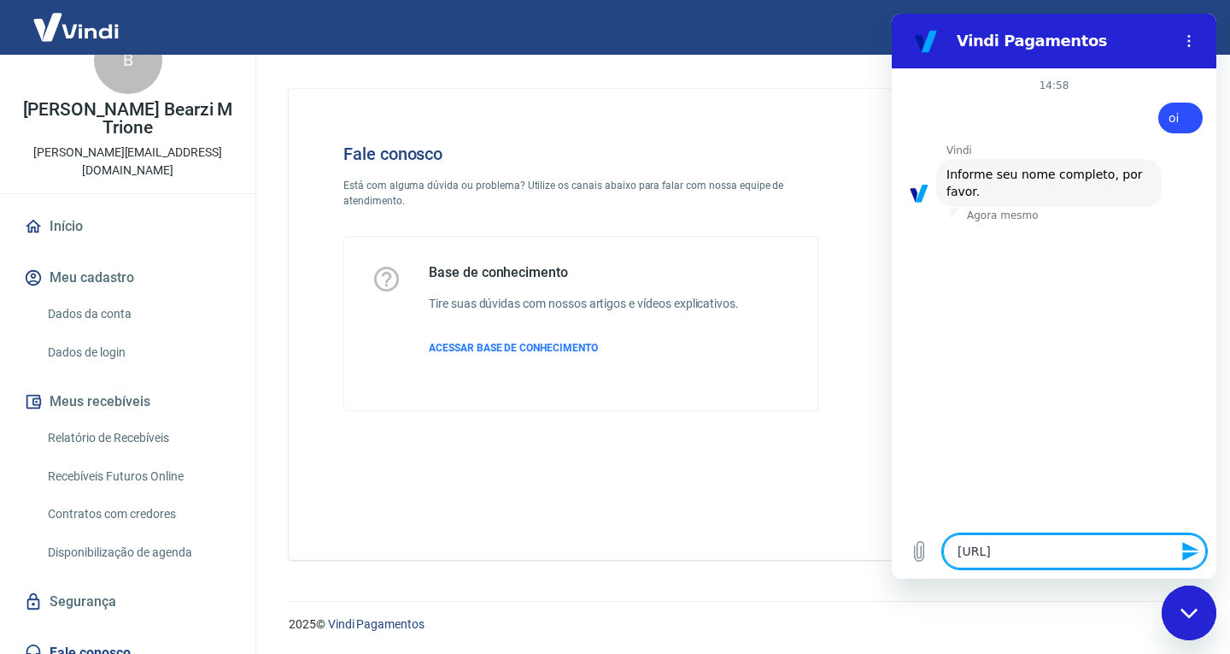
type textarea "x"
type textarea "https:/"
type textarea "x"
type textarea "https:"
type textarea "x"
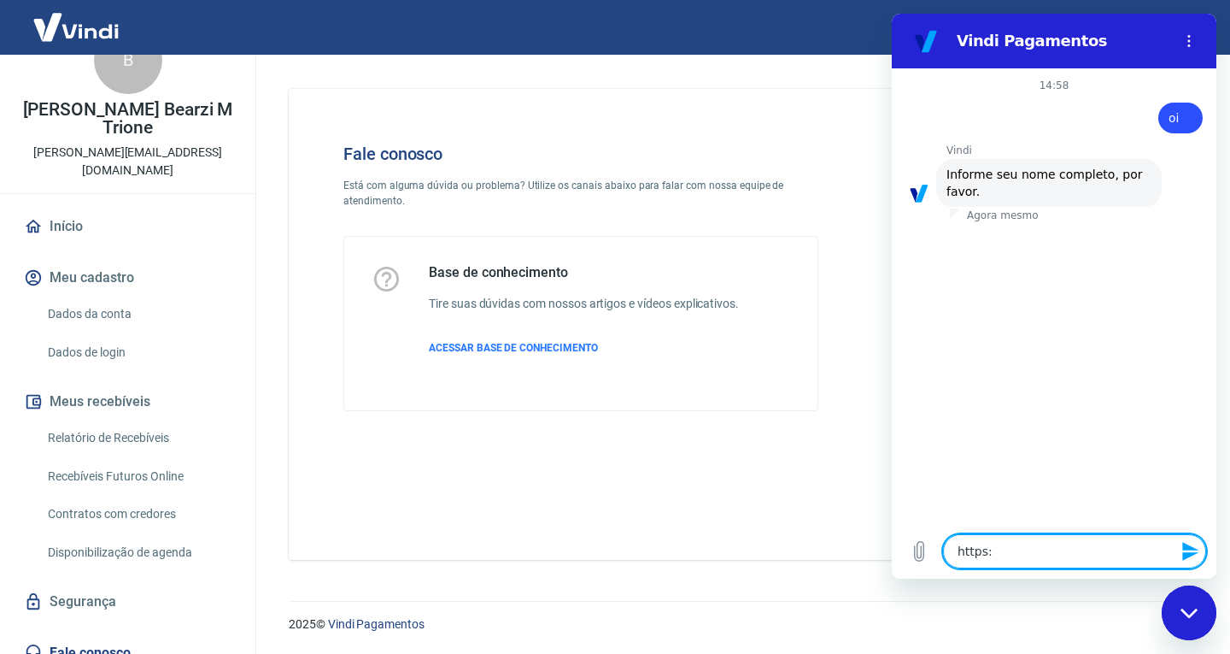
type textarea "https"
type textarea "x"
type textarea "http"
type textarea "x"
type textarea "htt"
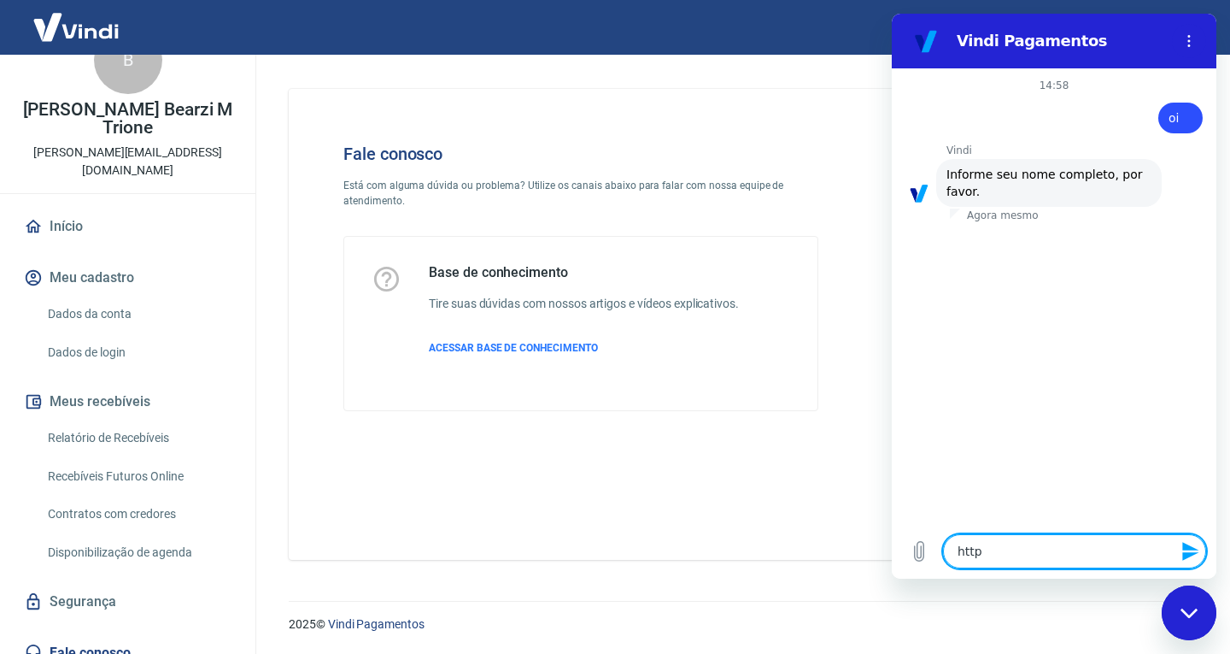
type textarea "x"
type textarea "ht"
type textarea "x"
type textarea "h"
type textarea "x"
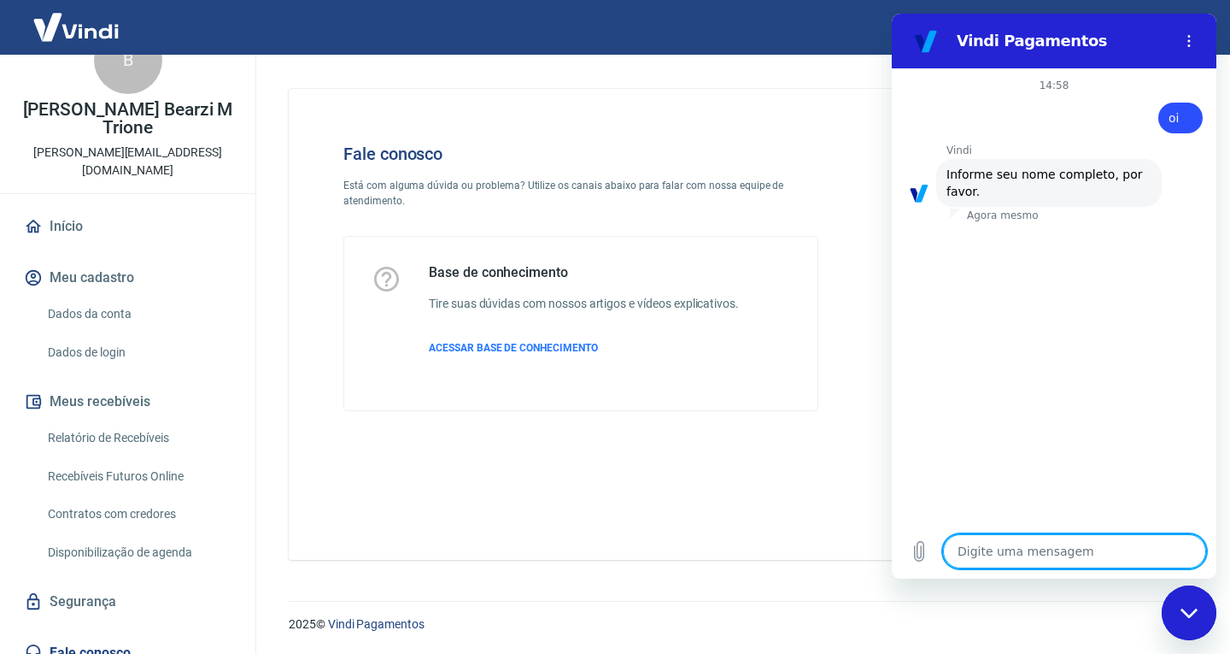
click at [1185, 622] on div "Fechar janela de mensagens" at bounding box center [1189, 612] width 51 height 51
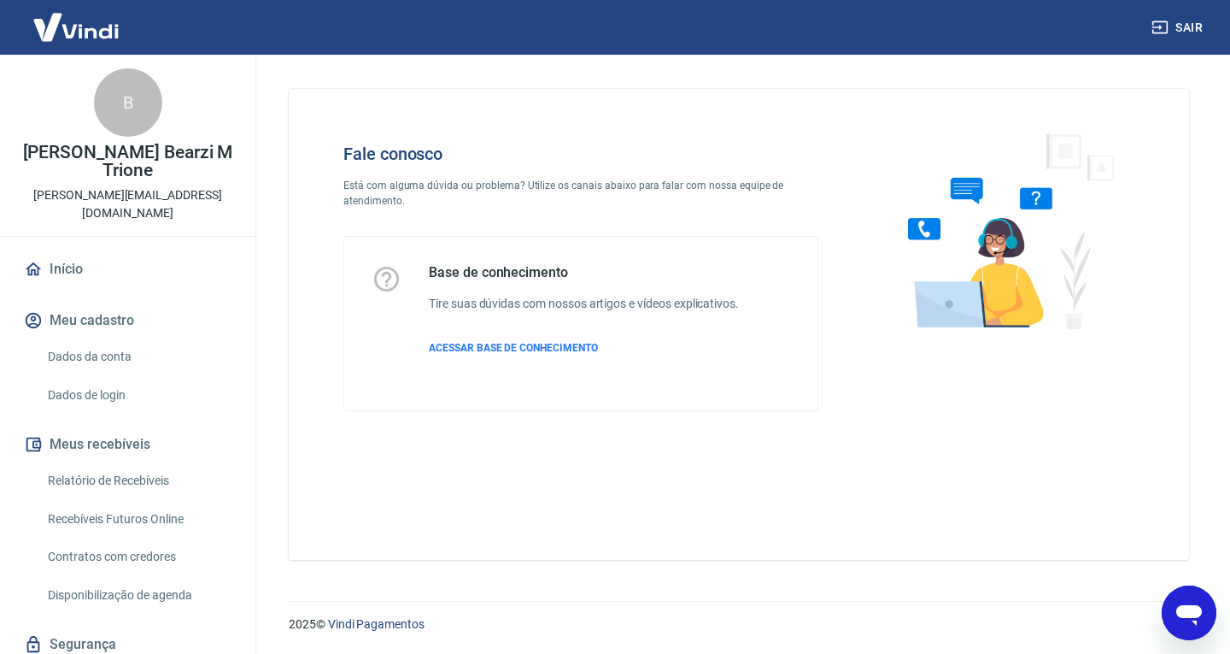
click at [103, 35] on img at bounding box center [76, 27] width 111 height 52
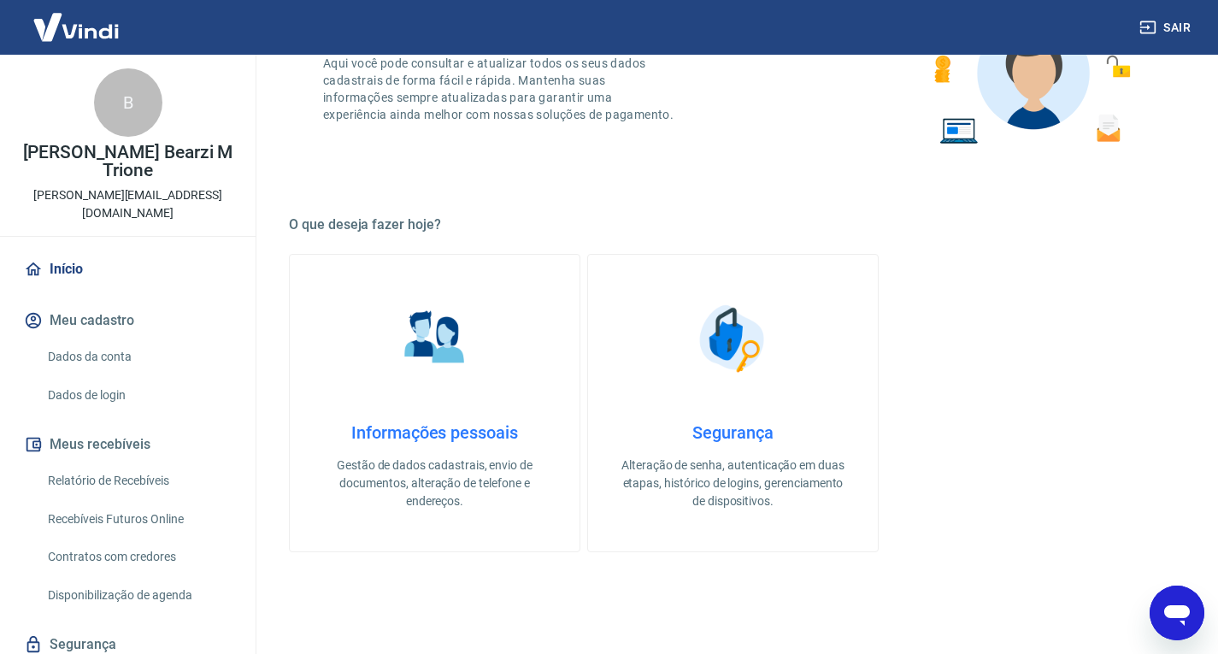
scroll to position [513, 0]
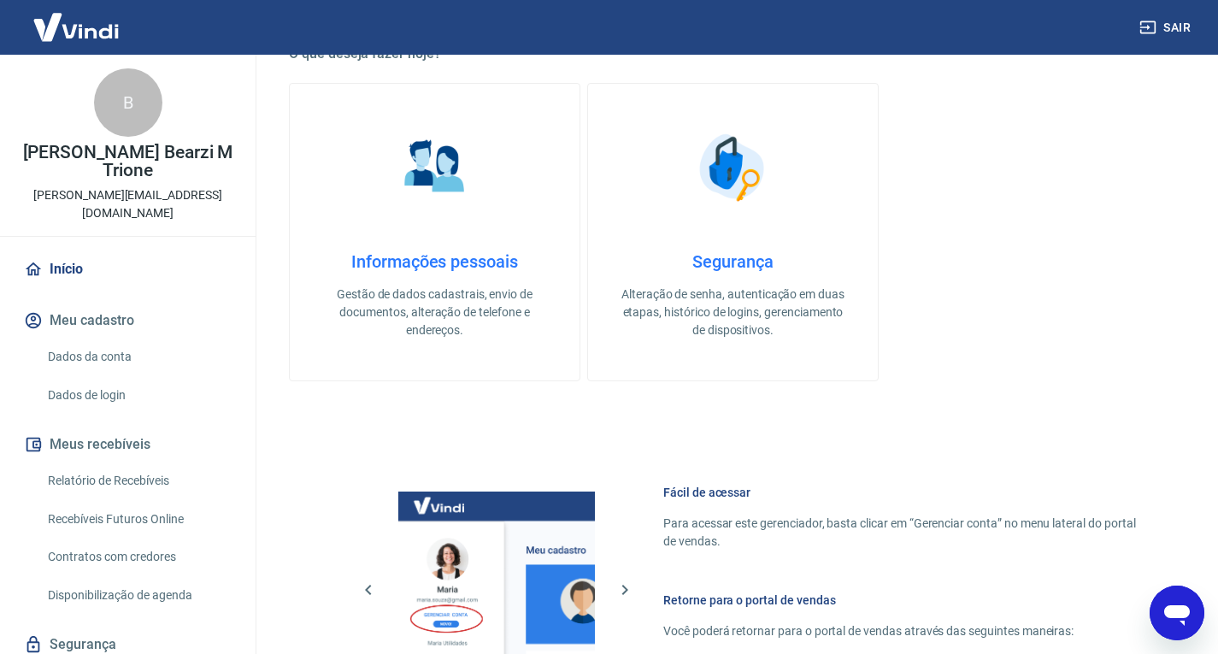
click at [461, 269] on h4 "Informações pessoais" at bounding box center [434, 261] width 235 height 21
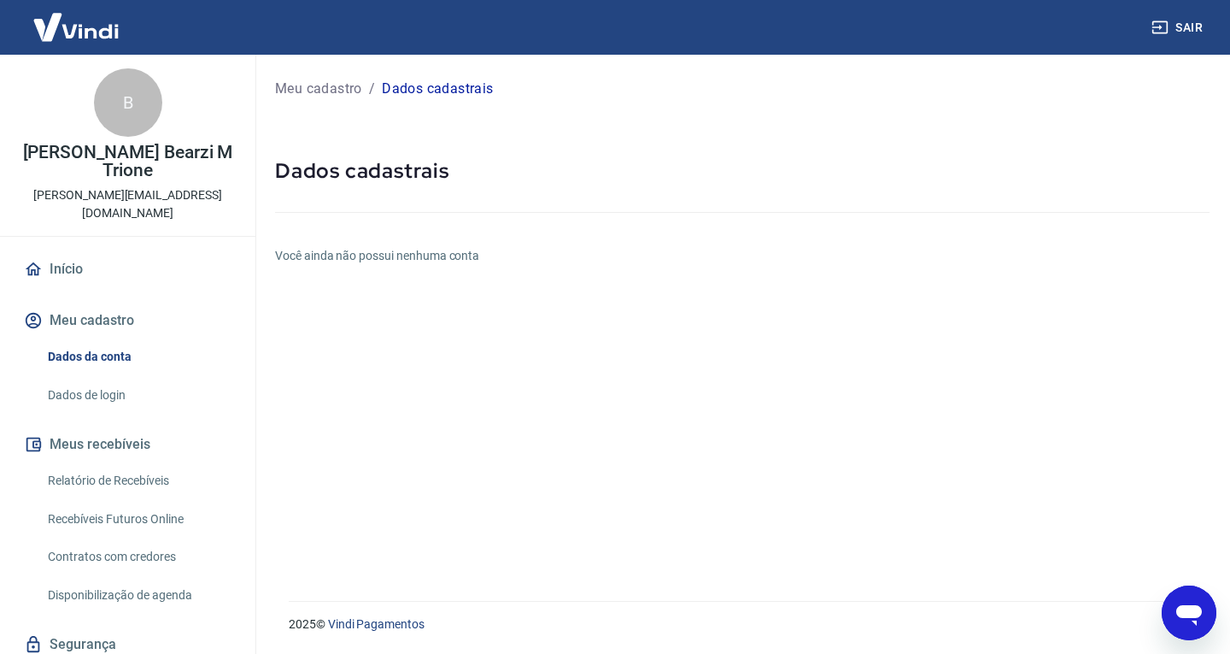
click at [120, 302] on button "Meu cadastro" at bounding box center [128, 321] width 214 height 38
click at [65, 250] on link "Início" at bounding box center [128, 269] width 214 height 38
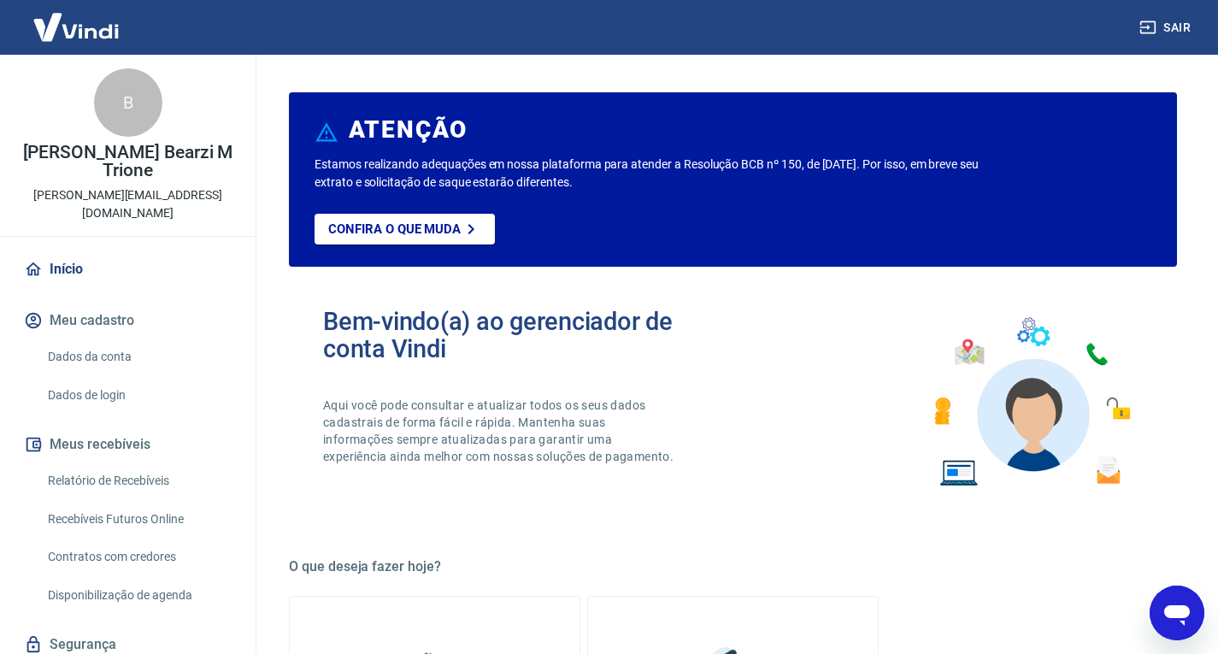
click at [66, 250] on link "Início" at bounding box center [128, 269] width 214 height 38
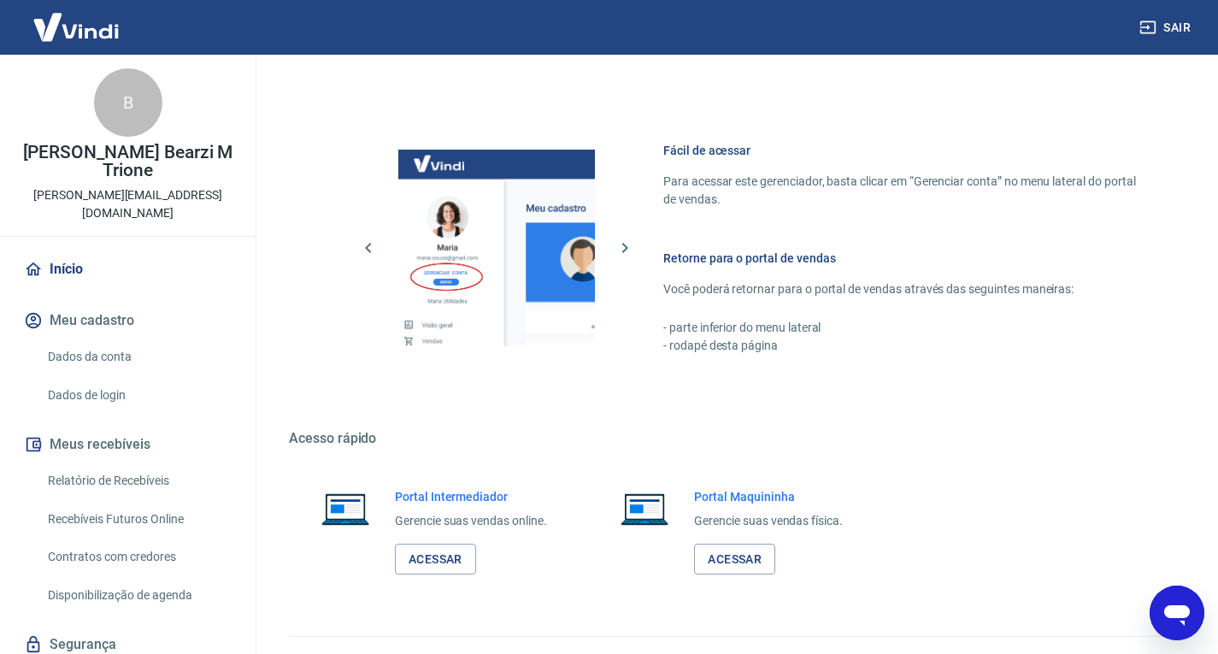
scroll to position [890, 0]
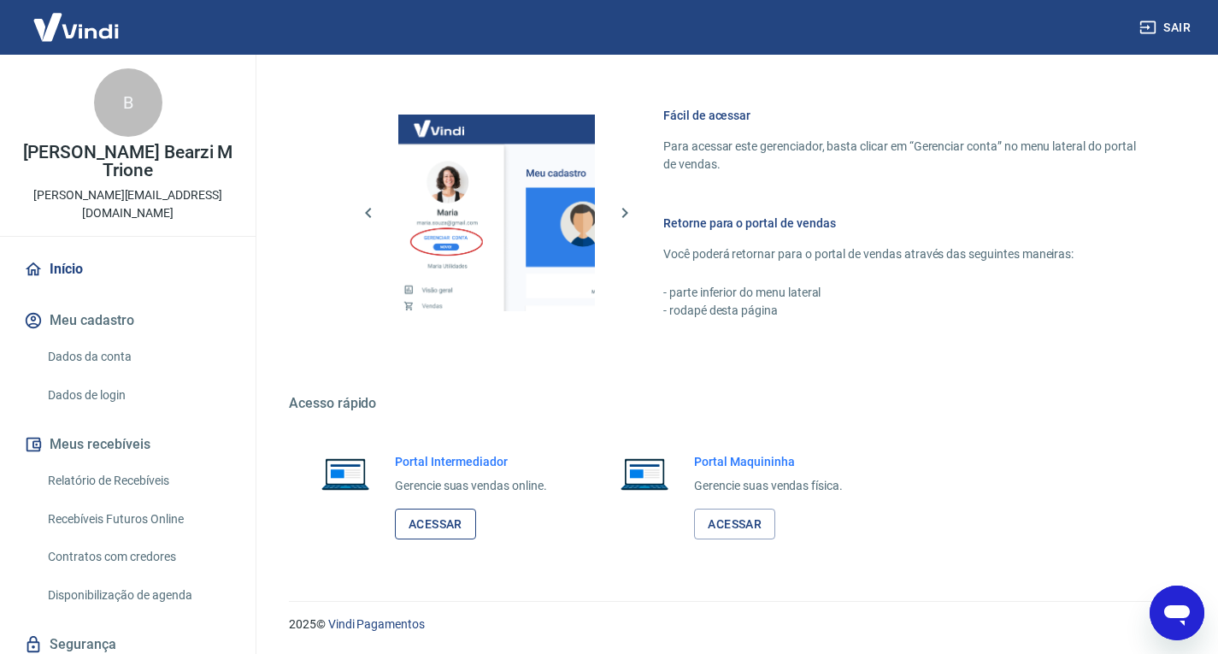
click at [462, 529] on link "Acessar" at bounding box center [435, 524] width 81 height 32
click at [742, 510] on link "Acessar" at bounding box center [734, 524] width 81 height 32
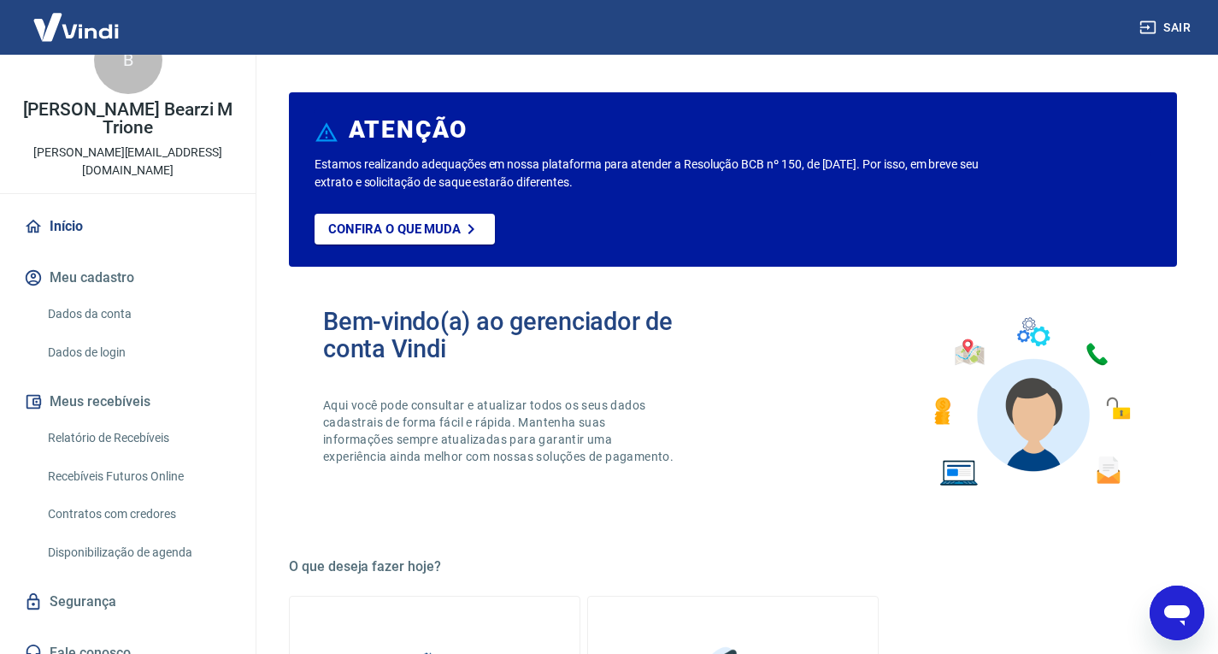
scroll to position [0, 0]
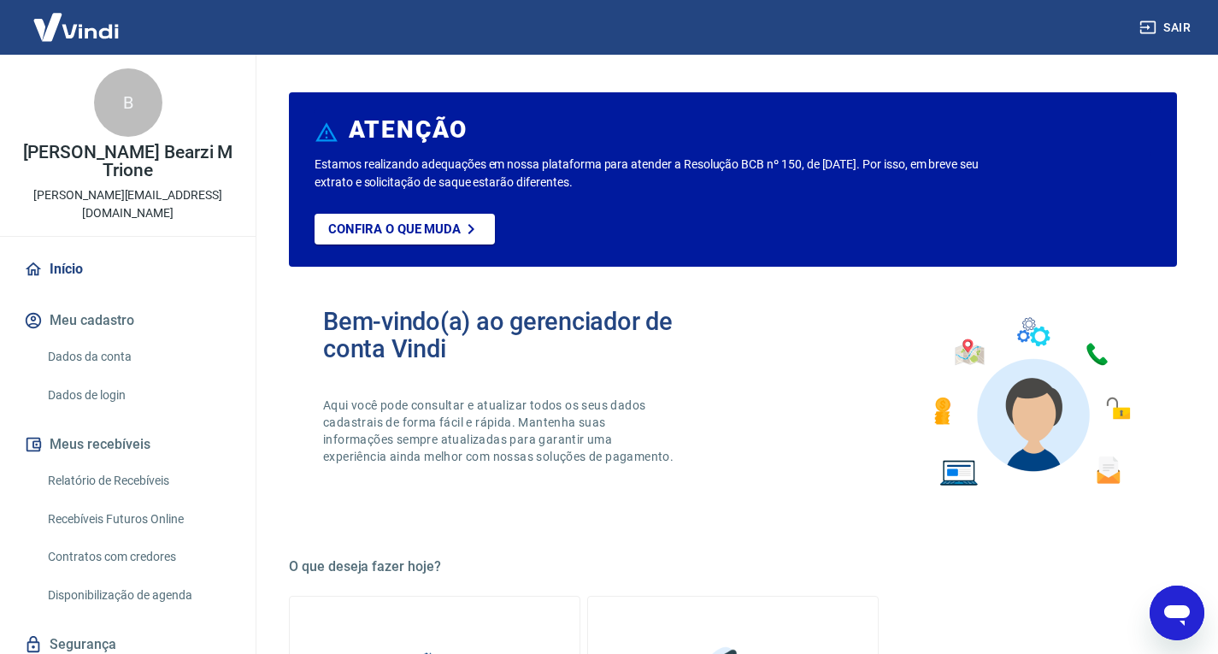
type textarea "x"
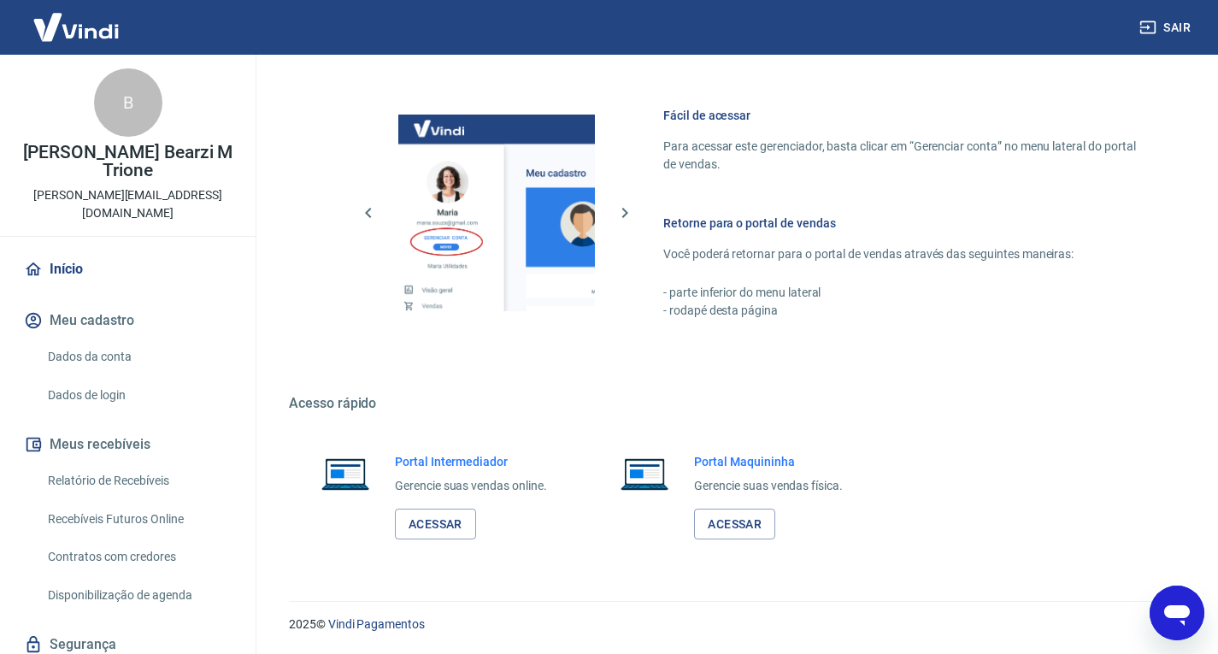
scroll to position [43, 0]
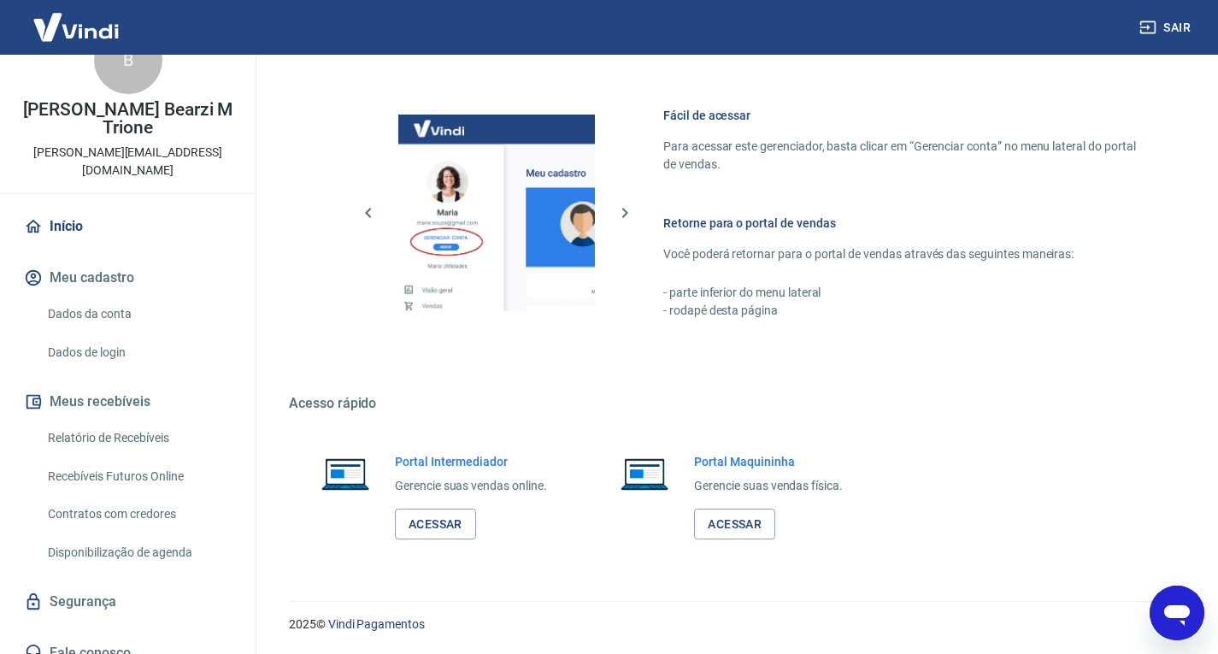
click at [132, 593] on link "Segurança" at bounding box center [128, 602] width 214 height 38
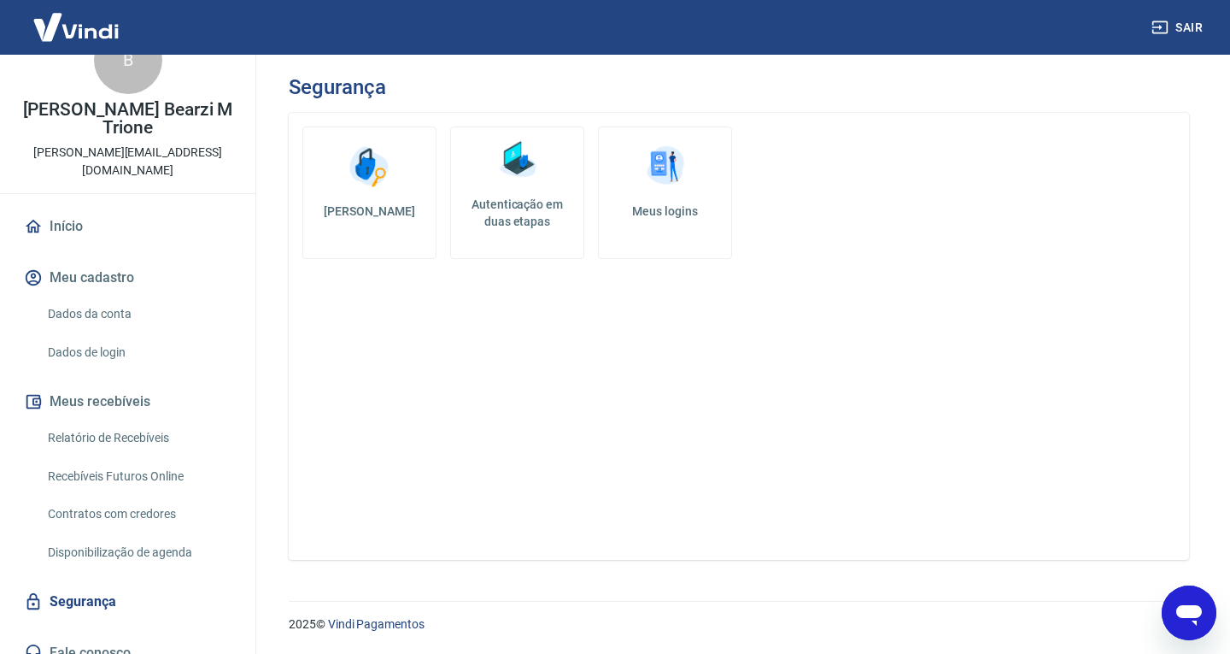
click at [679, 204] on h5 "Meus logins" at bounding box center [665, 211] width 105 height 17
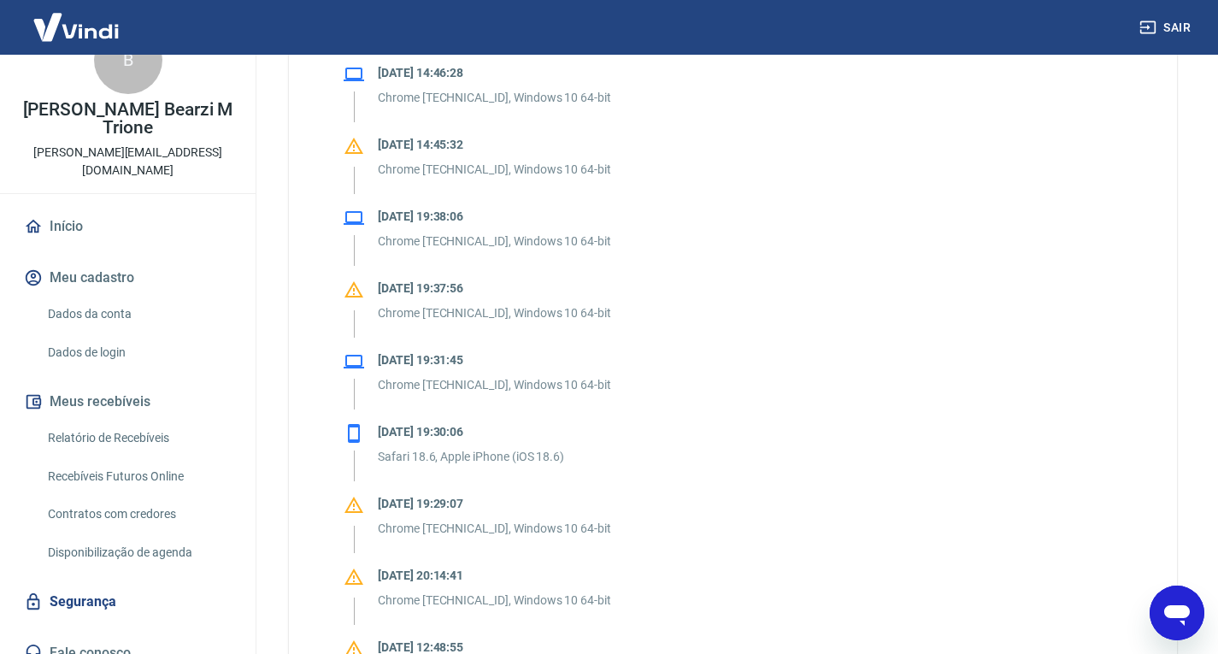
scroll to position [85, 0]
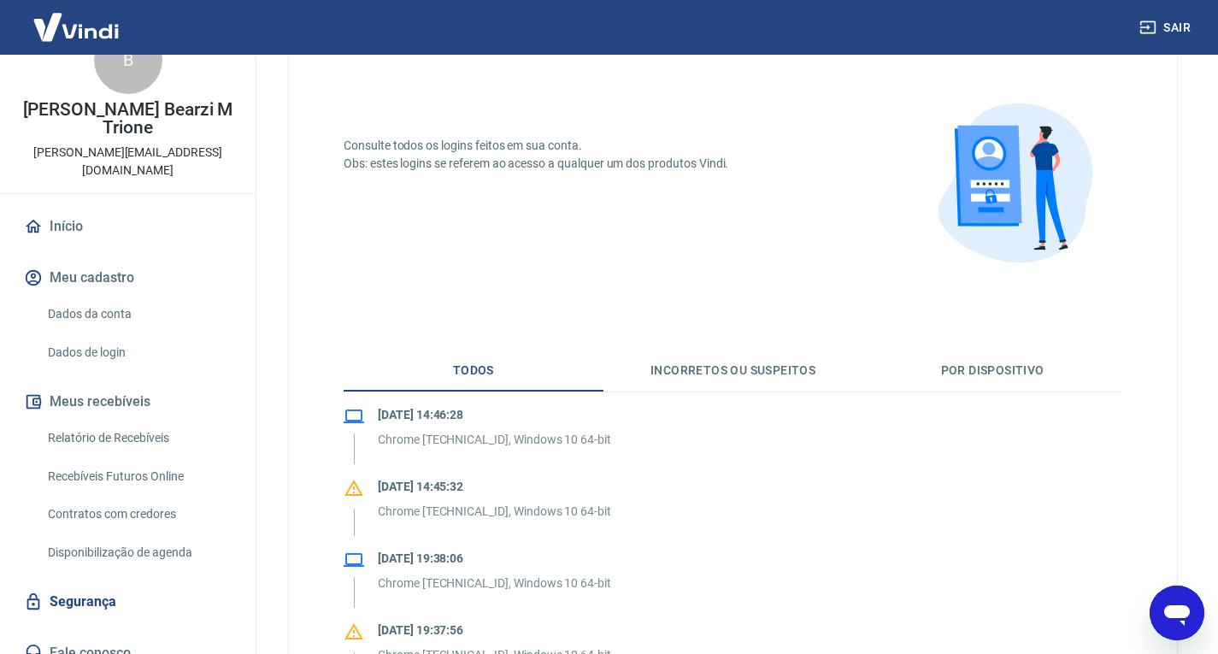
click at [421, 426] on div "17/08/2025 14:46:28 Chrome 139.0.0.0, Windows 10 64-bit" at bounding box center [494, 431] width 233 height 51
click at [747, 369] on button "Incorretos ou suspeitos" at bounding box center [733, 370] width 260 height 41
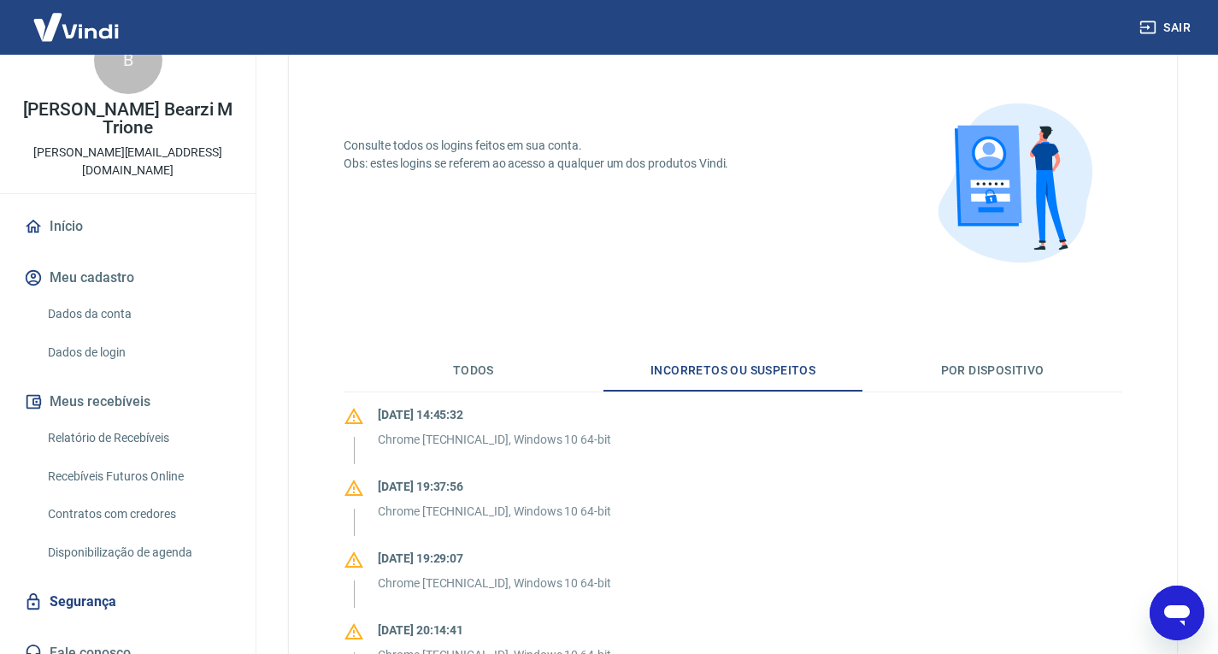
click at [957, 372] on button "Por dispositivo" at bounding box center [992, 370] width 260 height 41
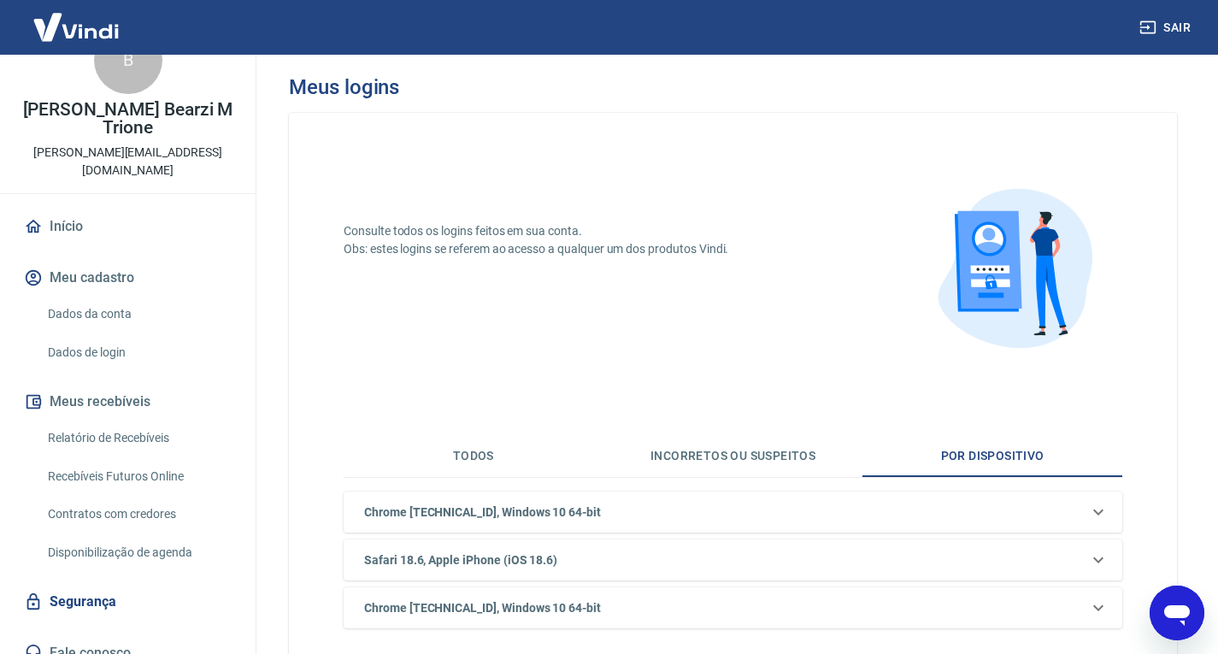
scroll to position [0, 0]
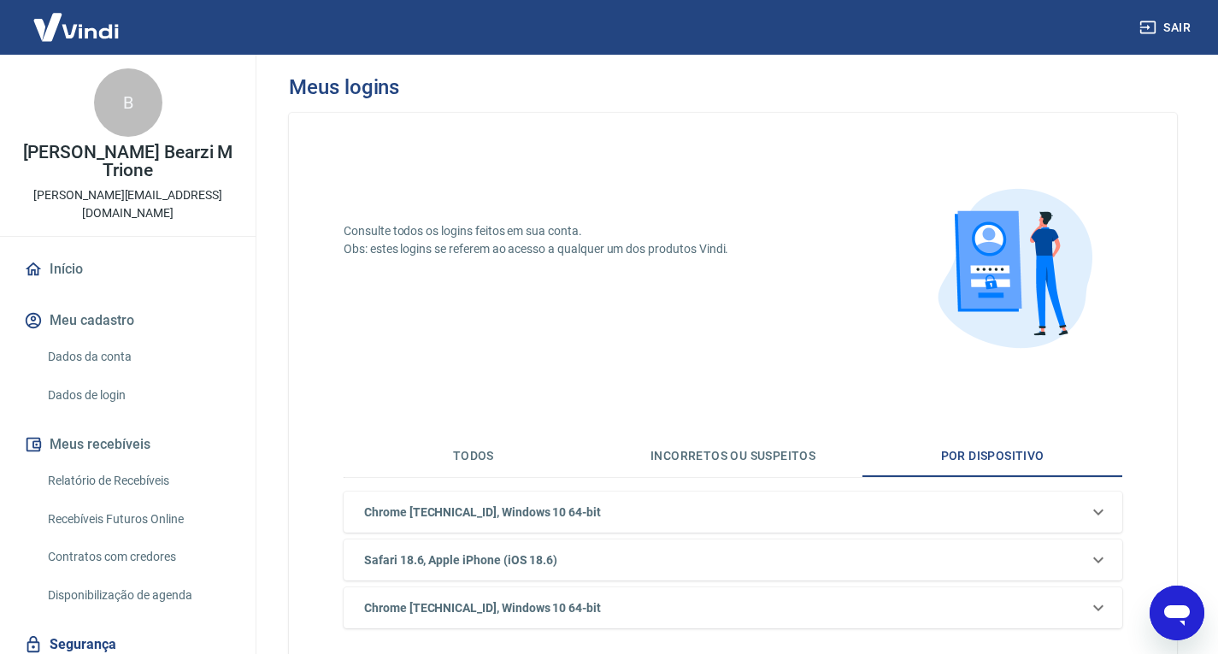
click at [75, 255] on link "Início" at bounding box center [128, 269] width 214 height 38
